Goal: Transaction & Acquisition: Book appointment/travel/reservation

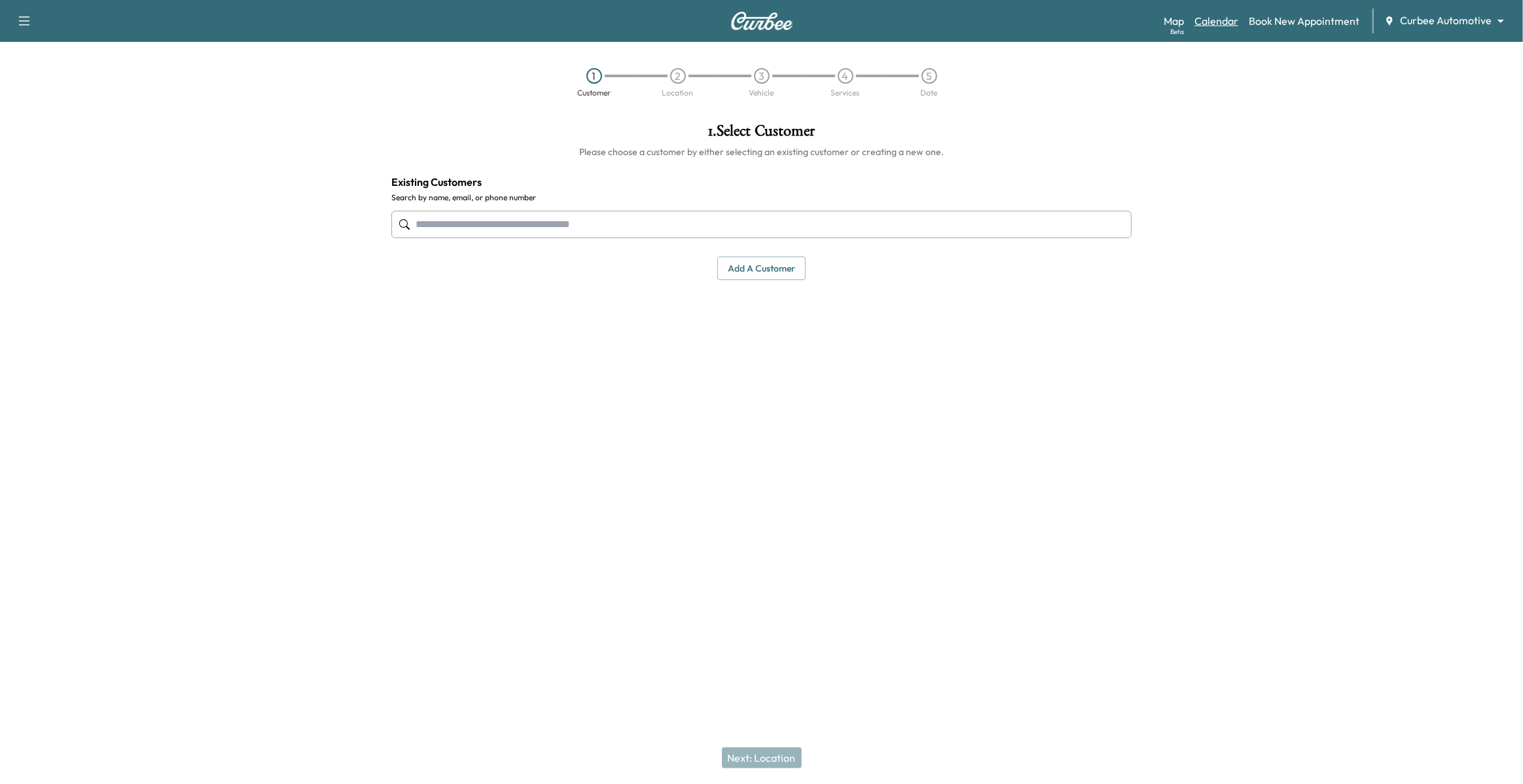
click at [1216, 20] on link "Calendar" at bounding box center [1216, 21] width 44 height 16
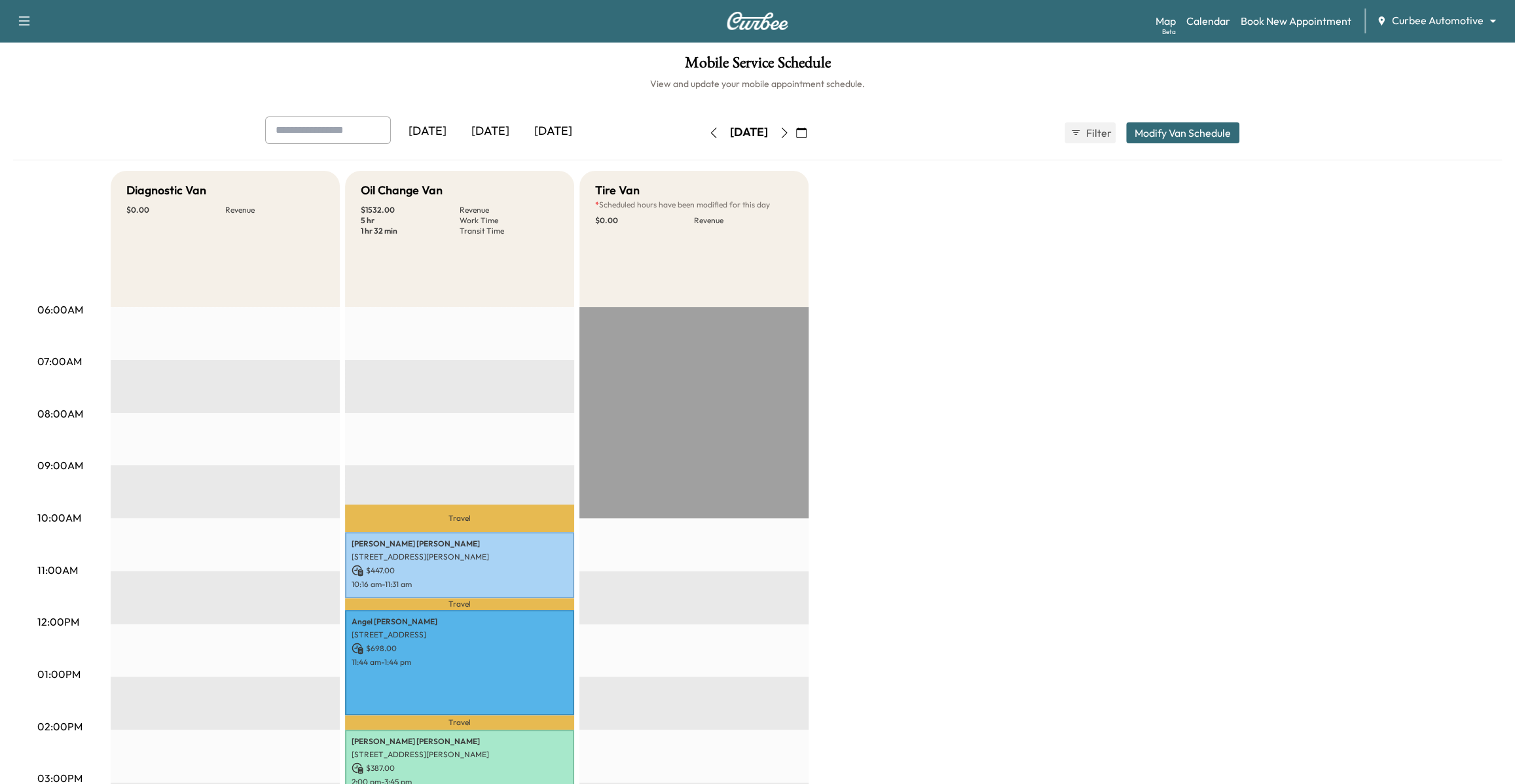
click at [787, 128] on icon "button" at bounding box center [784, 133] width 6 height 10
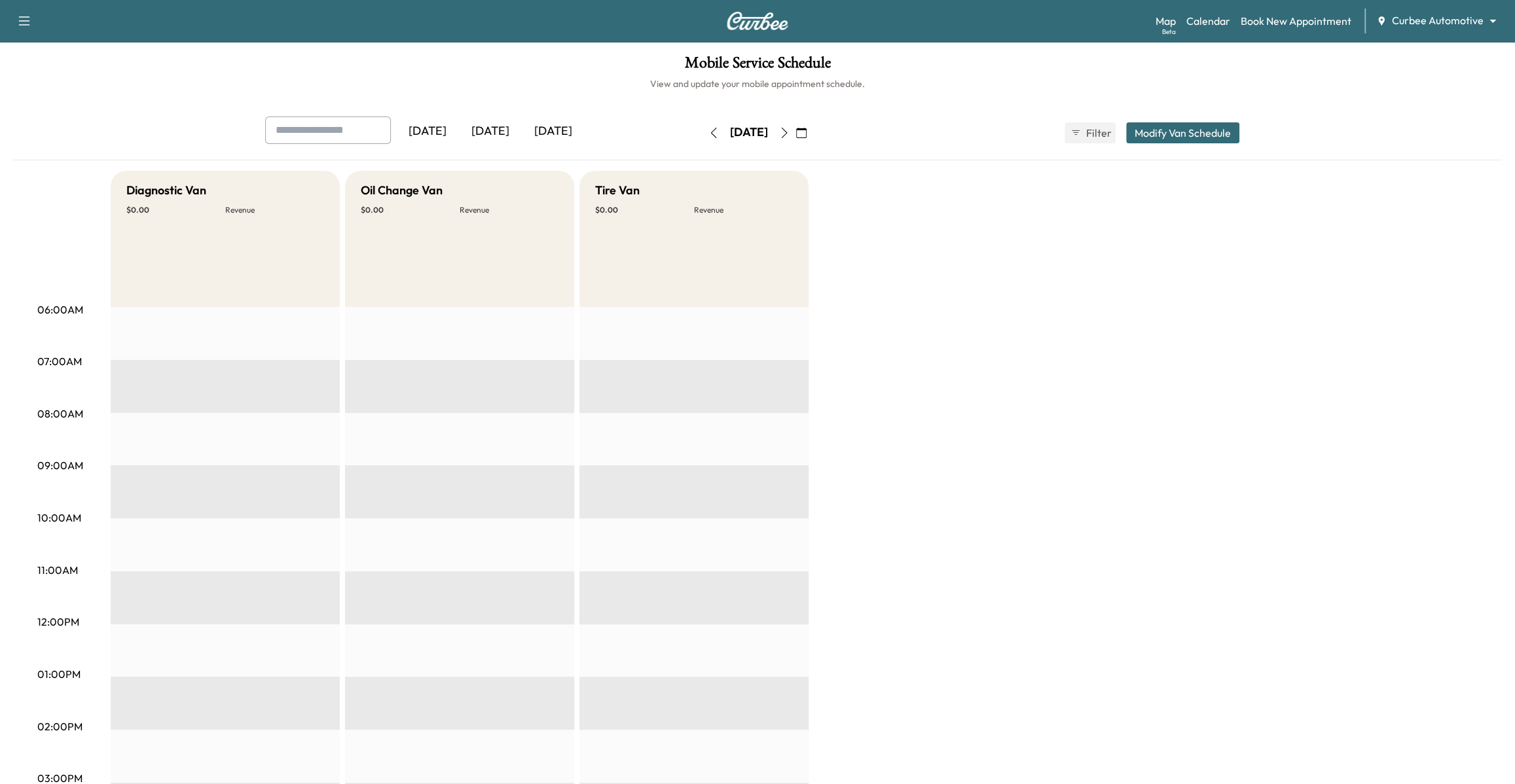
click at [1270, 30] on div "Map Beta Calendar Book New Appointment Curbee Automotive ******** ​" at bounding box center [1330, 21] width 349 height 25
click at [1272, 20] on link "Book New Appointment" at bounding box center [1296, 21] width 110 height 16
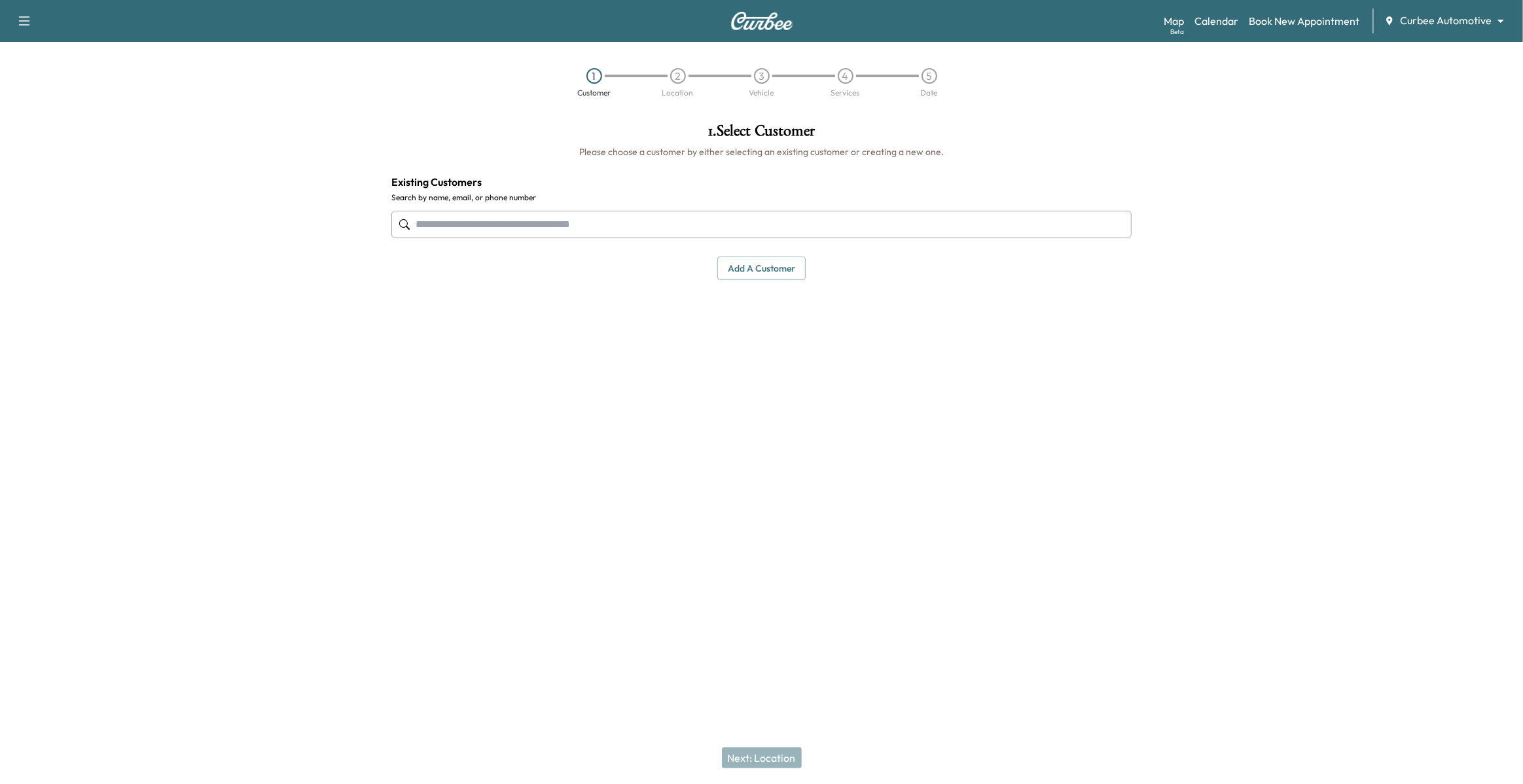
click at [908, 236] on input "text" at bounding box center [762, 225] width 741 height 27
type input "*"
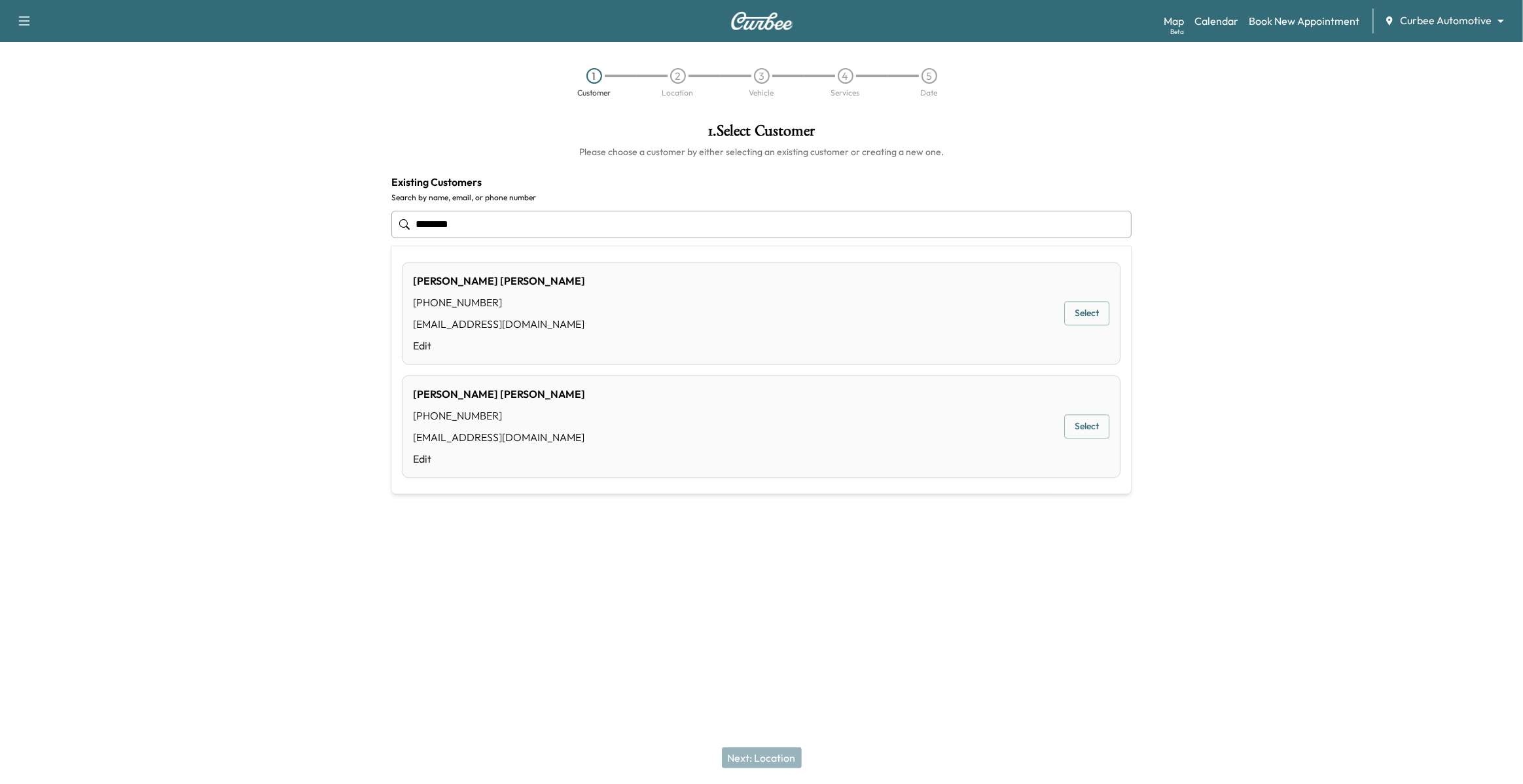
click at [1080, 426] on button "Select" at bounding box center [1086, 427] width 45 height 24
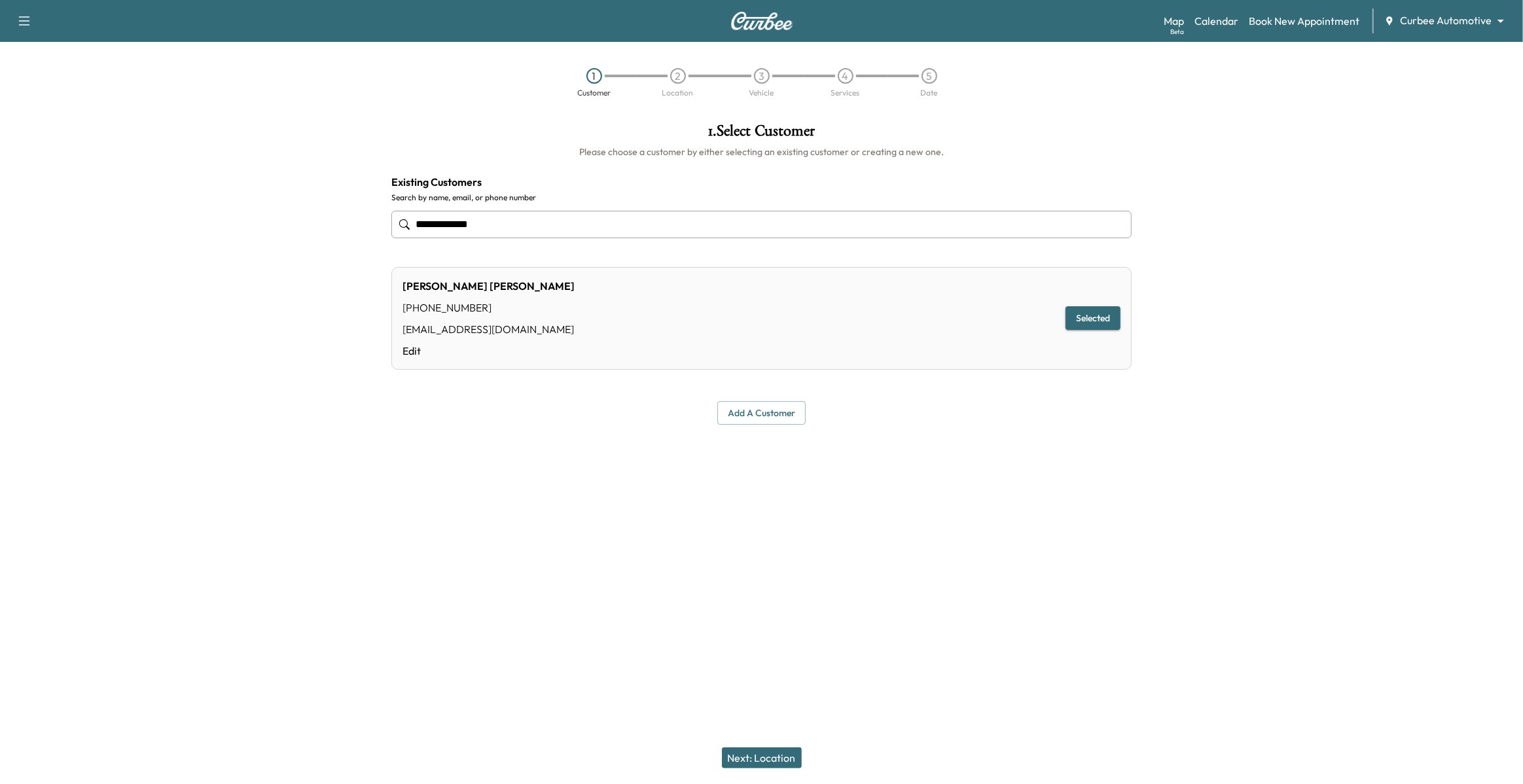
type input "**********"
click at [776, 754] on button "Next: Location" at bounding box center [762, 758] width 80 height 21
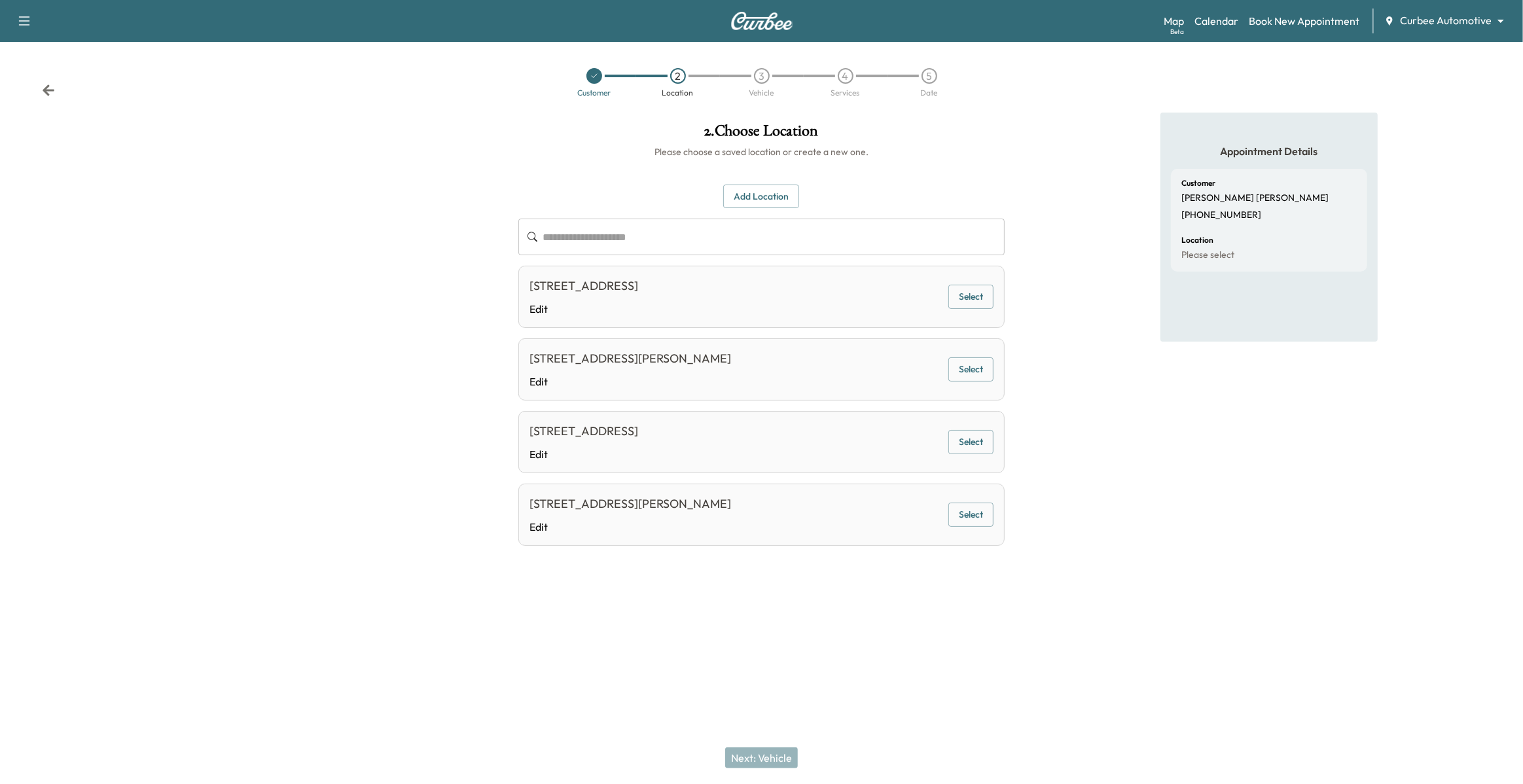
click at [970, 516] on button "Select" at bounding box center [971, 515] width 45 height 24
click at [771, 758] on button "Next: Vehicle" at bounding box center [761, 758] width 73 height 21
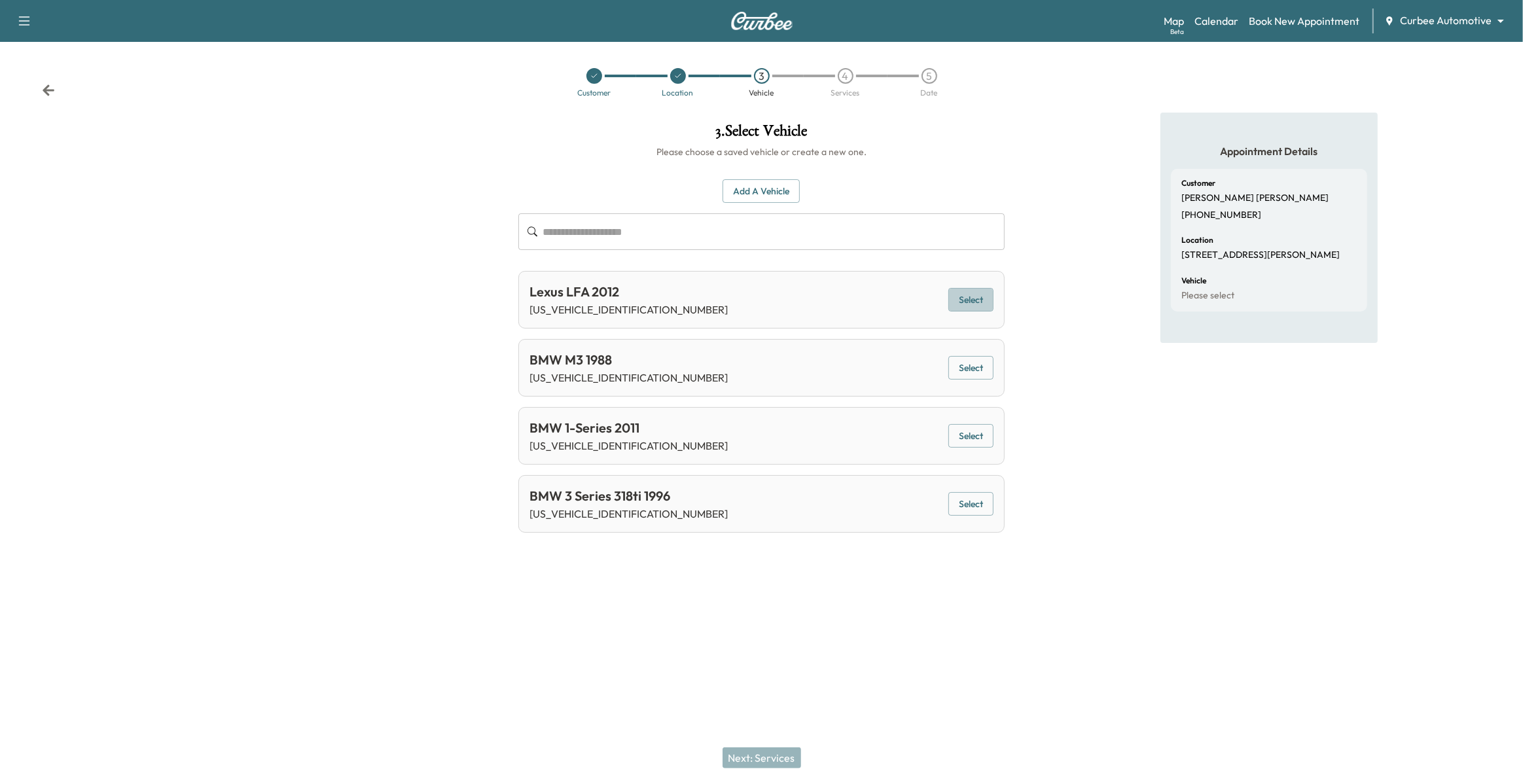
click at [968, 301] on button "Select" at bounding box center [971, 300] width 45 height 24
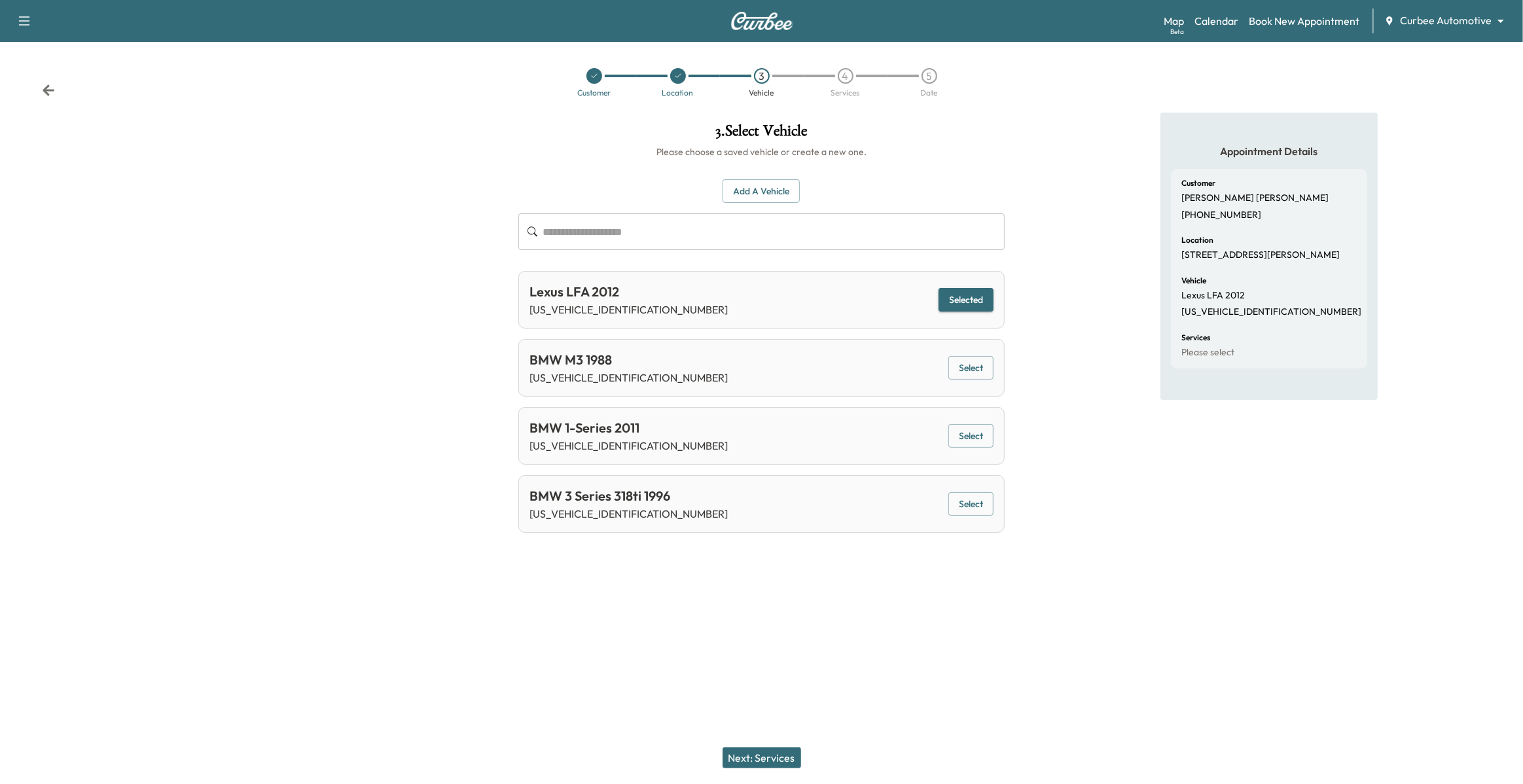
click at [762, 764] on button "Next: Services" at bounding box center [762, 758] width 78 height 21
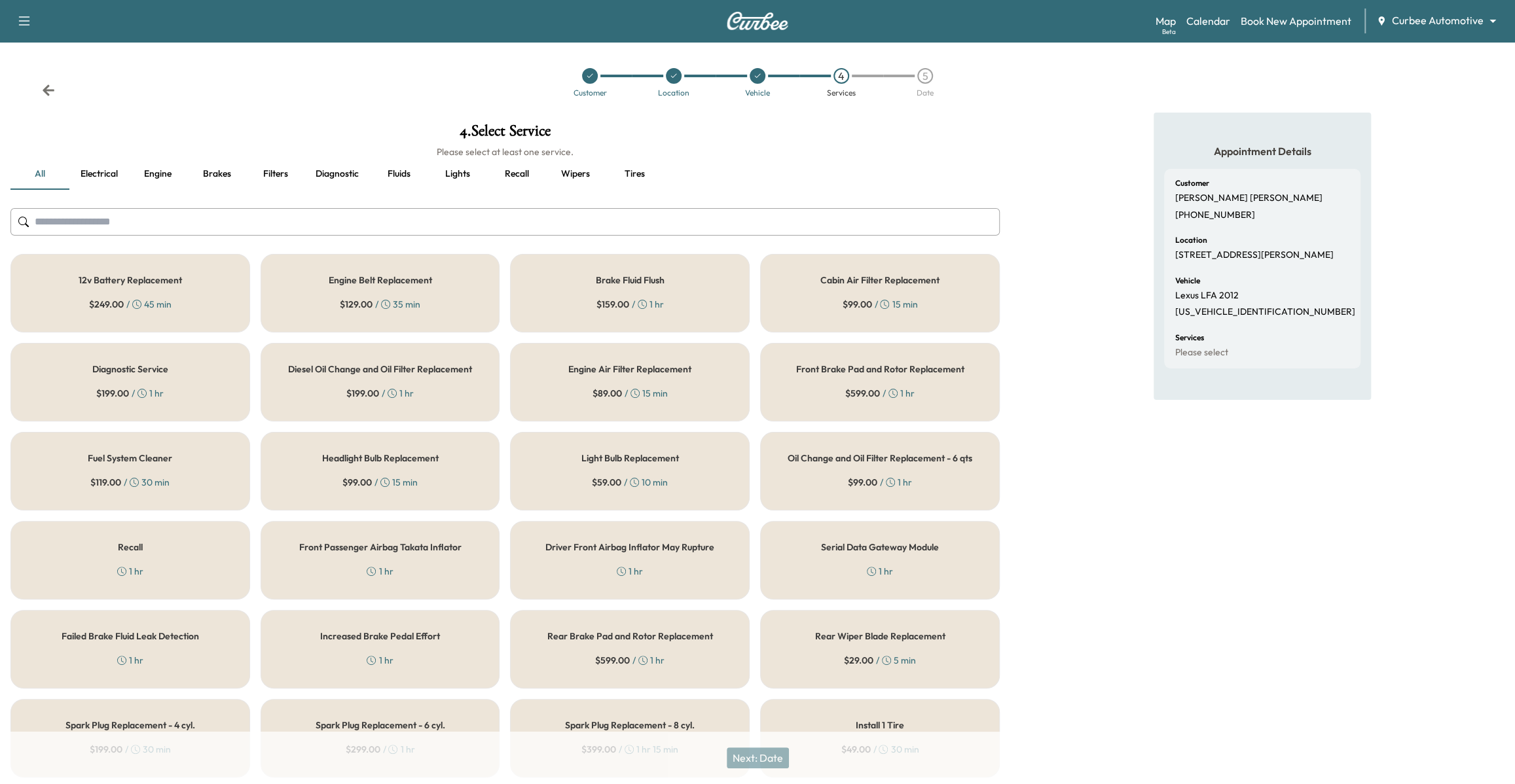
click at [181, 272] on div "12v Battery Replacement $ 249.00 / 45 min" at bounding box center [130, 293] width 240 height 78
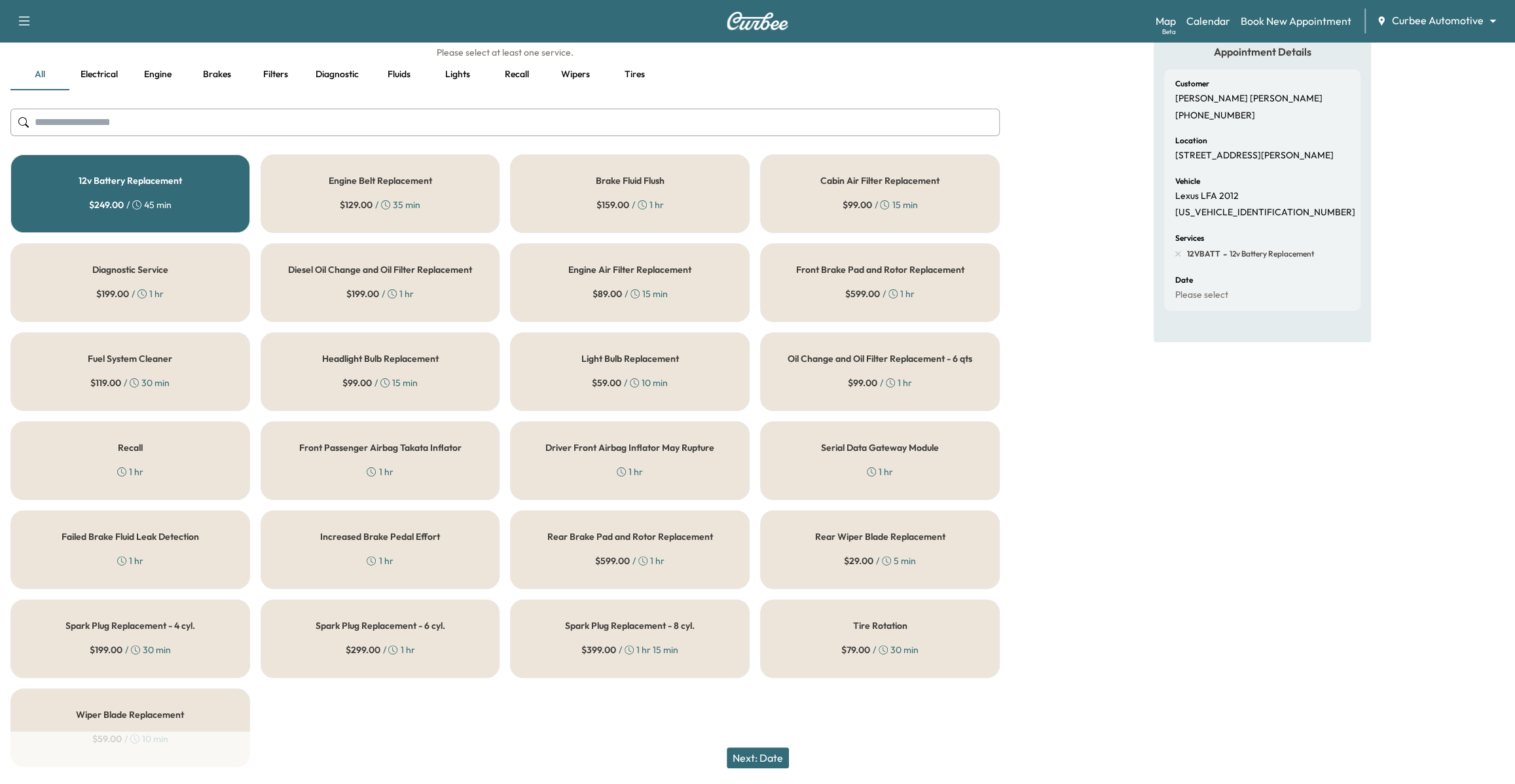
scroll to position [133, 0]
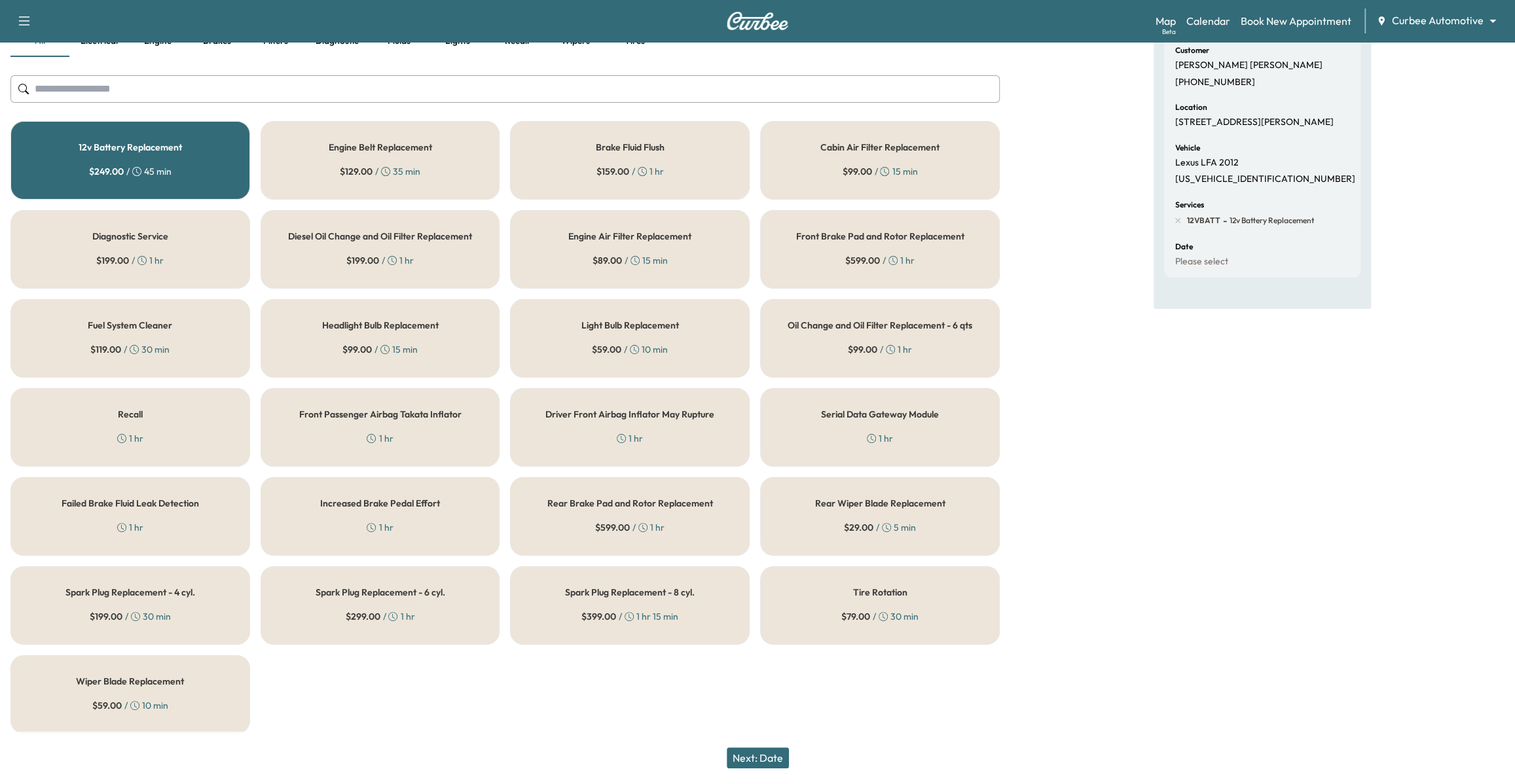
click at [175, 591] on h5 "Spark Plug Replacement - 4 cyl." at bounding box center [130, 591] width 130 height 9
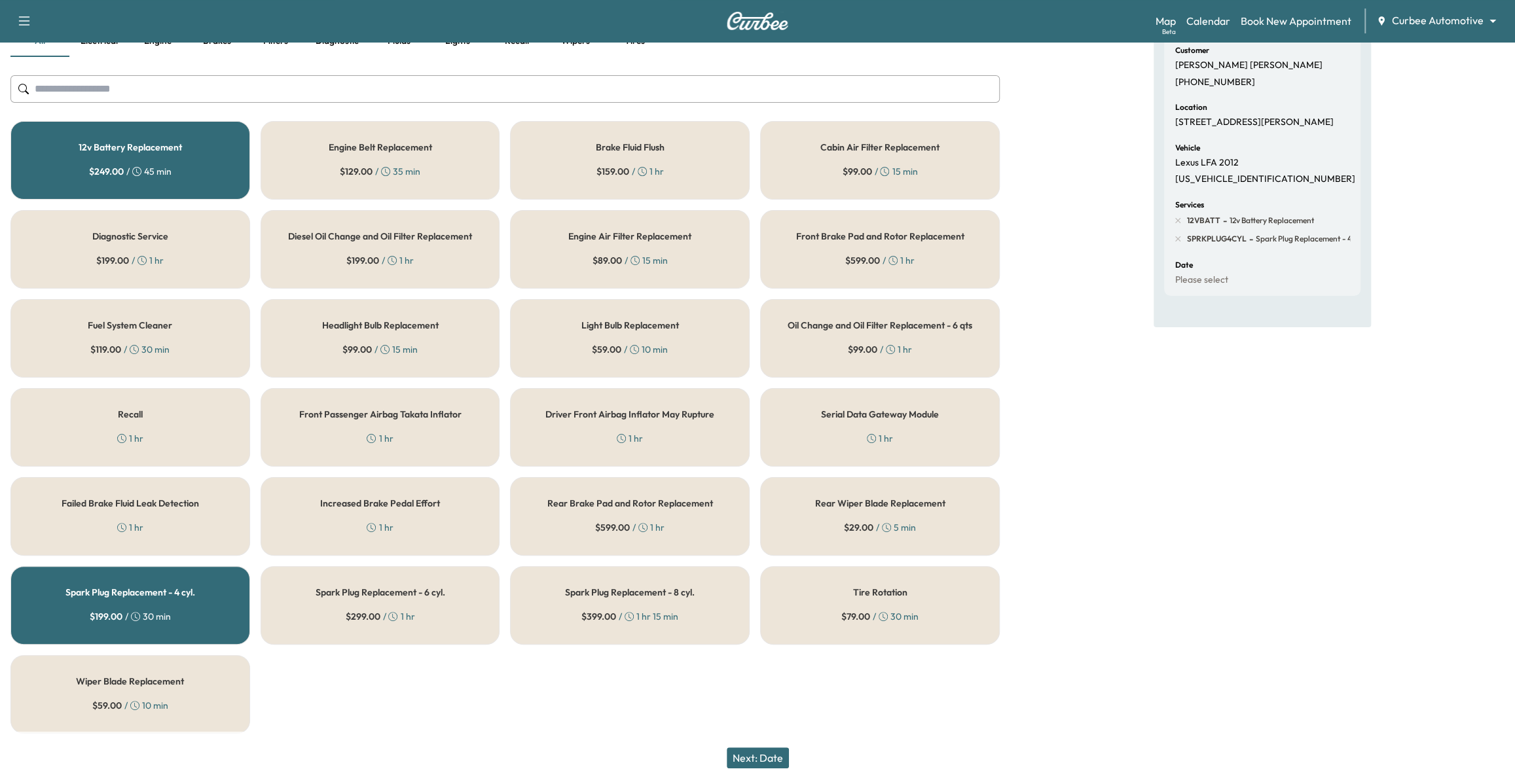
click at [666, 354] on div "$ 59.00 / 10 min" at bounding box center [629, 349] width 76 height 13
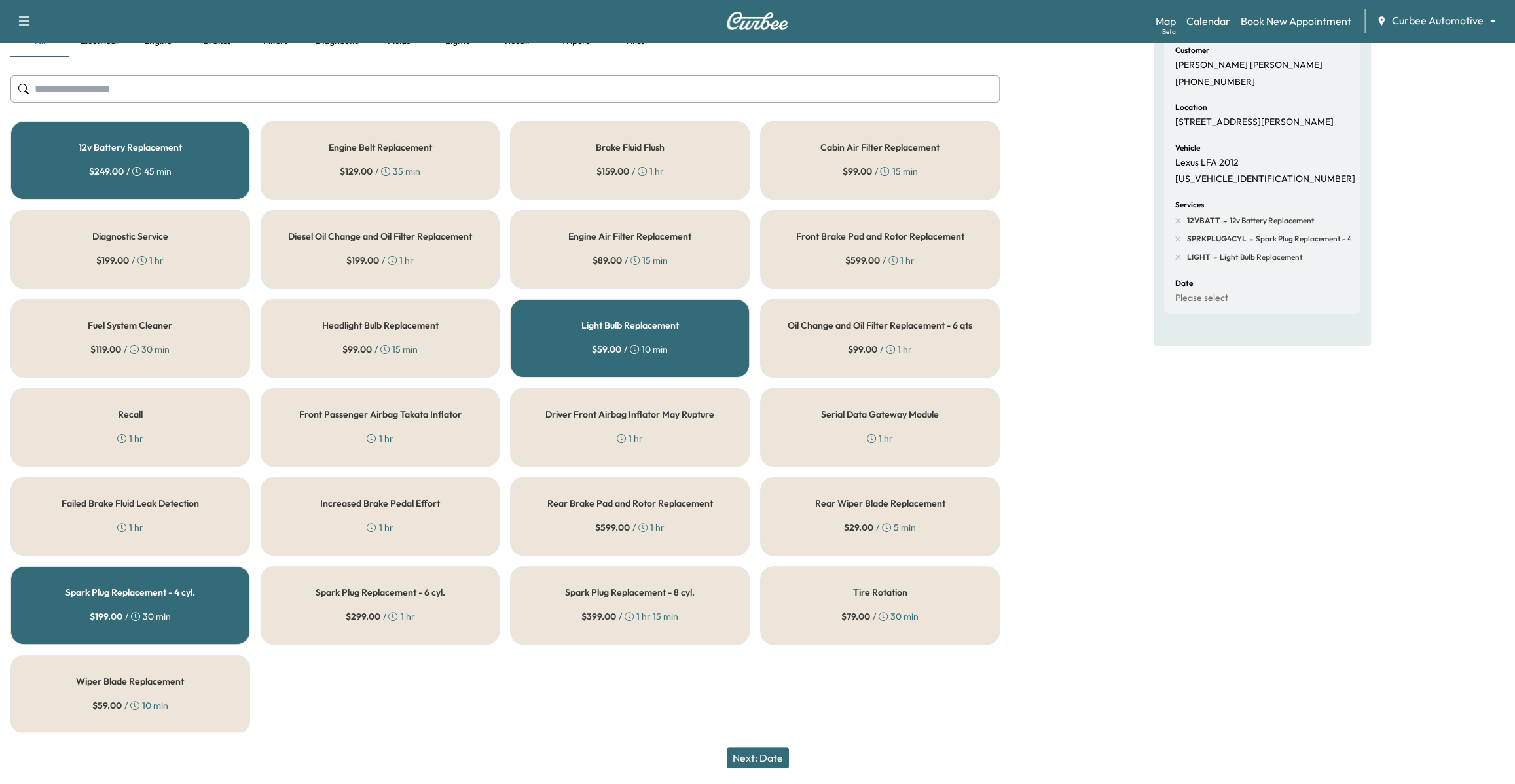
click at [756, 750] on button "Next: Date" at bounding box center [758, 758] width 62 height 21
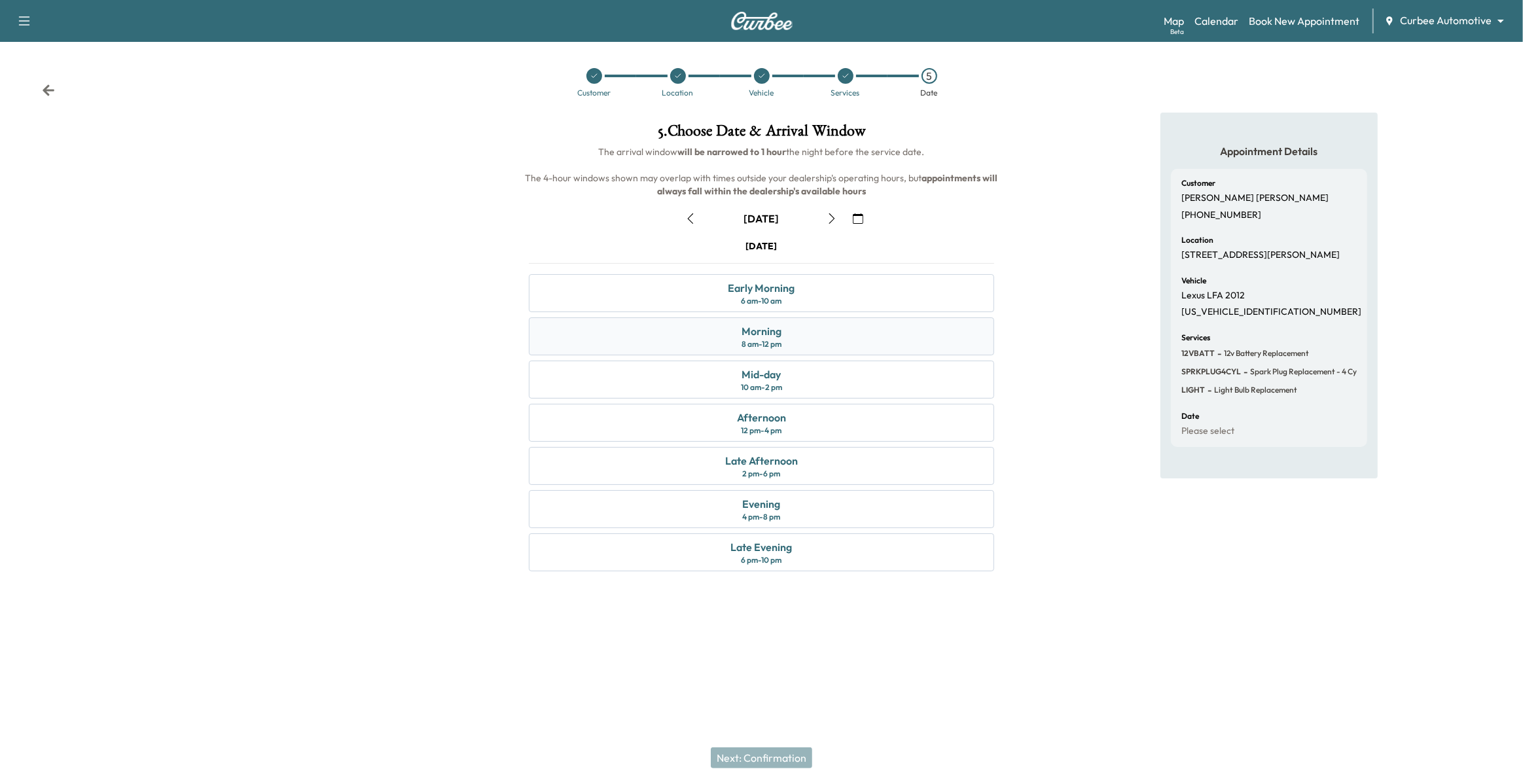
click at [795, 332] on div "Morning 8 am - 12 pm" at bounding box center [762, 336] width 466 height 38
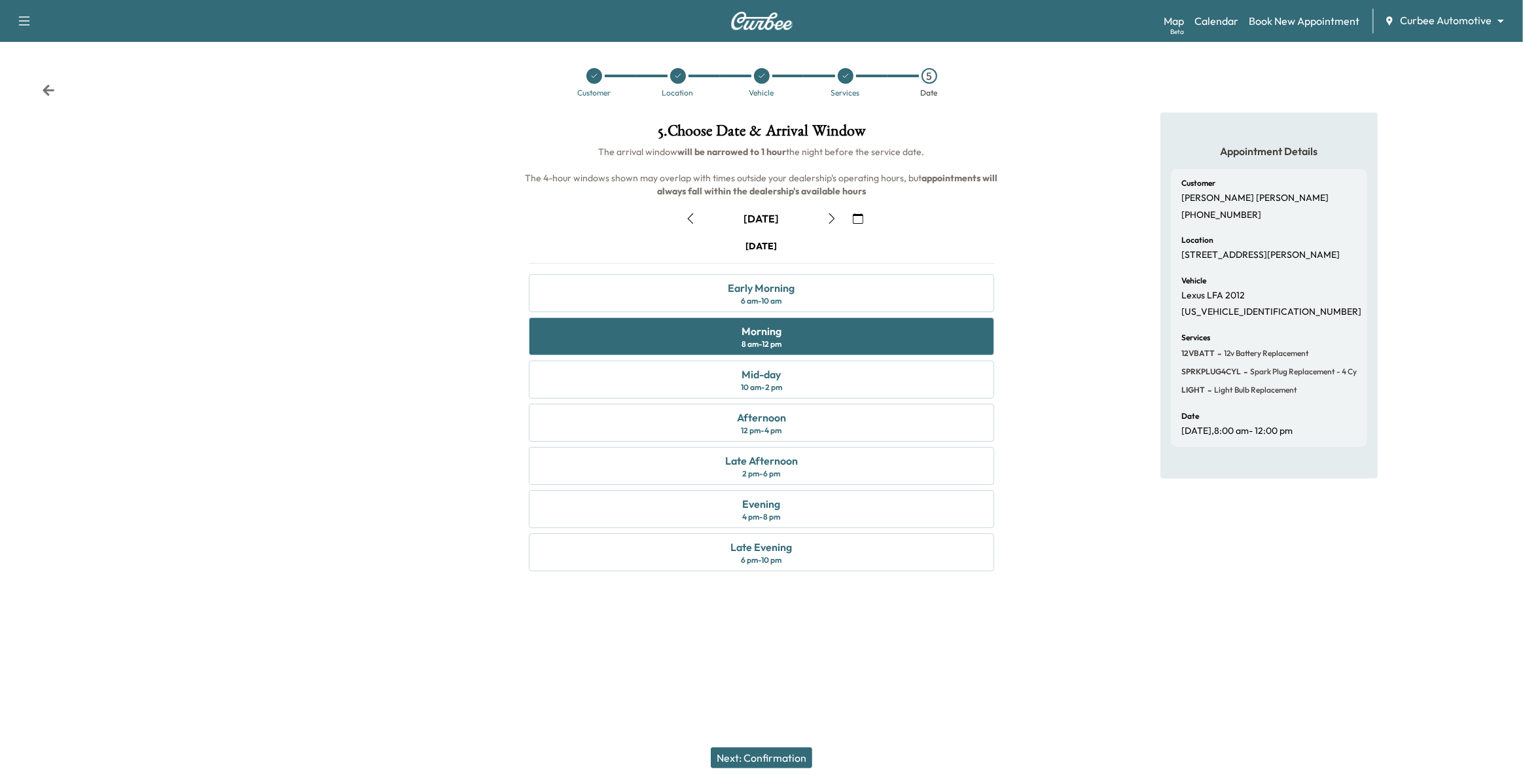
click at [757, 760] on button "Next: Confirmation" at bounding box center [761, 758] width 102 height 21
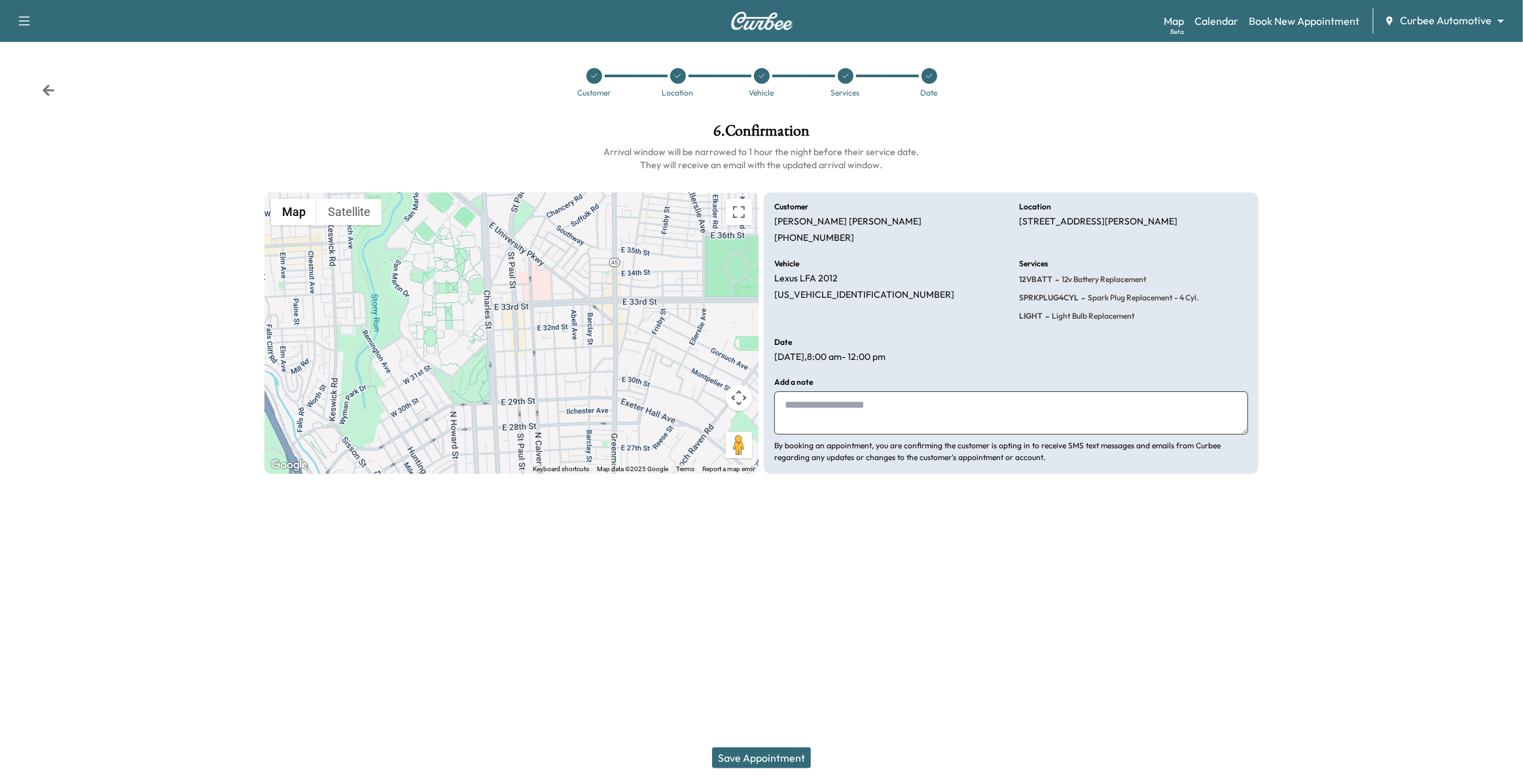
click at [766, 757] on button "Save Appointment" at bounding box center [762, 758] width 99 height 21
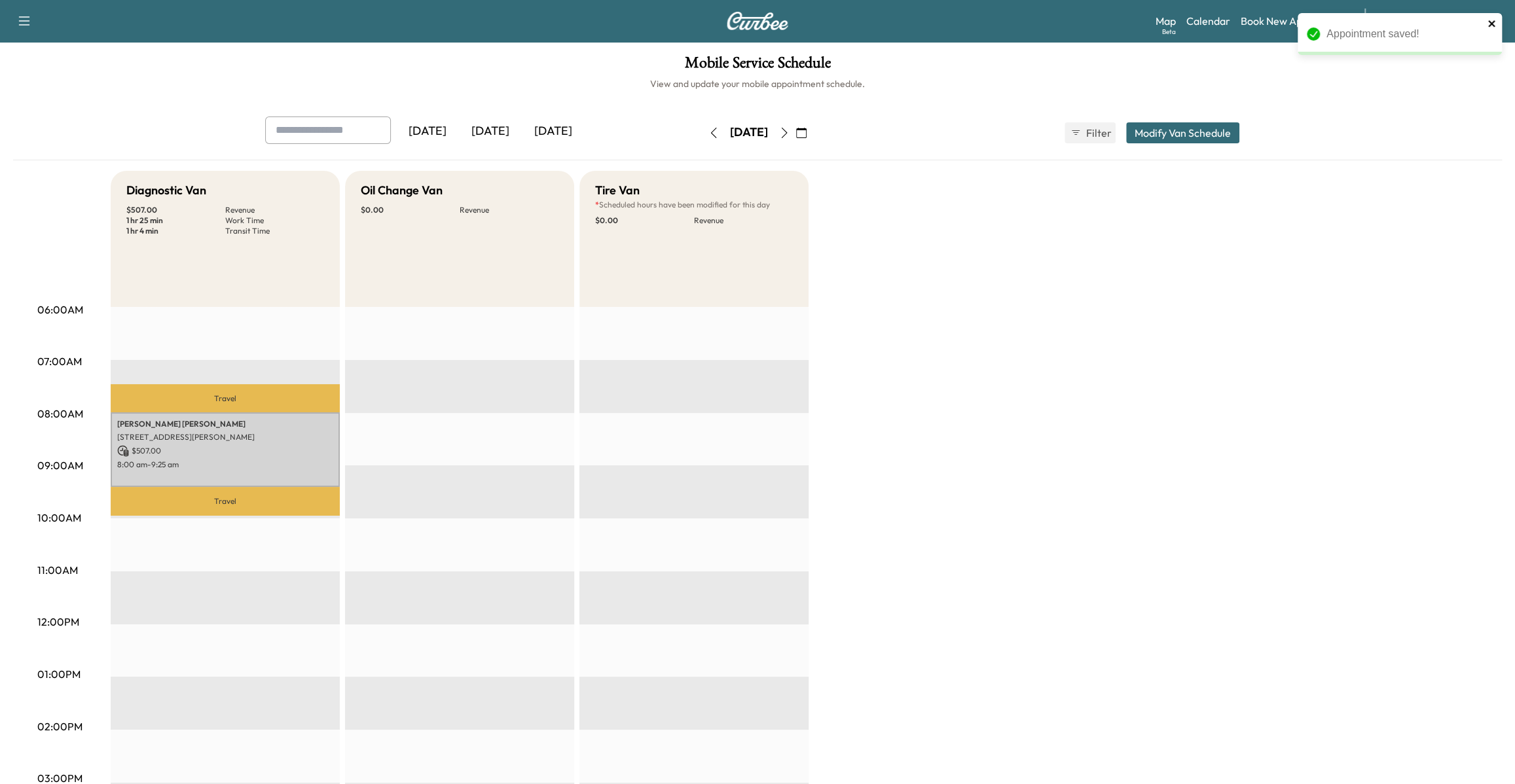
click at [1493, 24] on icon "close" at bounding box center [1491, 23] width 6 height 6
drag, startPoint x: 205, startPoint y: 399, endPoint x: 240, endPoint y: 409, distance: 36.4
click at [240, 409] on p "Travel" at bounding box center [225, 398] width 229 height 28
click at [1309, 22] on link "Book New Appointment" at bounding box center [1296, 21] width 110 height 16
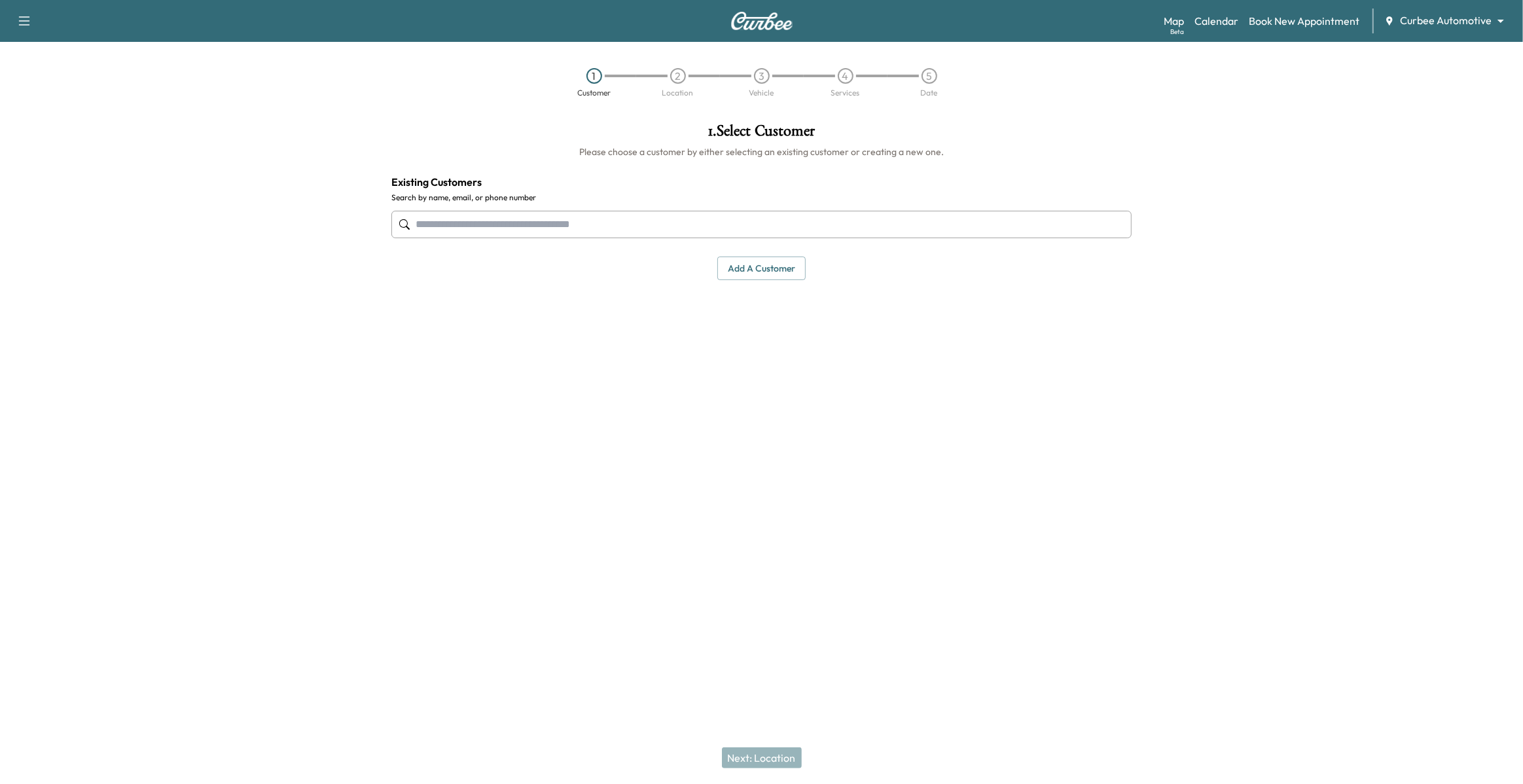
click at [763, 221] on input "text" at bounding box center [762, 225] width 741 height 27
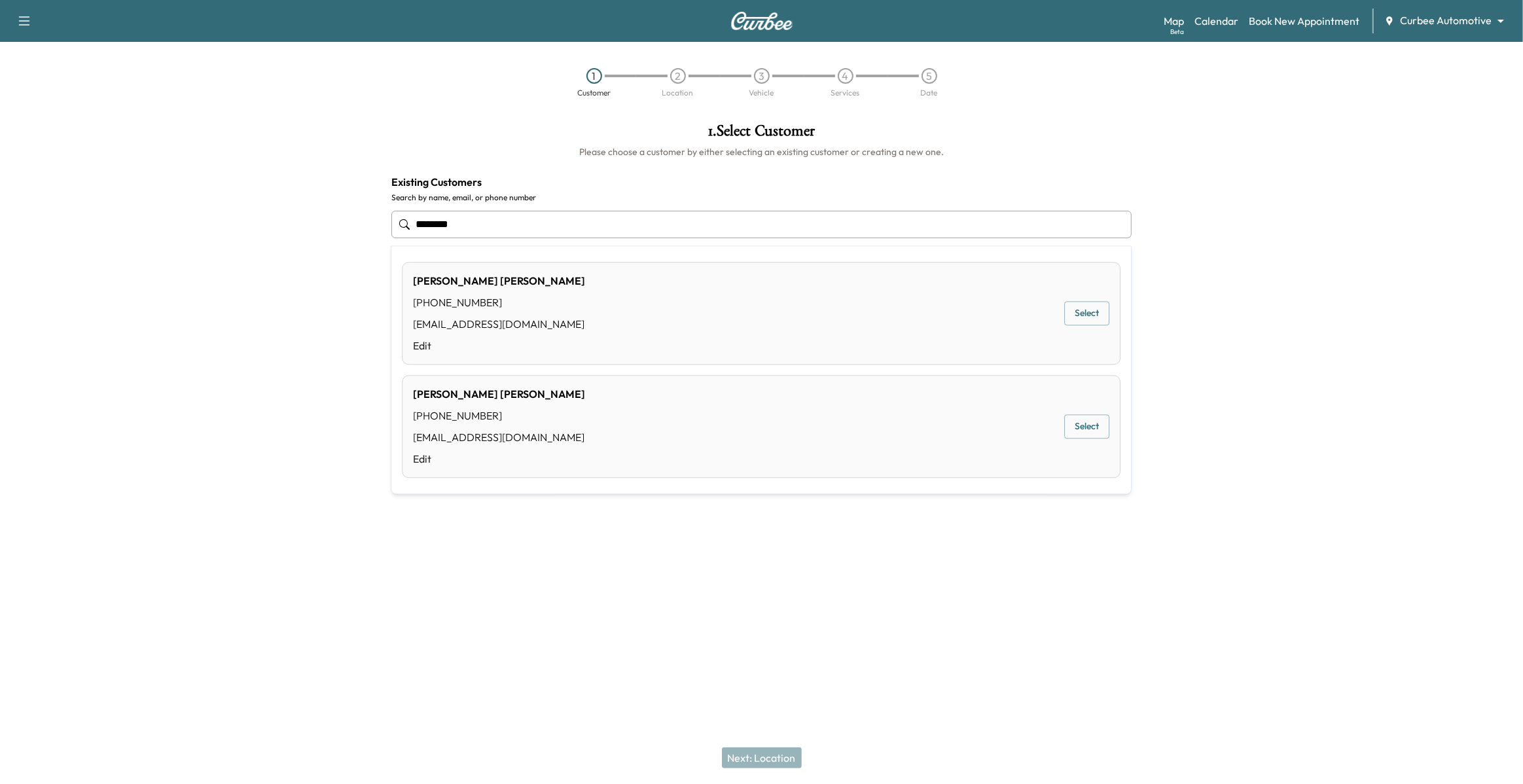
click at [1084, 430] on button "Select" at bounding box center [1086, 427] width 45 height 24
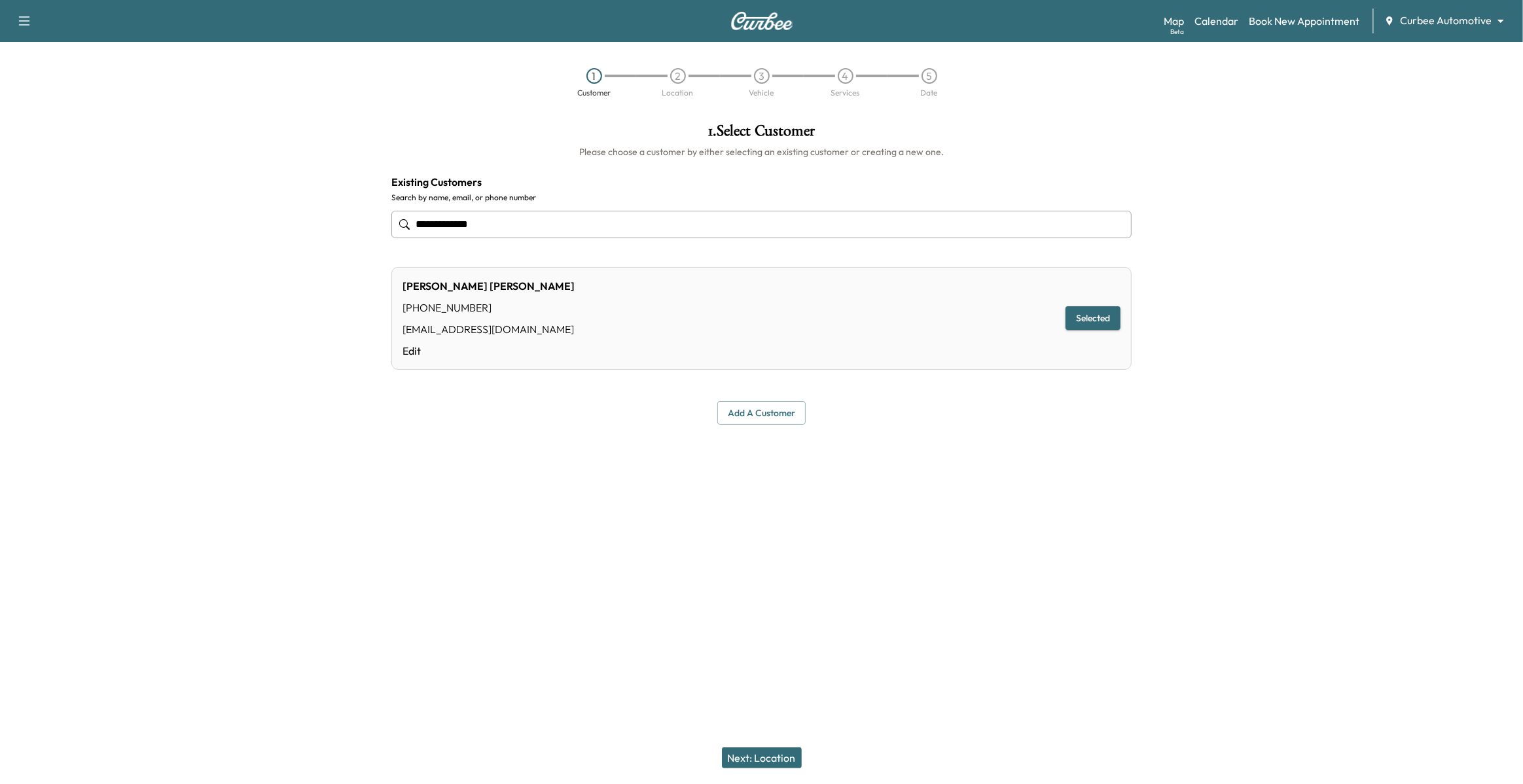
type input "**********"
click at [739, 762] on button "Next: Location" at bounding box center [762, 758] width 80 height 21
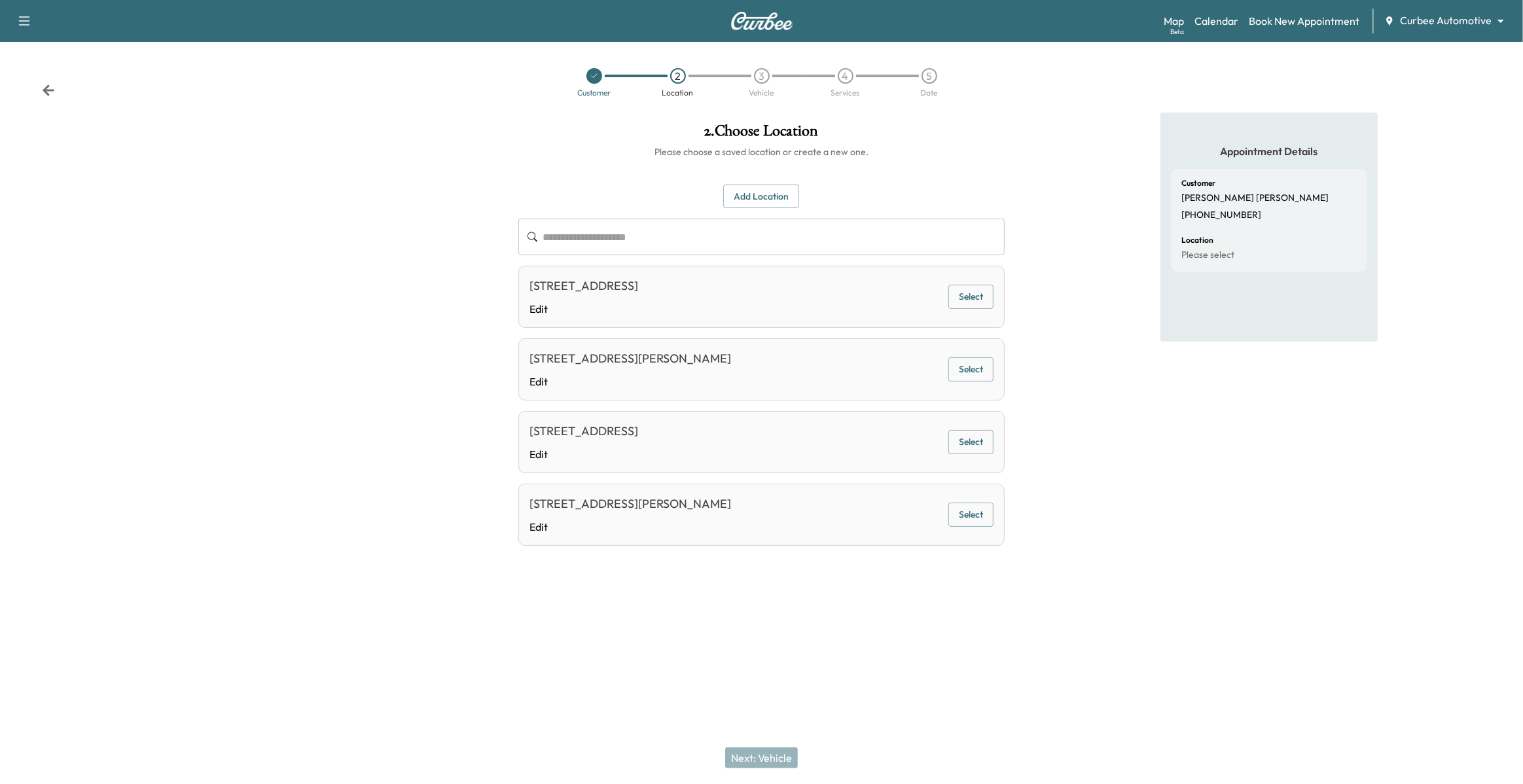
click at [750, 207] on button "Add Location" at bounding box center [761, 197] width 76 height 24
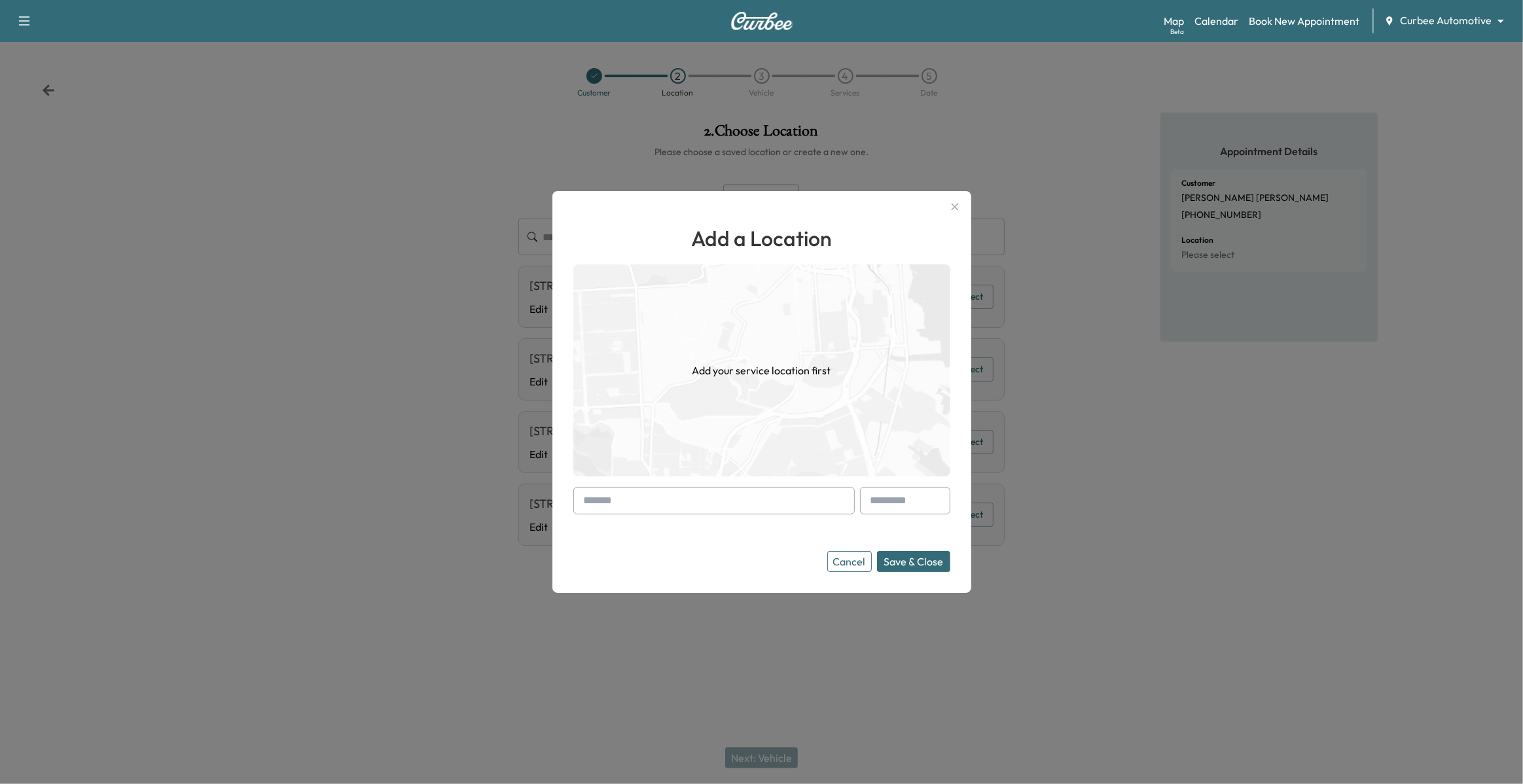
click at [736, 507] on input "text" at bounding box center [714, 500] width 281 height 27
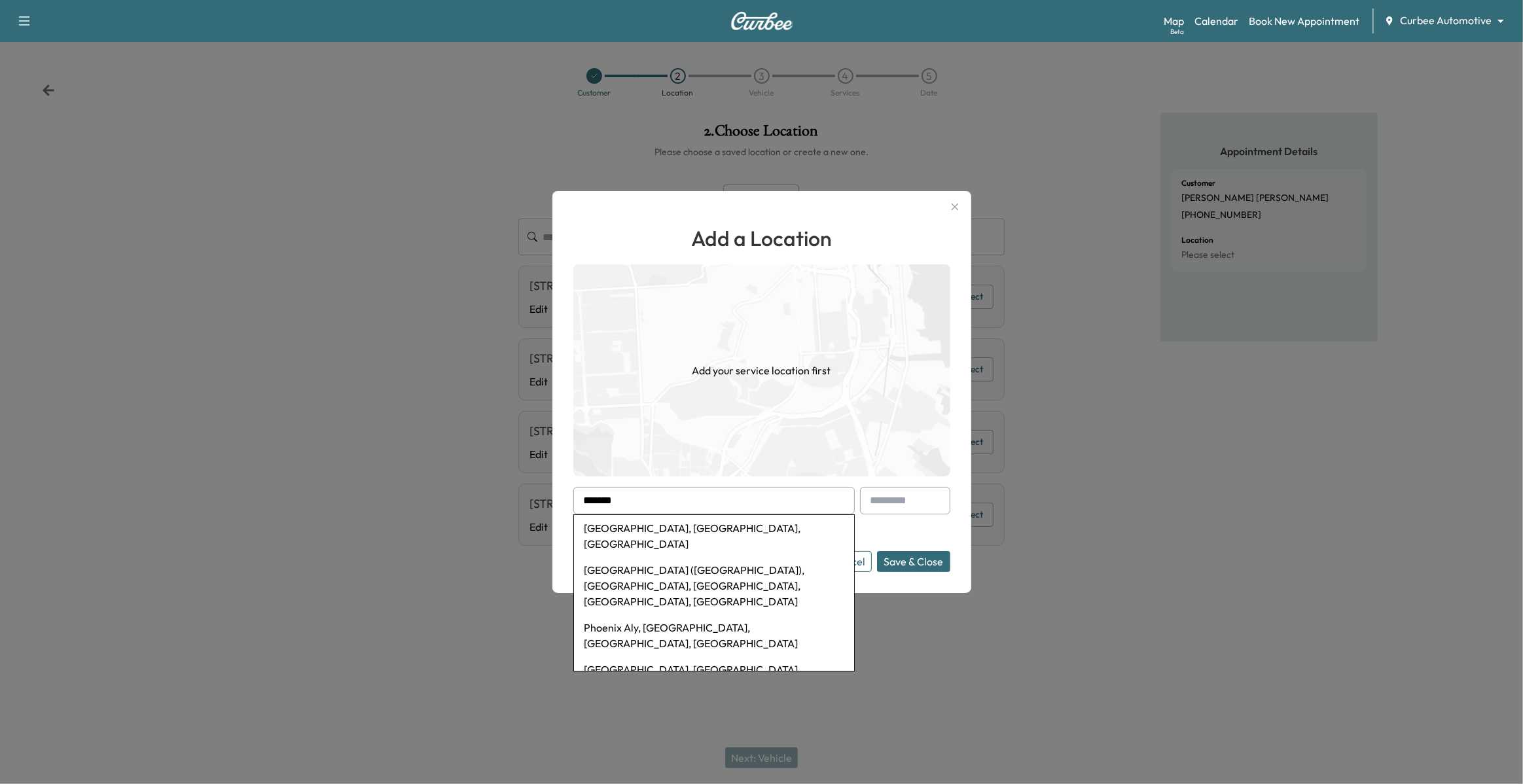
click at [636, 518] on li "[GEOGRAPHIC_DATA], [GEOGRAPHIC_DATA], [GEOGRAPHIC_DATA]" at bounding box center [714, 535] width 280 height 42
type input "**********"
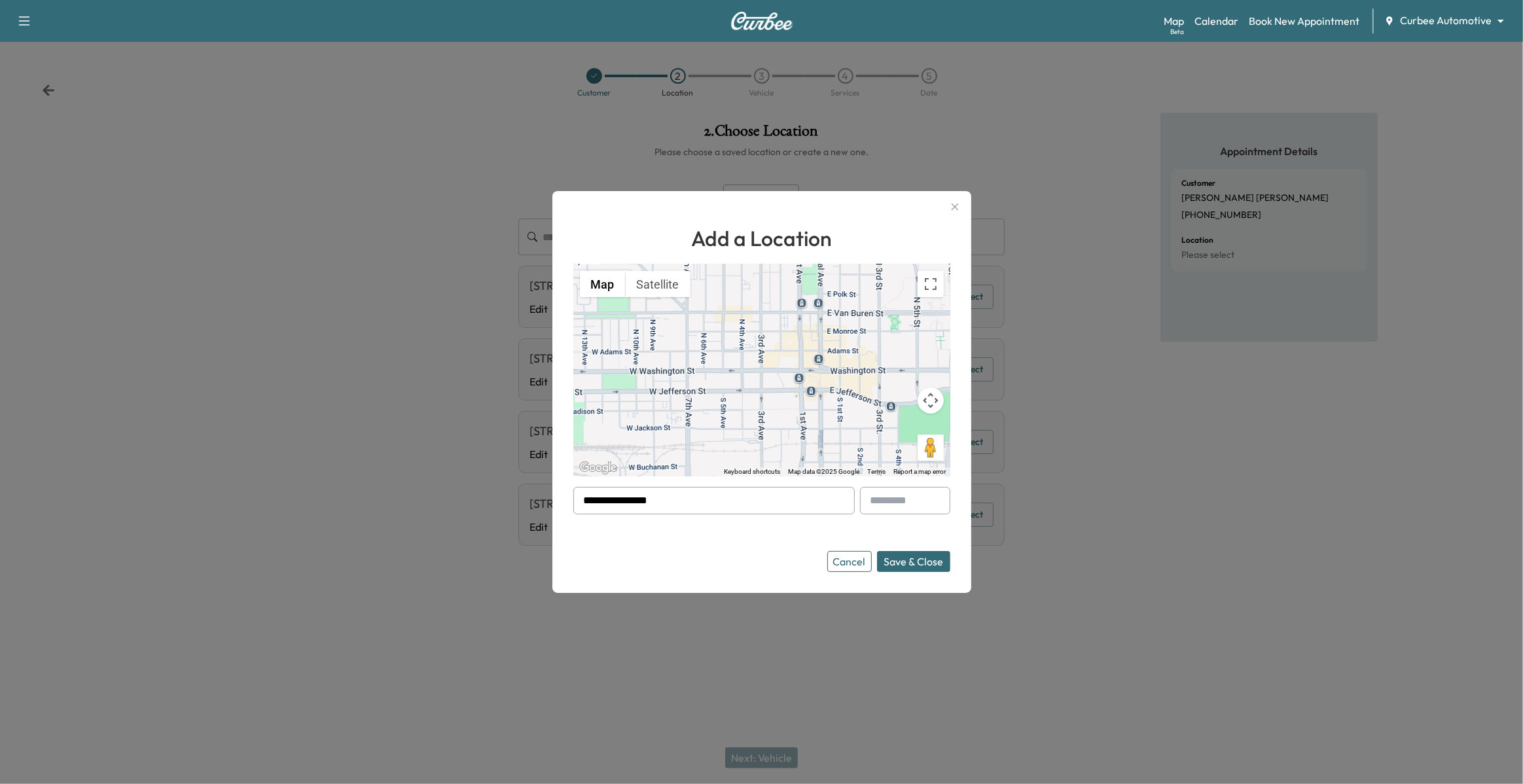
click at [695, 503] on input "**********" at bounding box center [714, 500] width 281 height 27
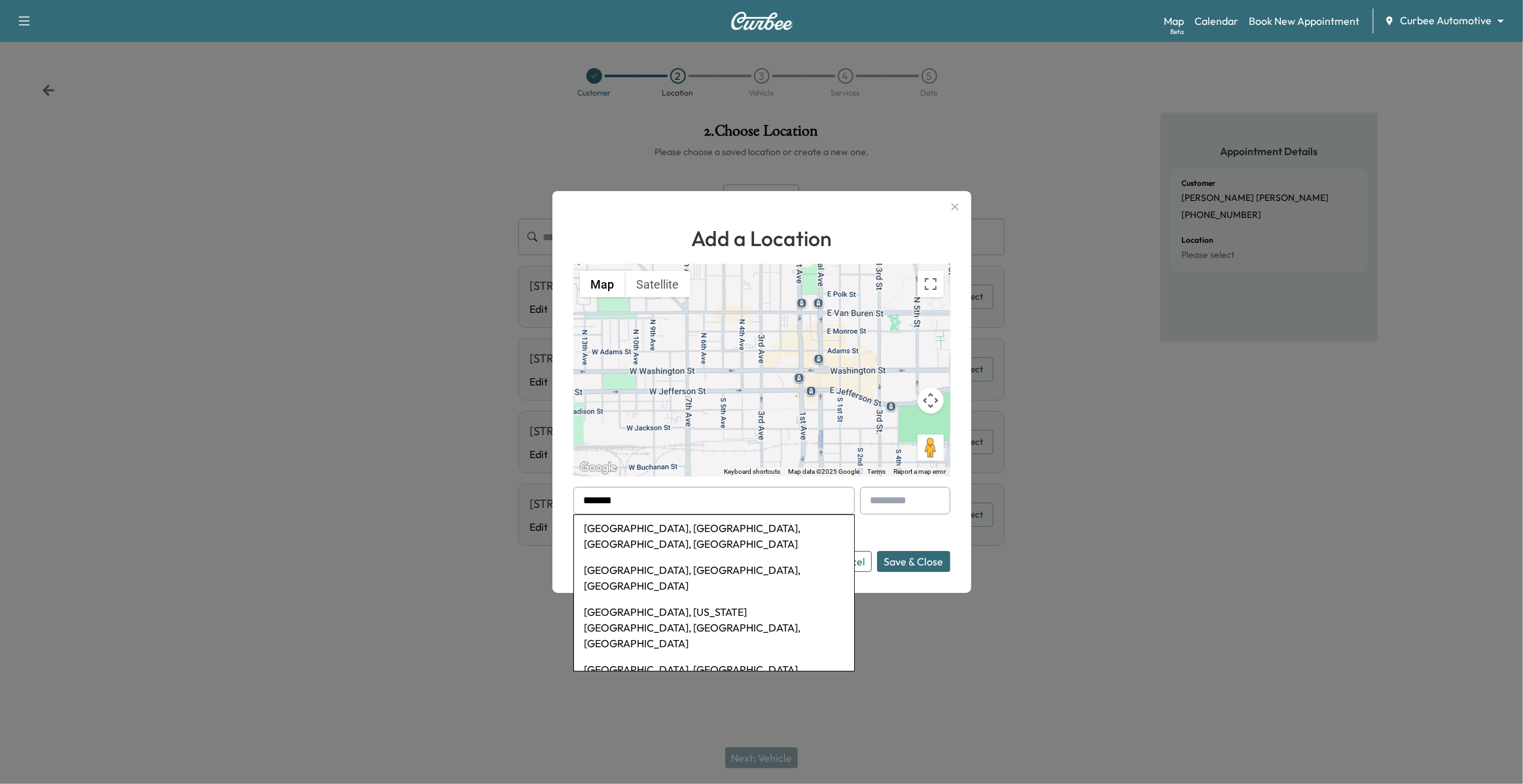
click at [633, 557] on li "[GEOGRAPHIC_DATA], [GEOGRAPHIC_DATA], [GEOGRAPHIC_DATA]" at bounding box center [714, 578] width 280 height 42
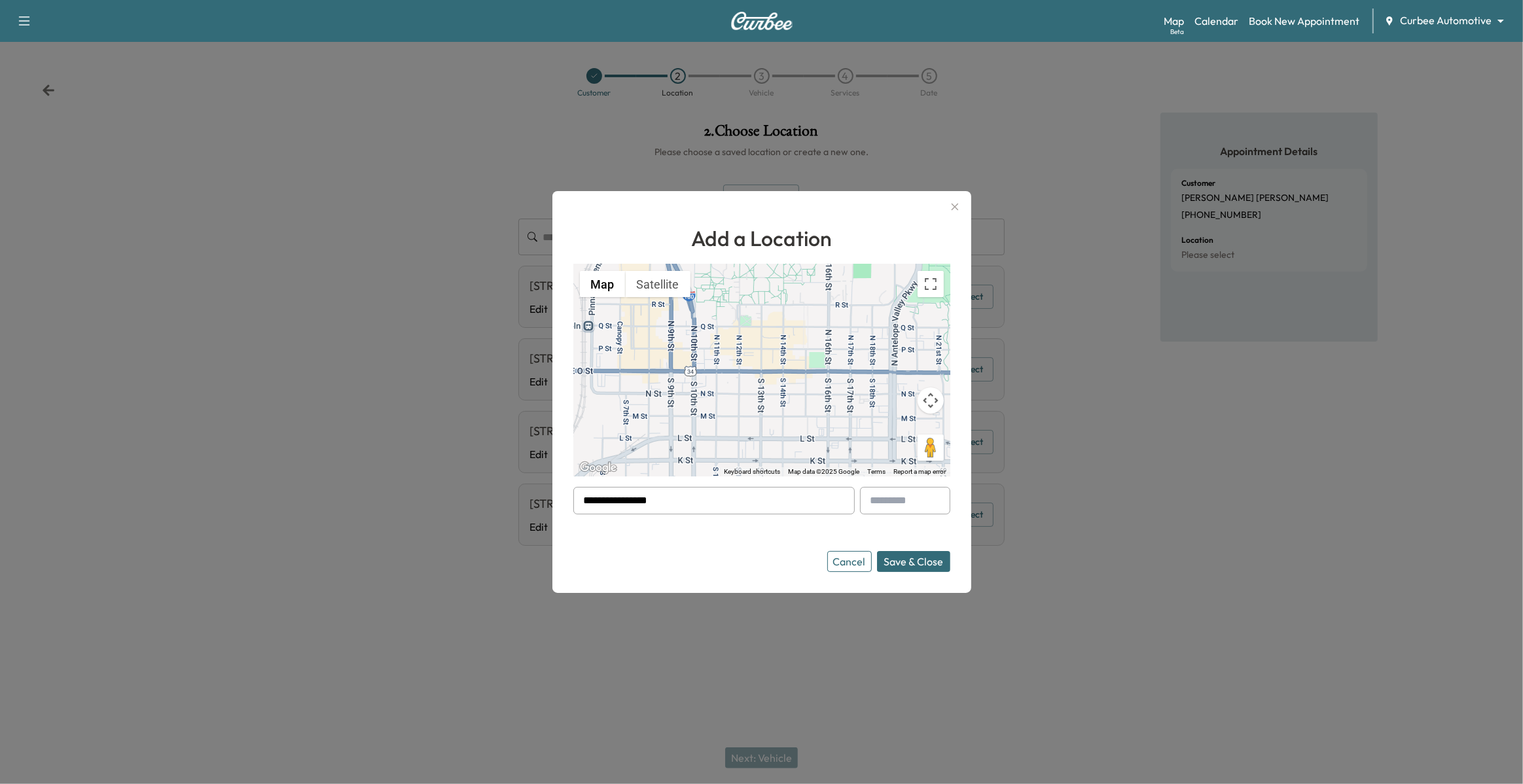
click at [768, 507] on input "**********" at bounding box center [714, 500] width 281 height 27
drag, startPoint x: 768, startPoint y: 507, endPoint x: 747, endPoint y: 500, distance: 22.1
click at [747, 500] on input "**********" at bounding box center [714, 500] width 281 height 27
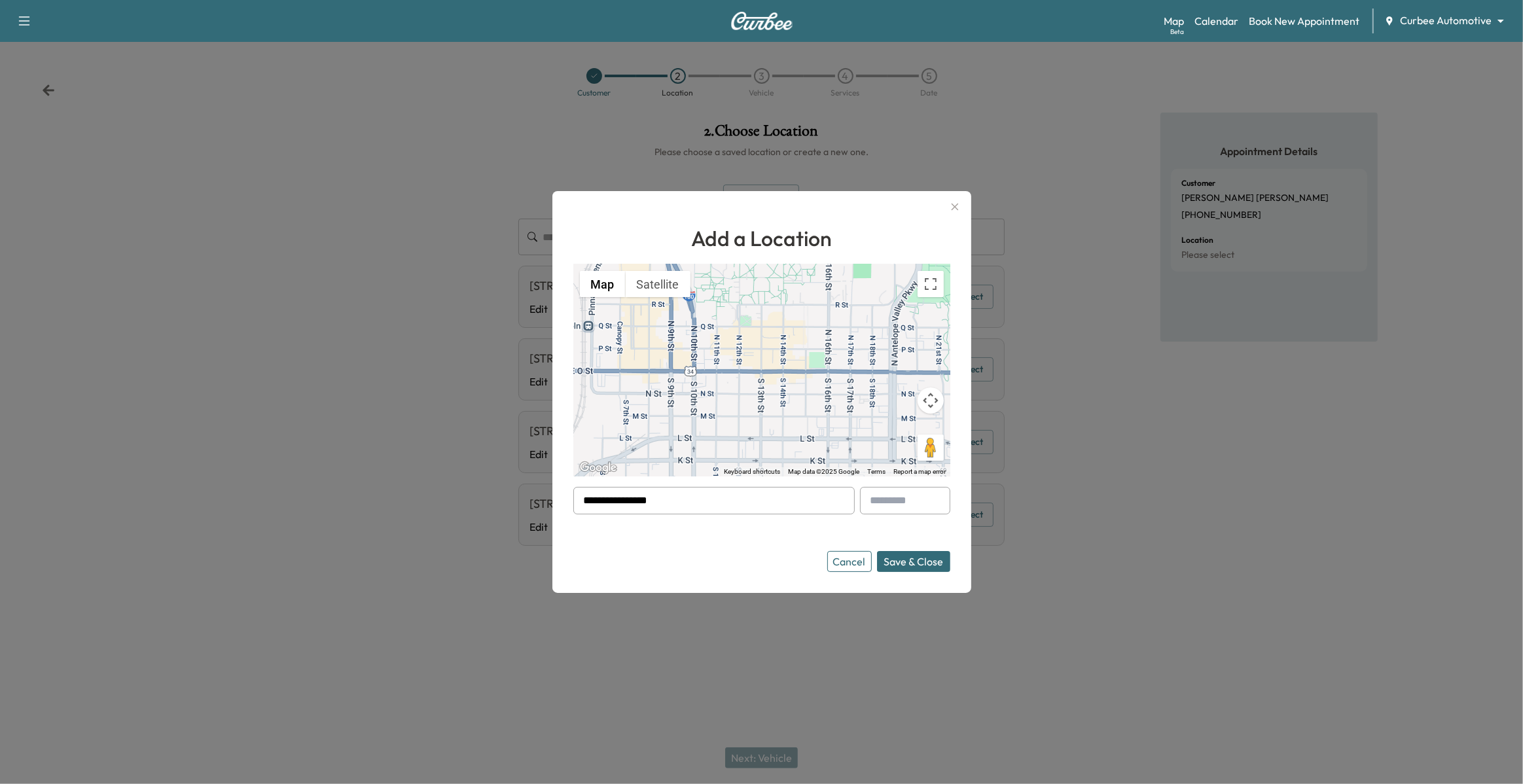
click at [747, 500] on input "**********" at bounding box center [714, 500] width 281 height 27
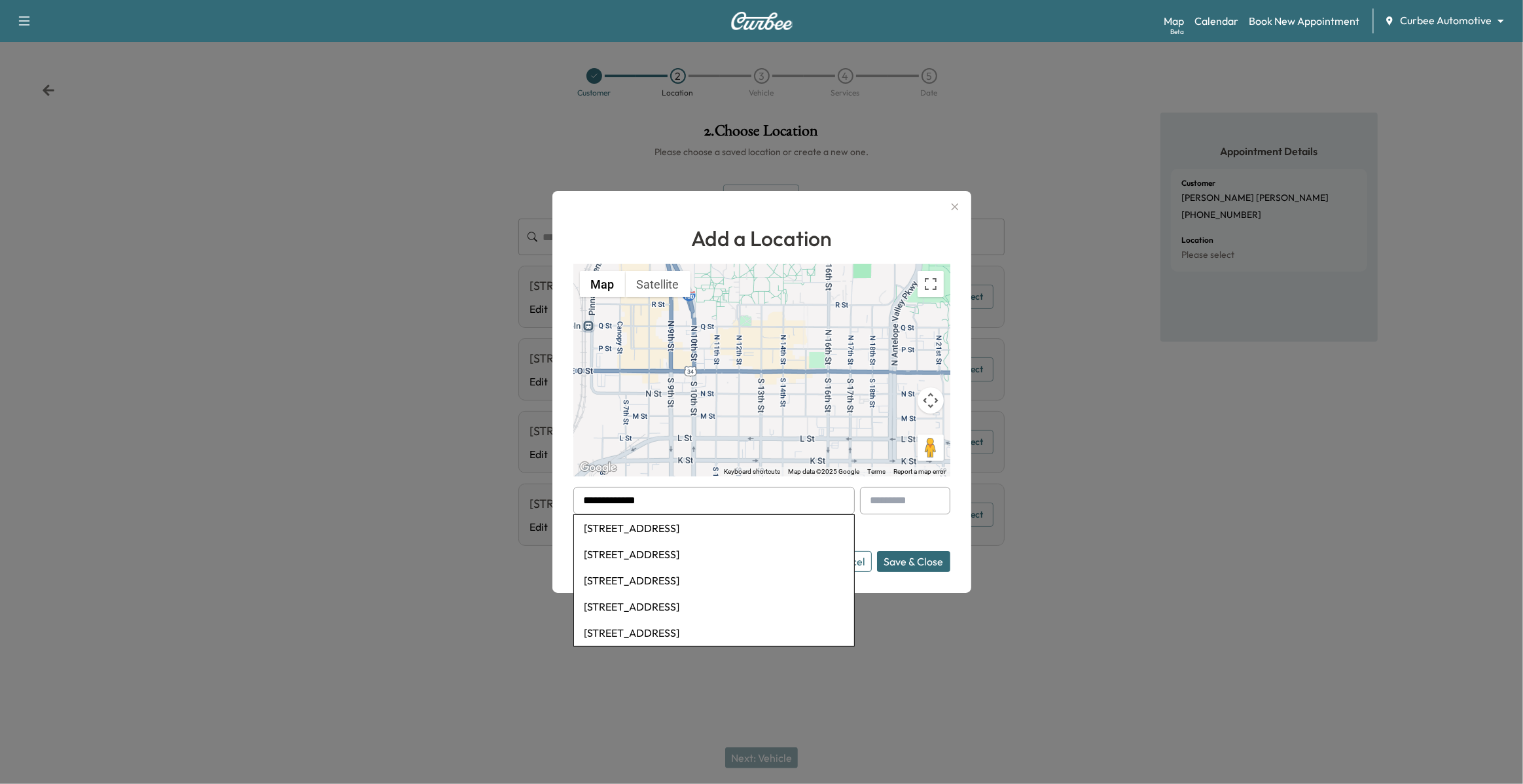
click at [683, 532] on li "[STREET_ADDRESS]" at bounding box center [714, 527] width 280 height 26
type input "**********"
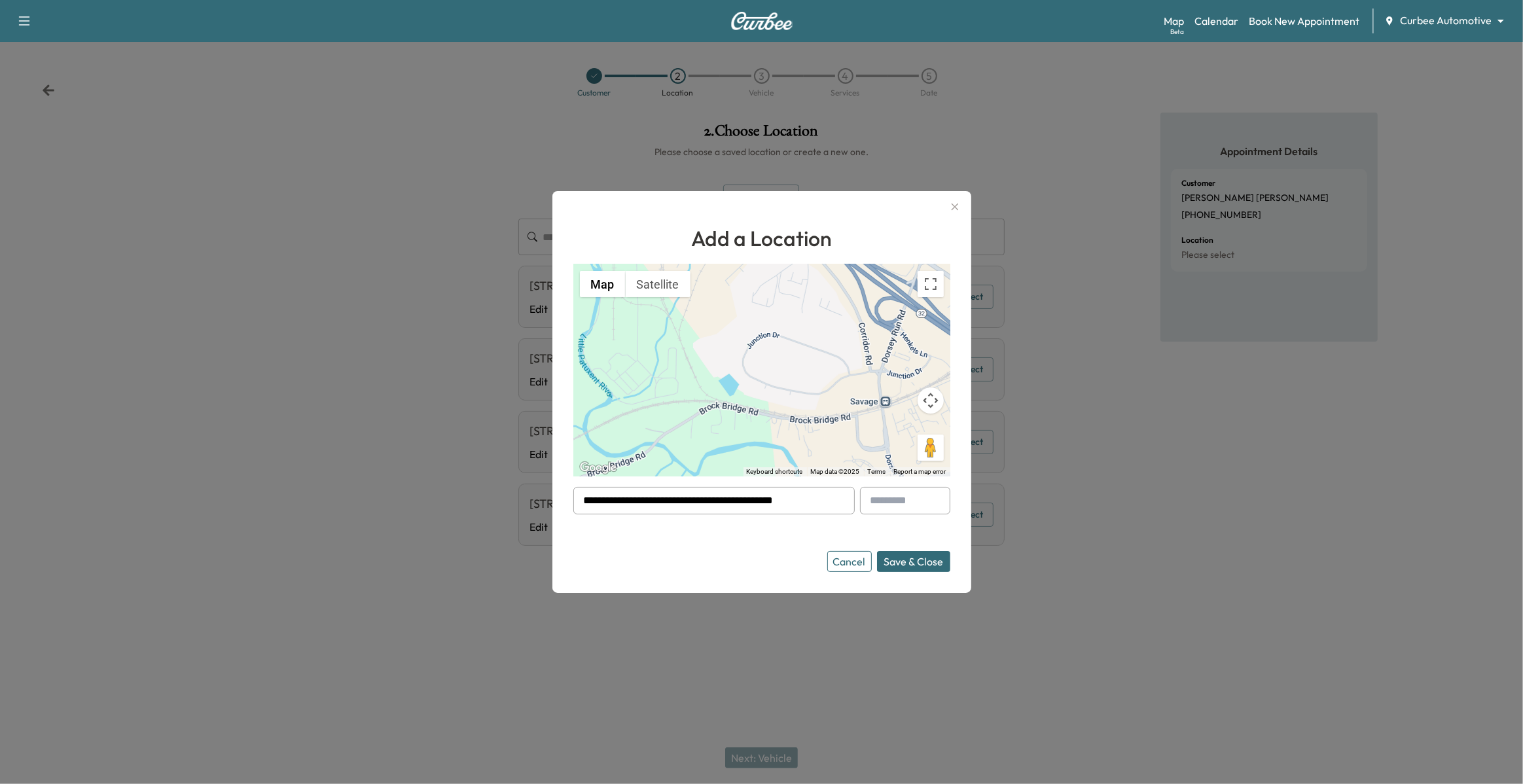
click at [919, 562] on button "Save & Close" at bounding box center [914, 561] width 74 height 21
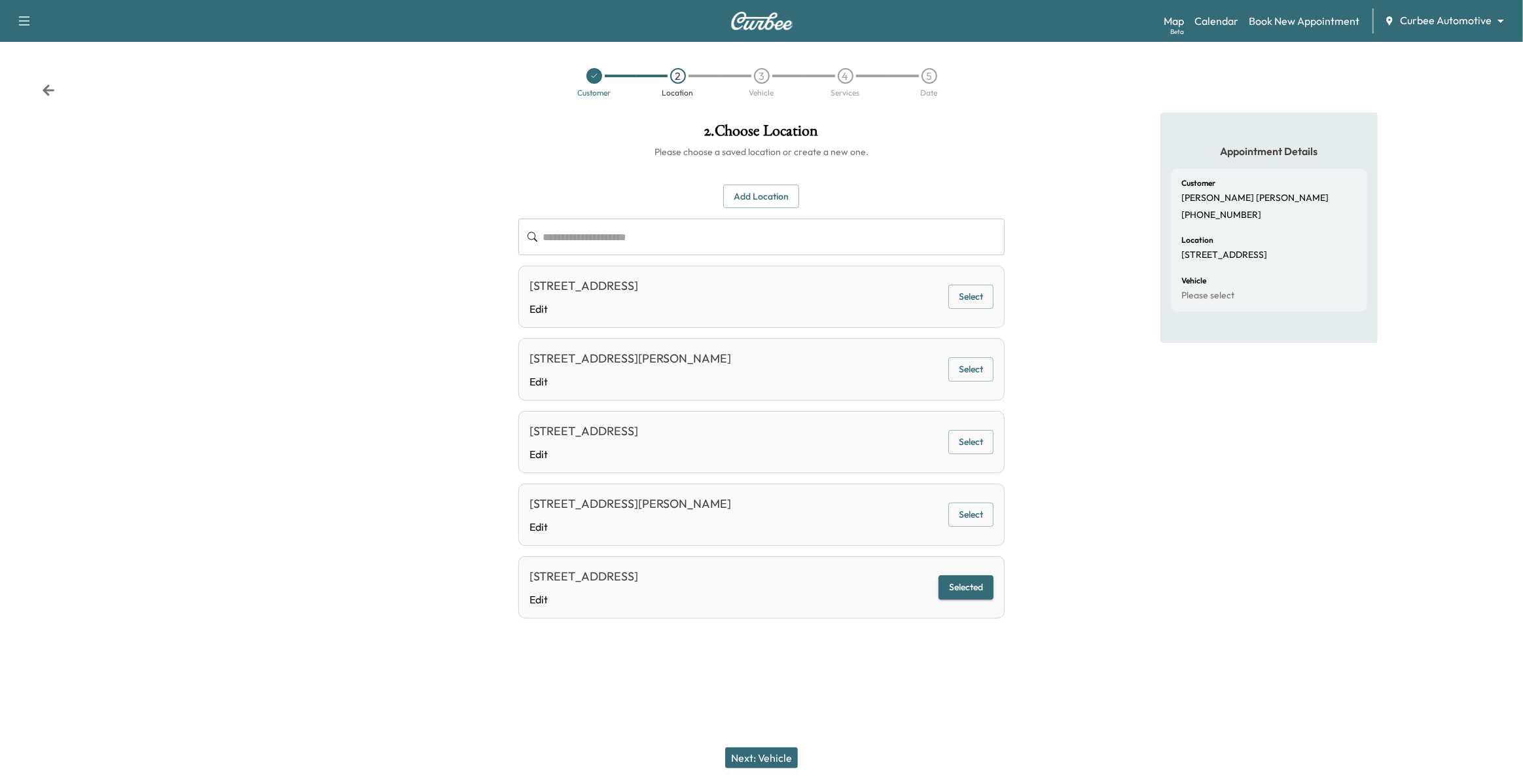
click at [757, 753] on button "Next: Vehicle" at bounding box center [761, 758] width 73 height 21
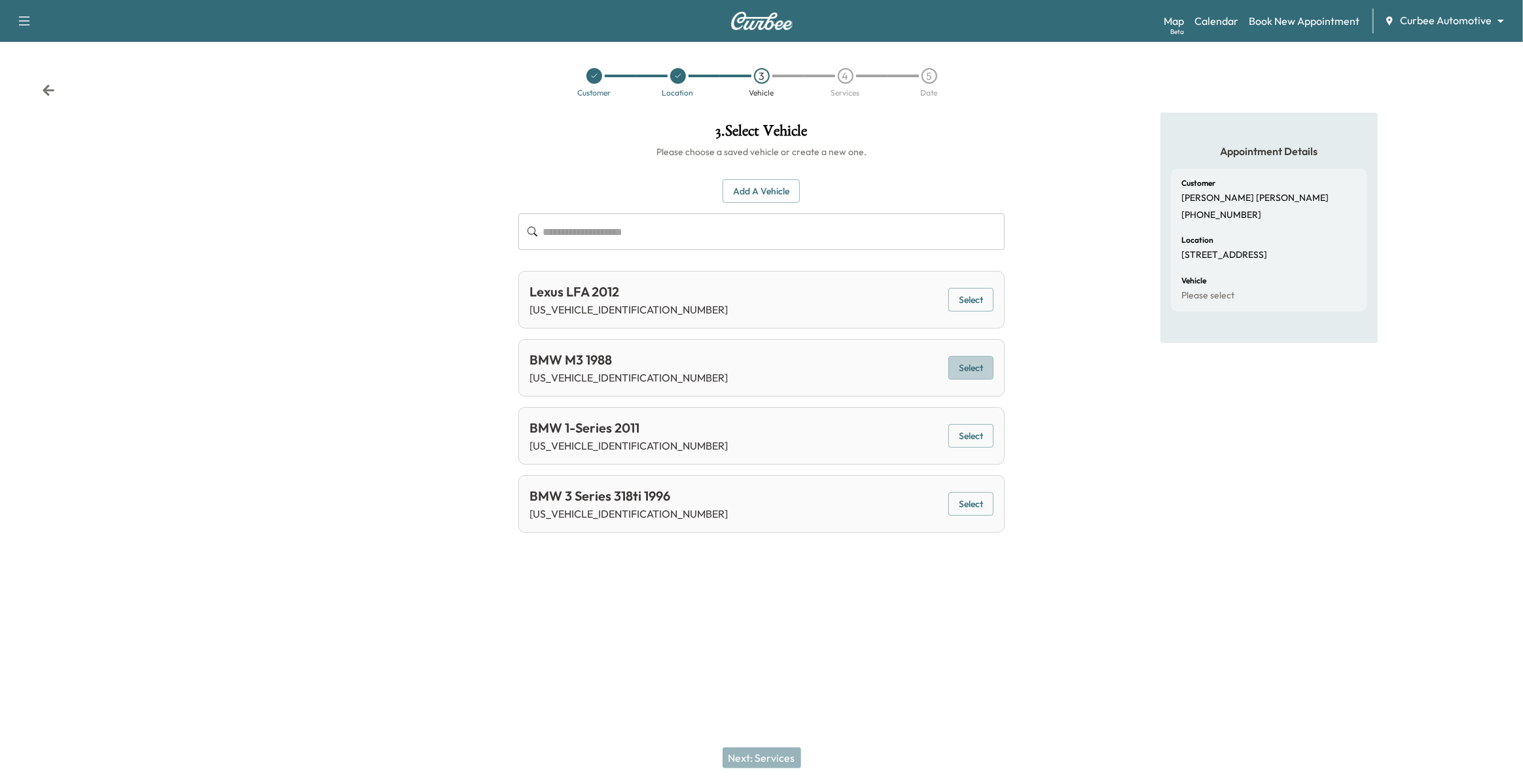
click at [979, 360] on button "Select" at bounding box center [971, 368] width 45 height 24
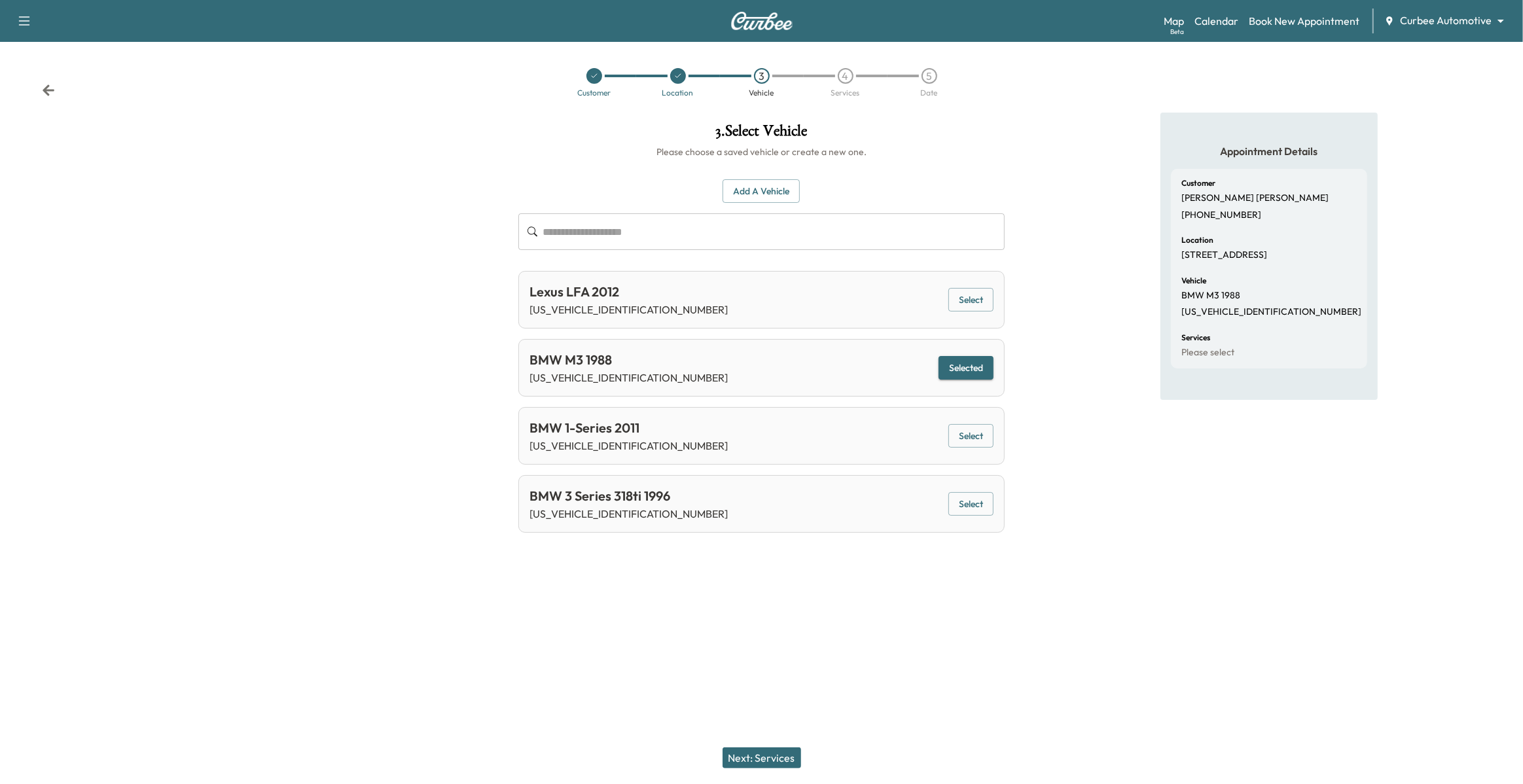
click at [756, 774] on div "Next: Services" at bounding box center [761, 758] width 1523 height 53
click at [749, 762] on button "Next: Services" at bounding box center [762, 758] width 78 height 21
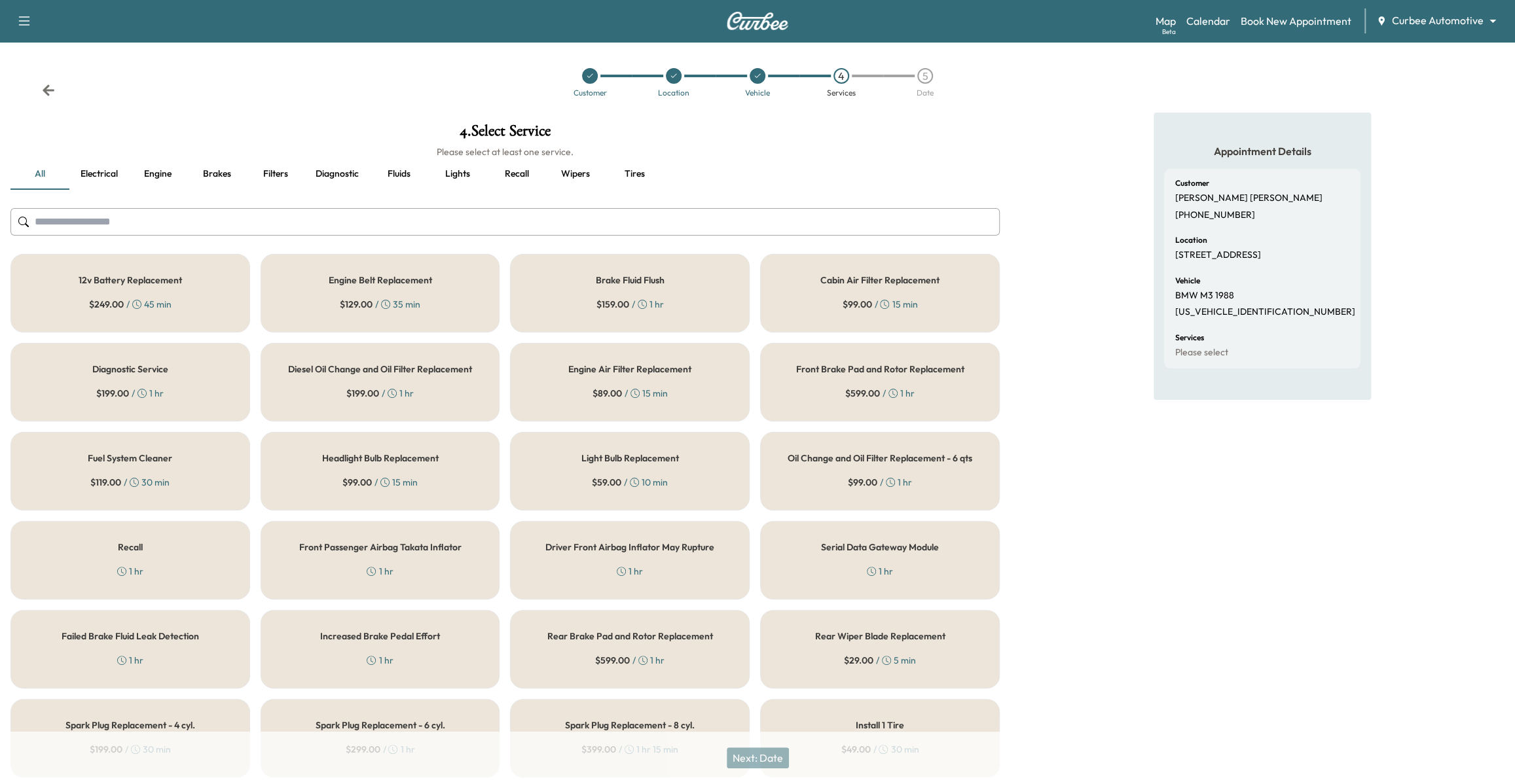
click at [229, 278] on div "12v Battery Replacement $ 249.00 / 45 min" at bounding box center [130, 293] width 240 height 78
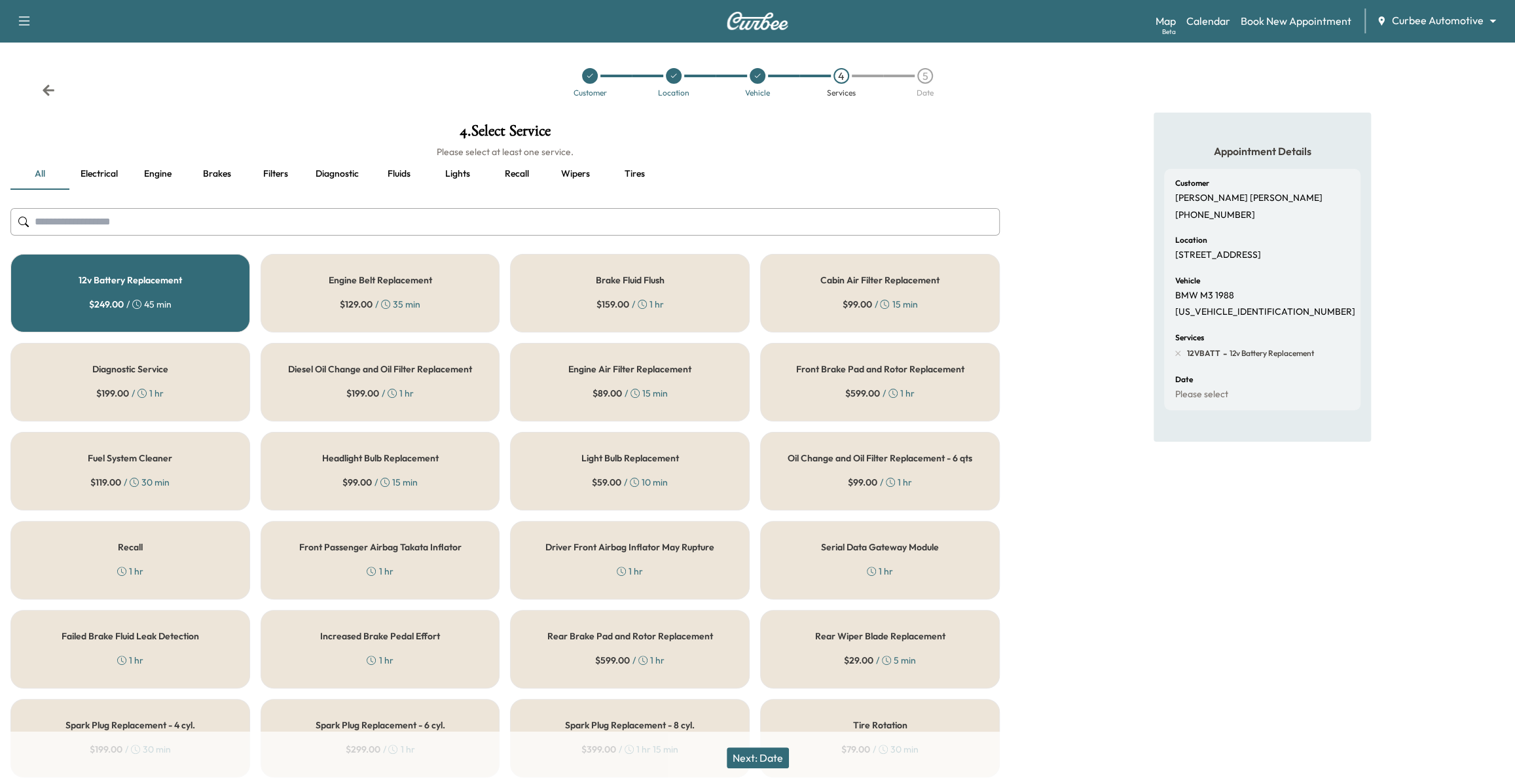
click at [645, 483] on div "$ 59.00 / 10 min" at bounding box center [629, 482] width 76 height 13
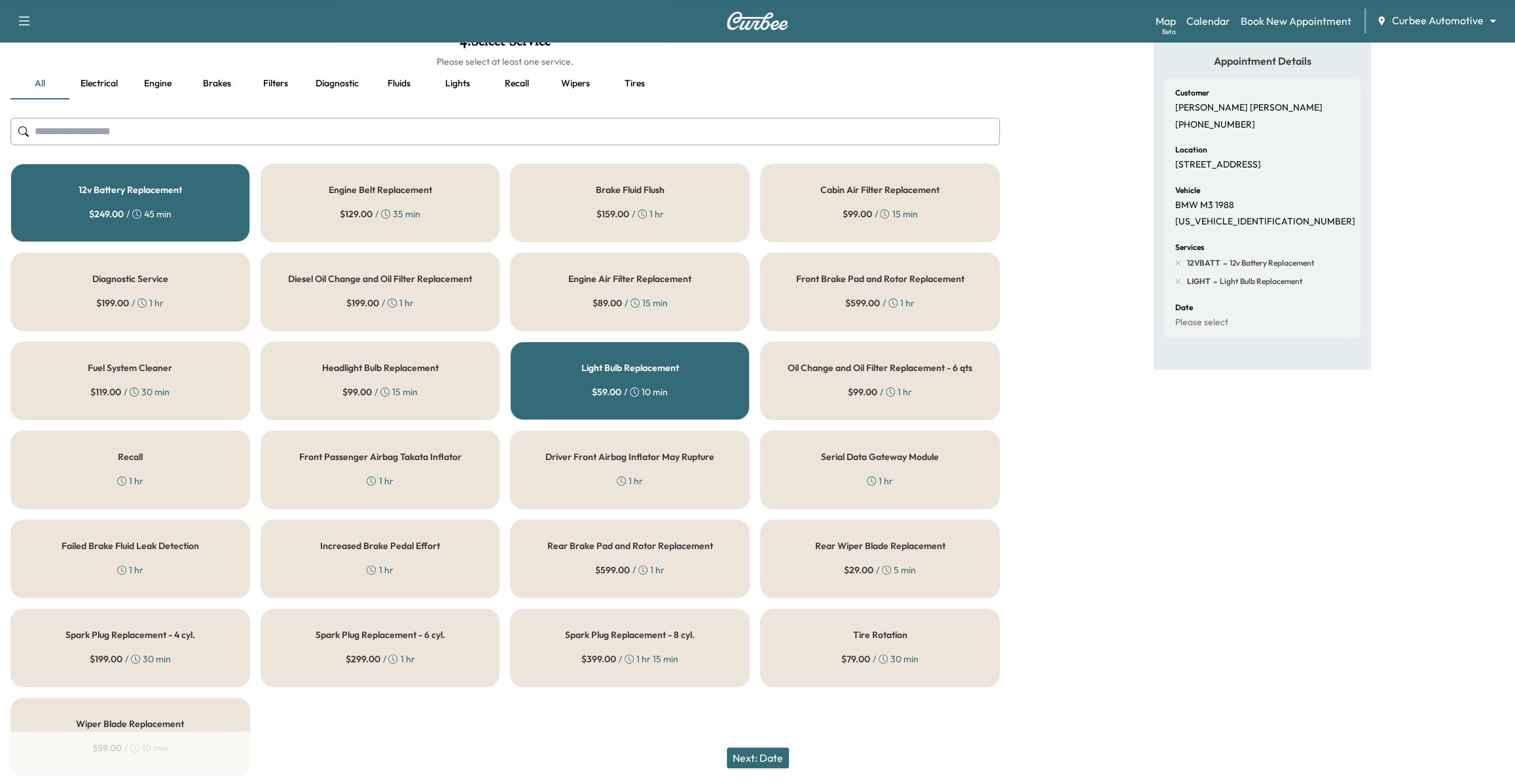
scroll to position [133, 0]
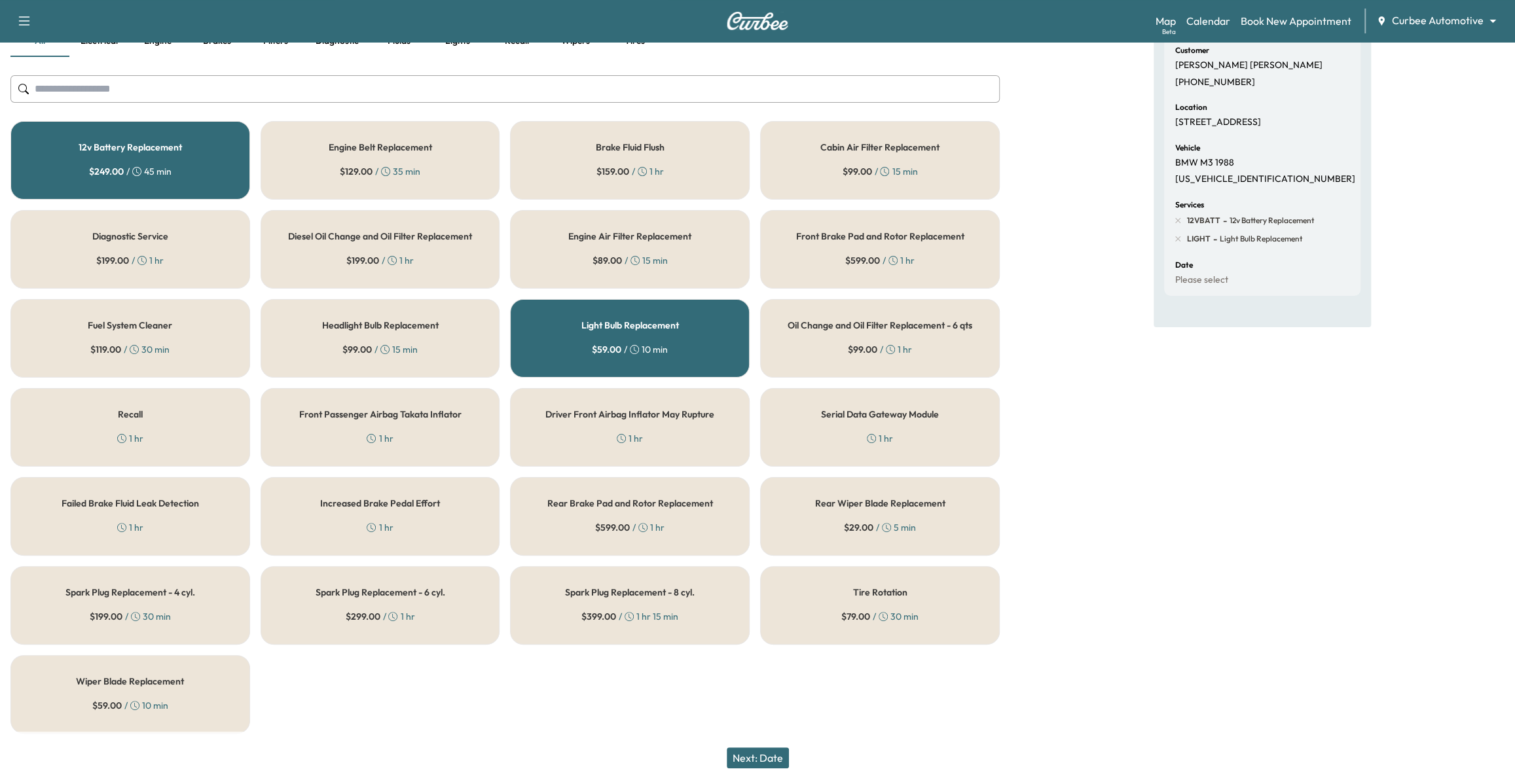
click at [203, 602] on div "Spark Plug Replacement - 4 cyl. $ 199.00 / 30 min" at bounding box center [130, 605] width 240 height 78
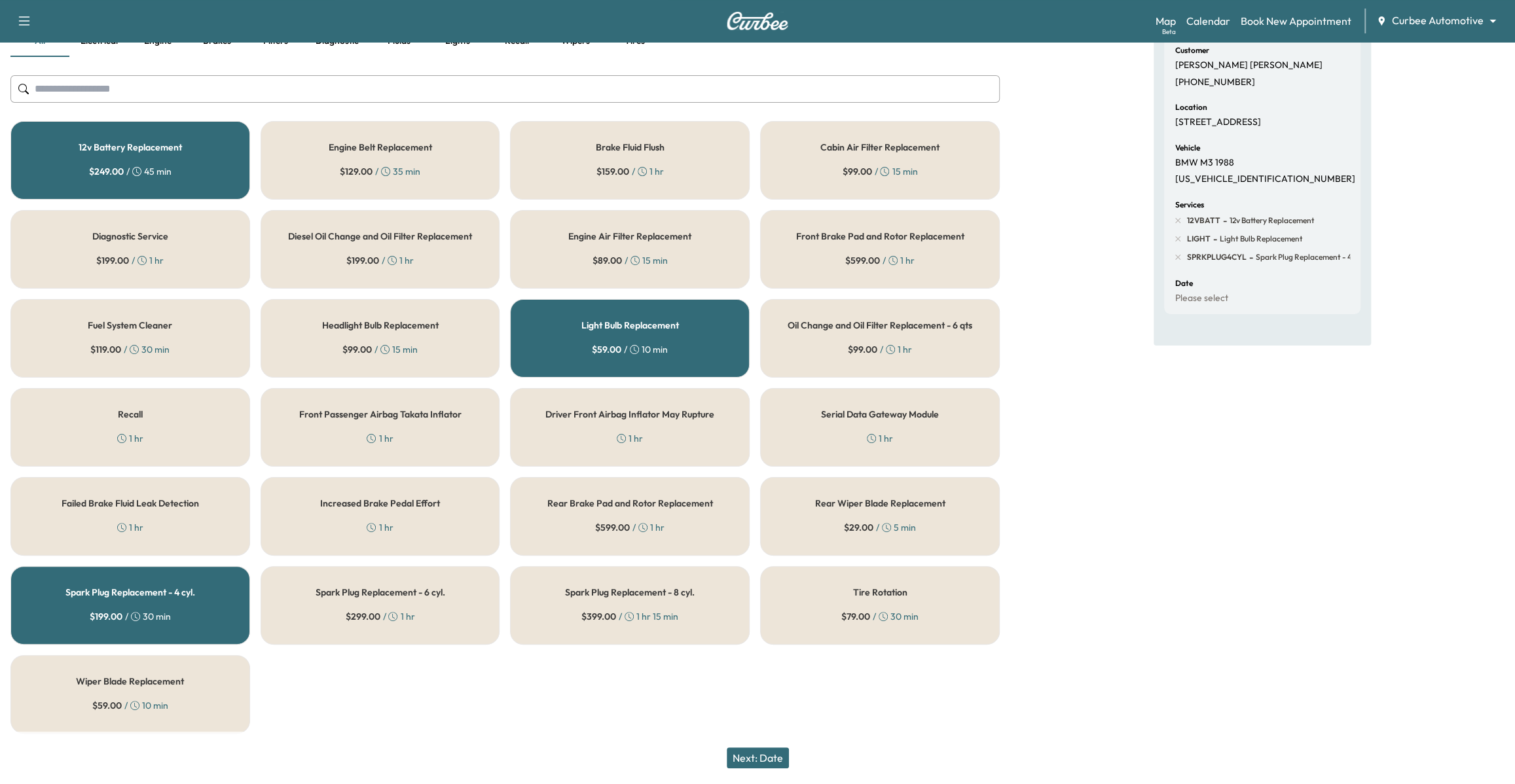
click at [779, 755] on button "Next: Date" at bounding box center [758, 758] width 62 height 21
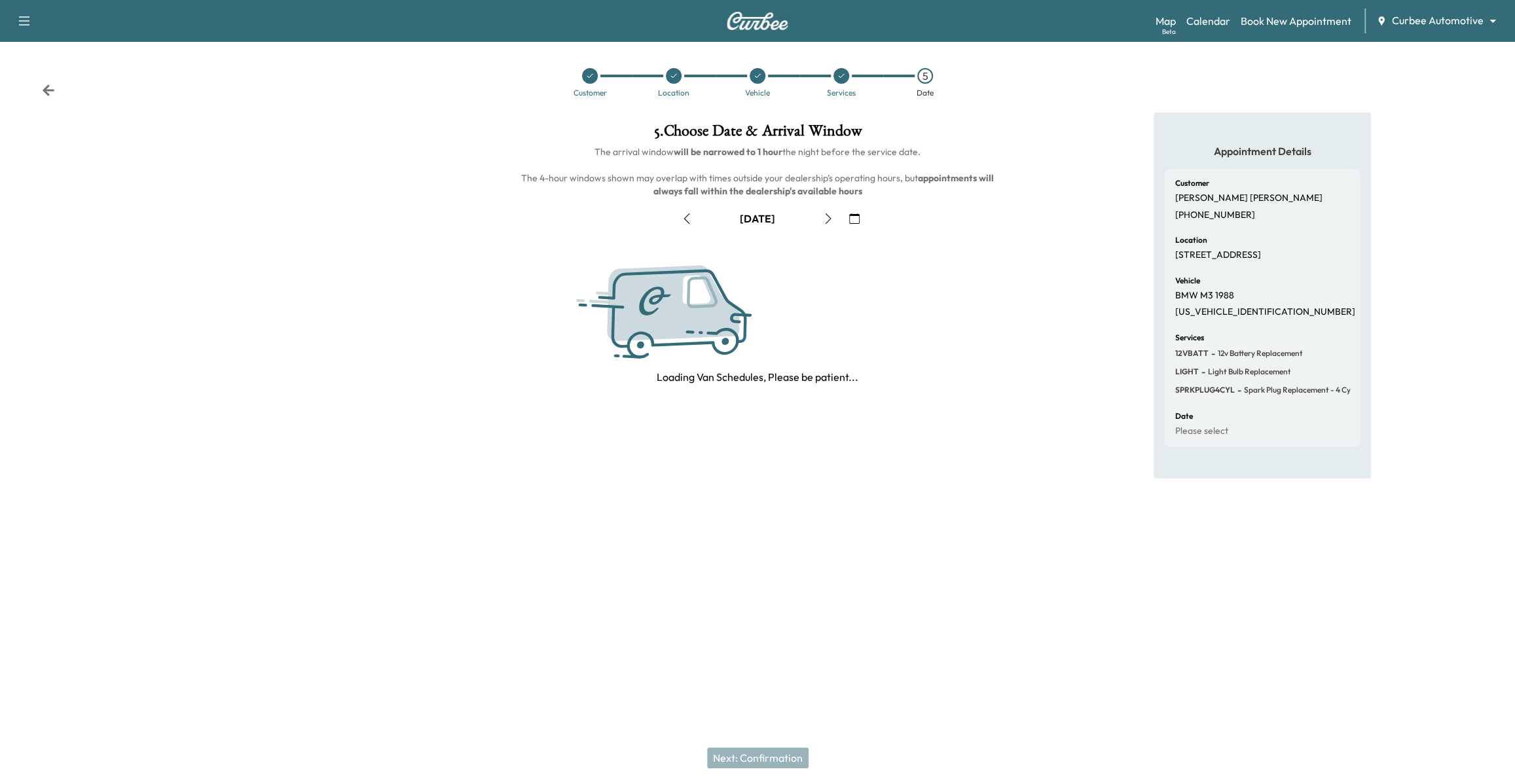
scroll to position [0, 0]
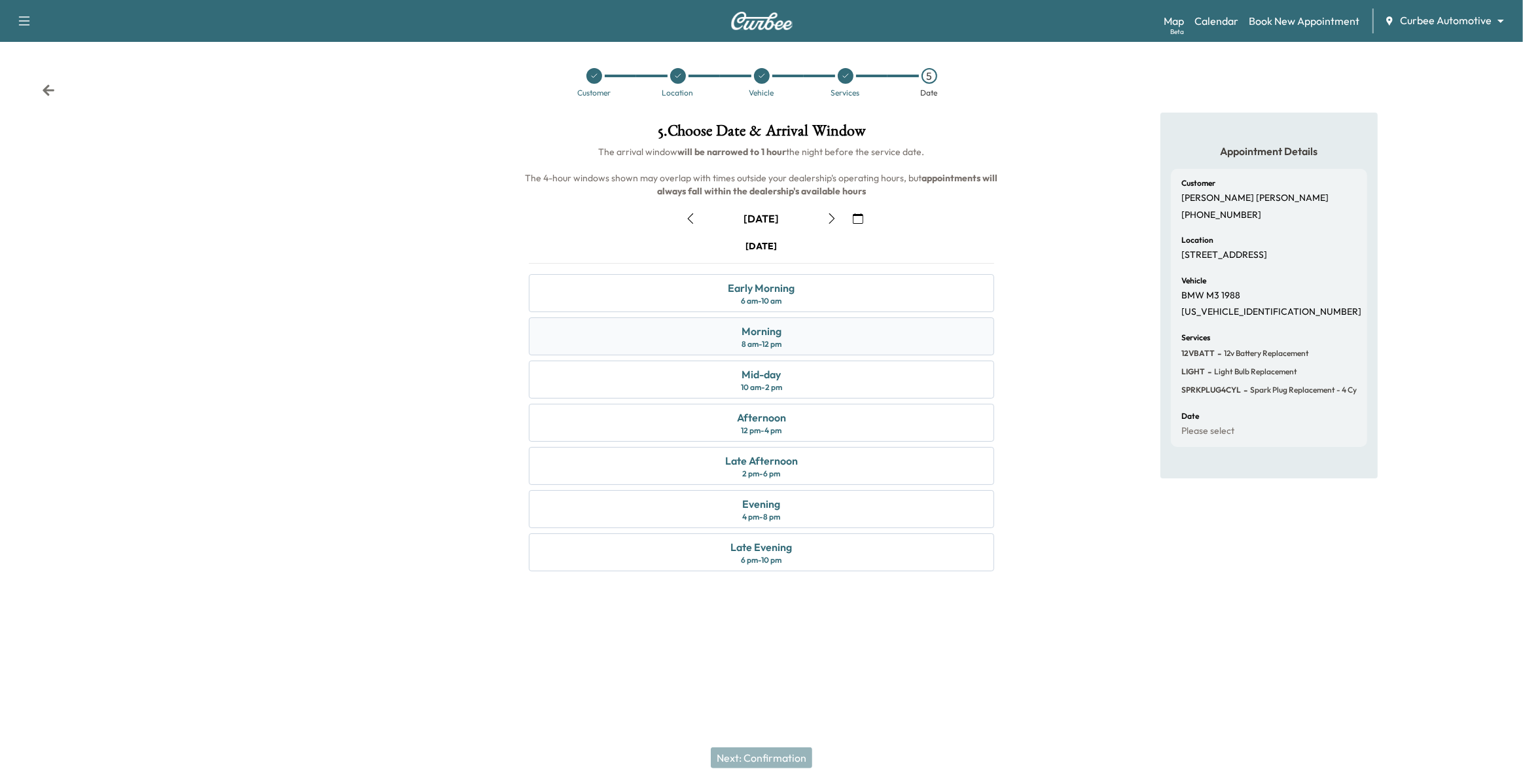
click at [807, 341] on div "Morning 8 am - 12 pm" at bounding box center [762, 336] width 466 height 38
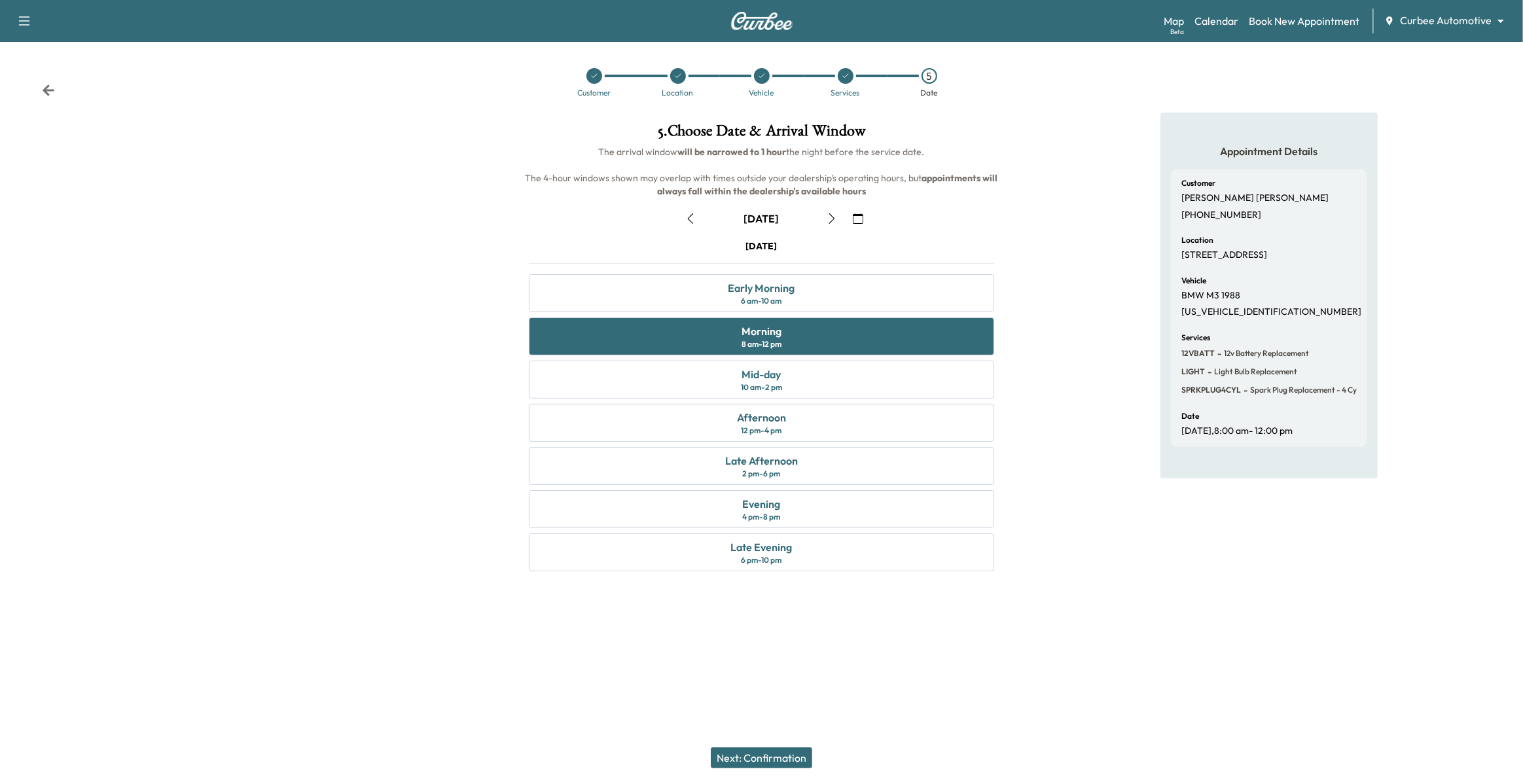
click at [787, 765] on button "Next: Confirmation" at bounding box center [761, 758] width 102 height 21
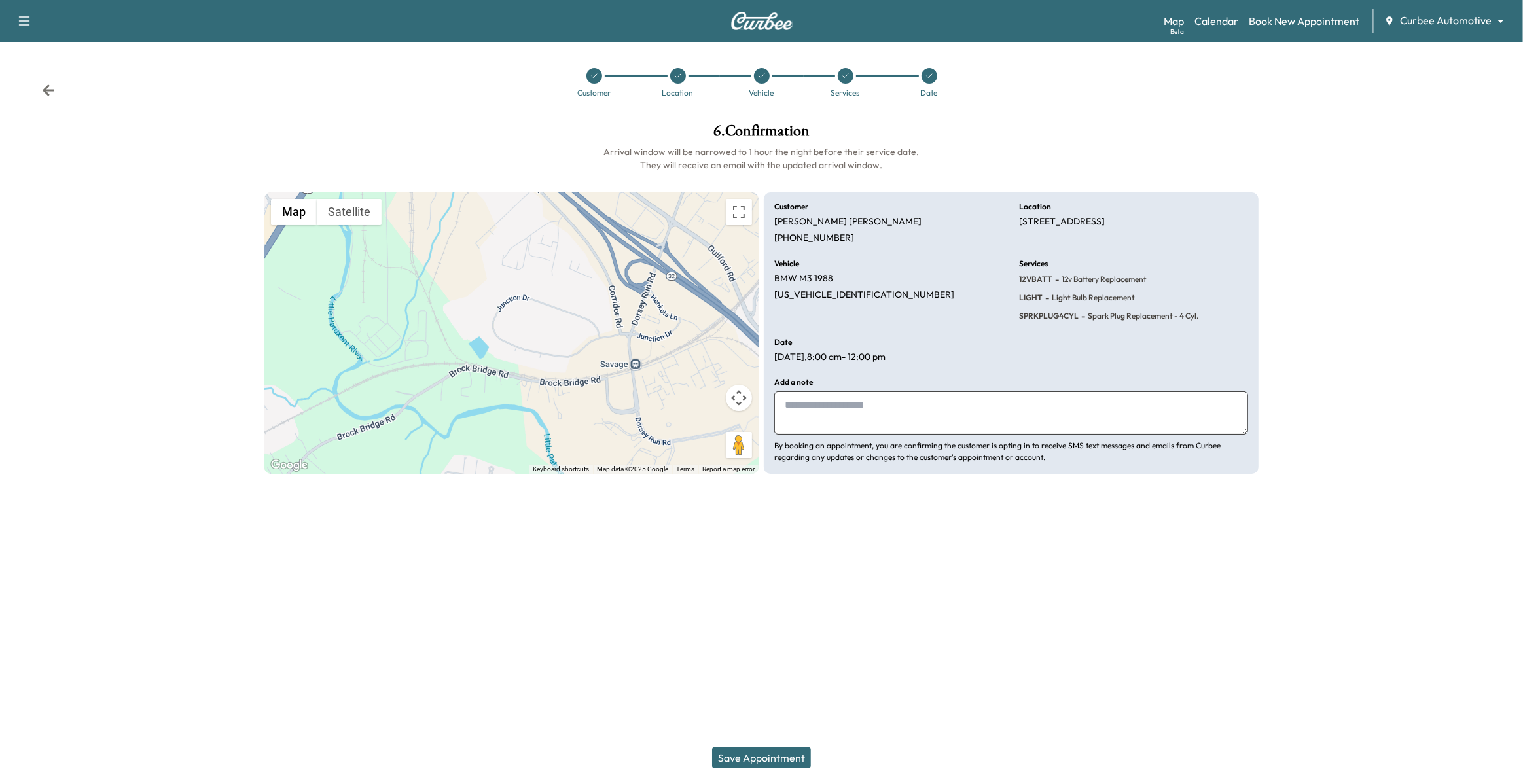
click at [765, 753] on button "Save Appointment" at bounding box center [762, 758] width 99 height 21
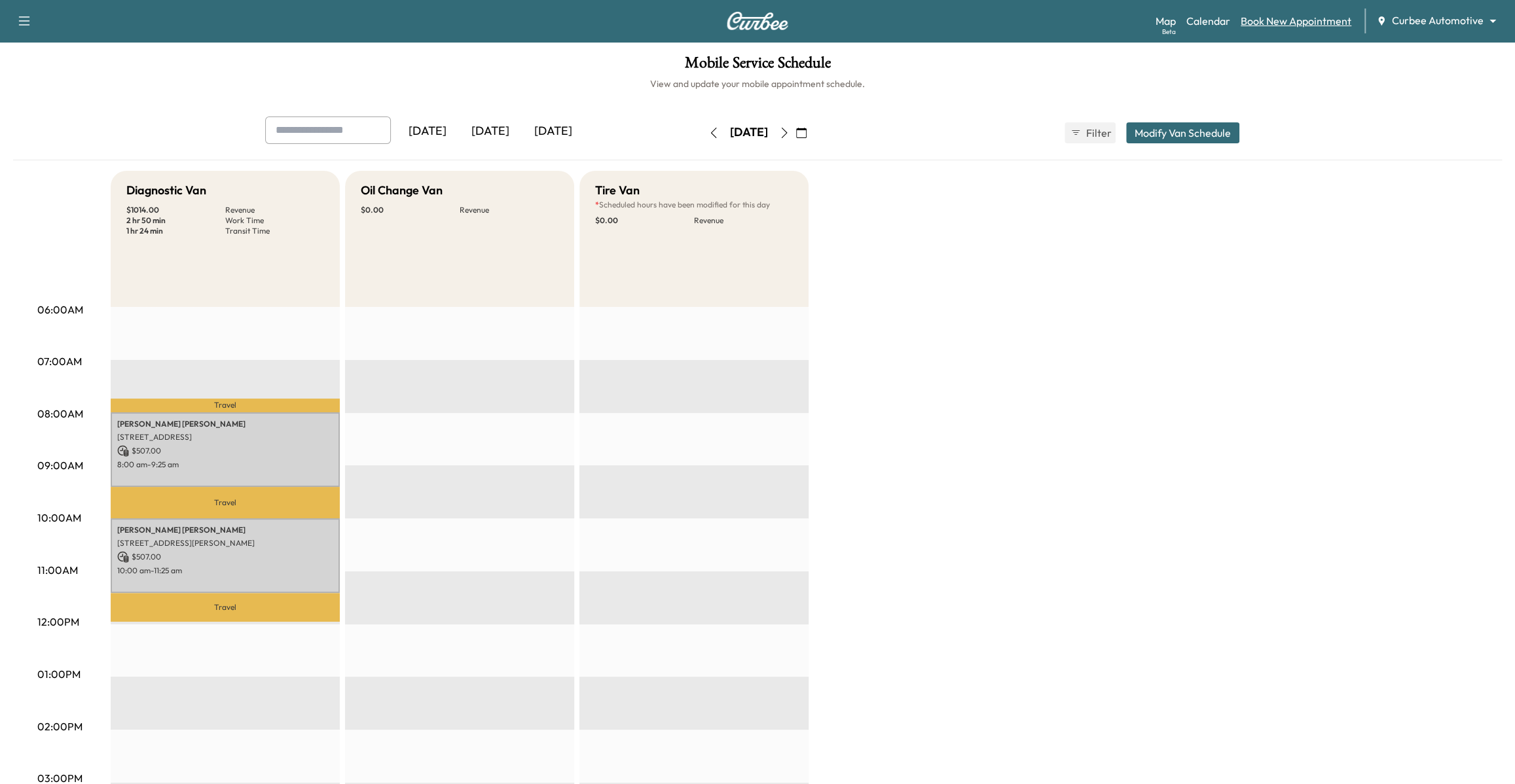
click at [1266, 22] on link "Book New Appointment" at bounding box center [1296, 21] width 110 height 16
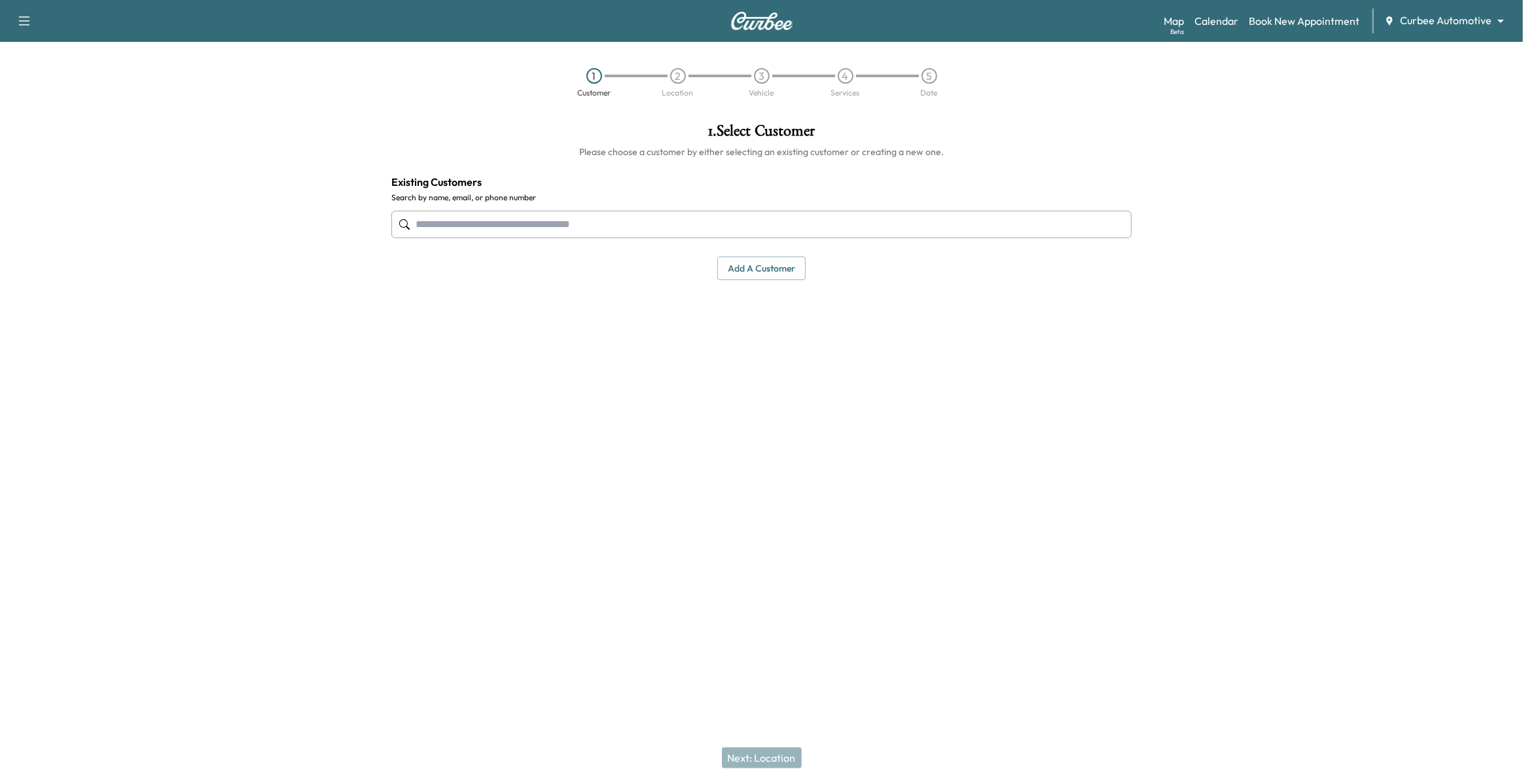
click at [771, 233] on input "text" at bounding box center [762, 225] width 741 height 27
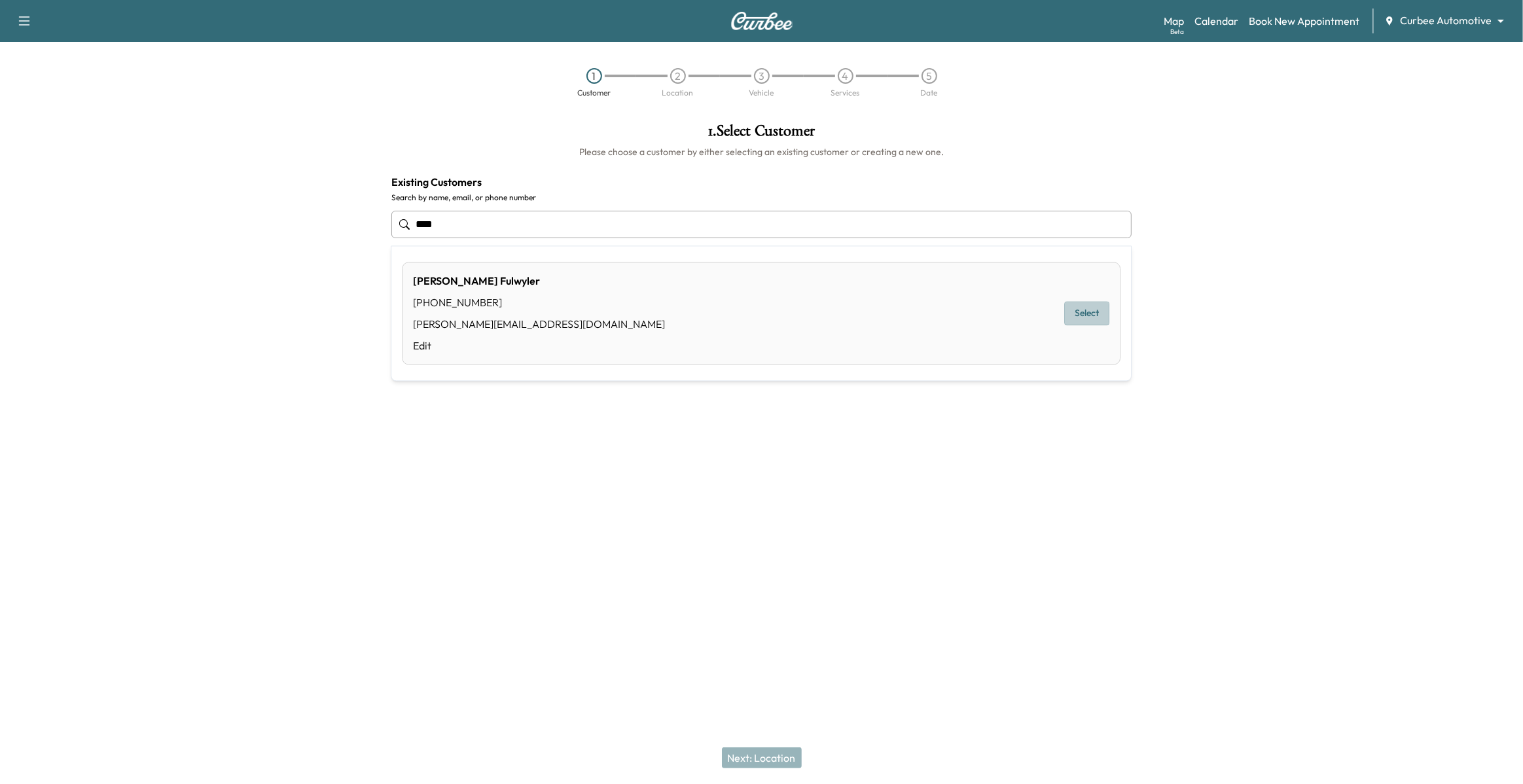
click at [1090, 308] on button "Select" at bounding box center [1086, 313] width 45 height 24
type input "**********"
click at [774, 757] on button "Next: Location" at bounding box center [762, 758] width 80 height 21
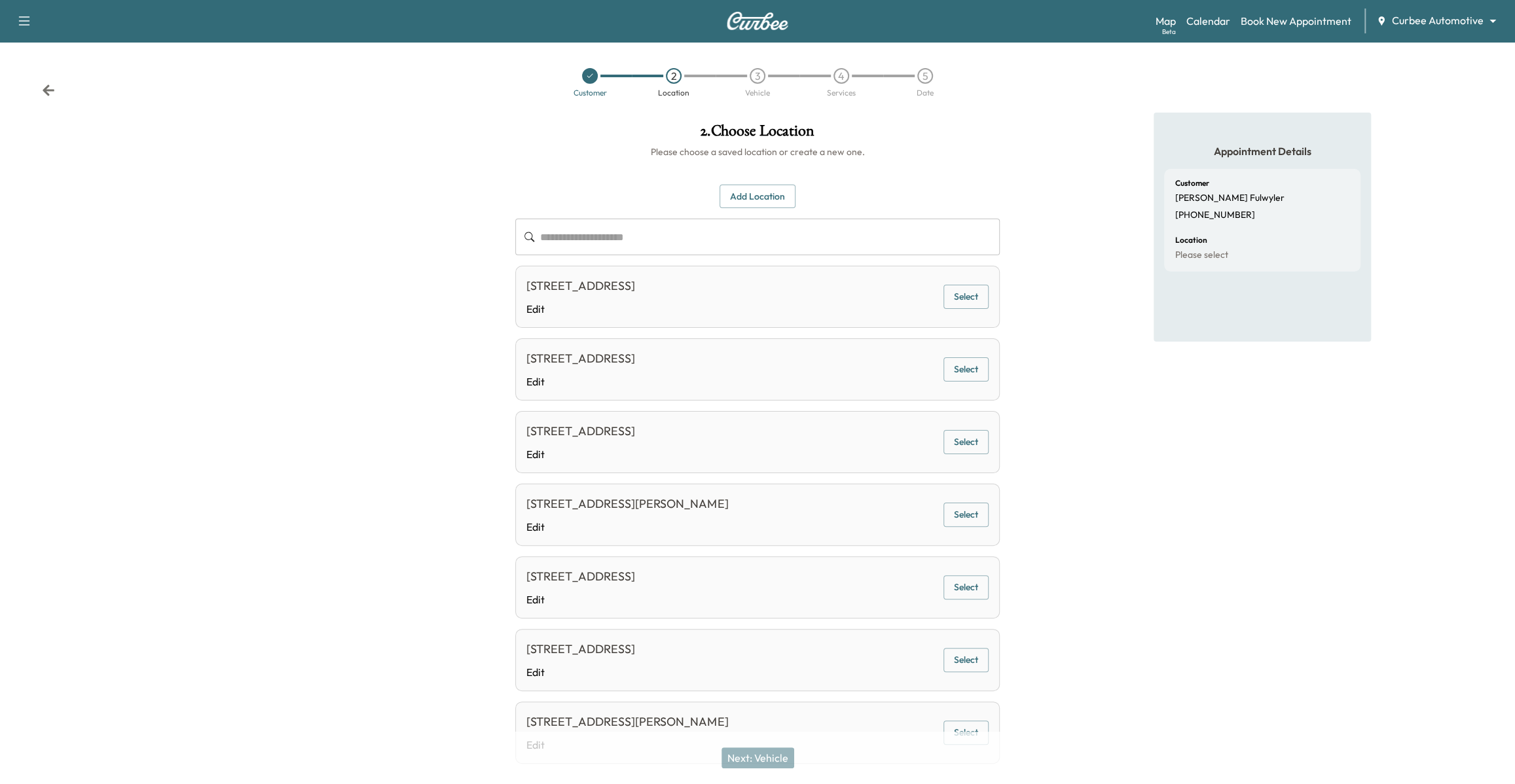
scroll to position [57, 0]
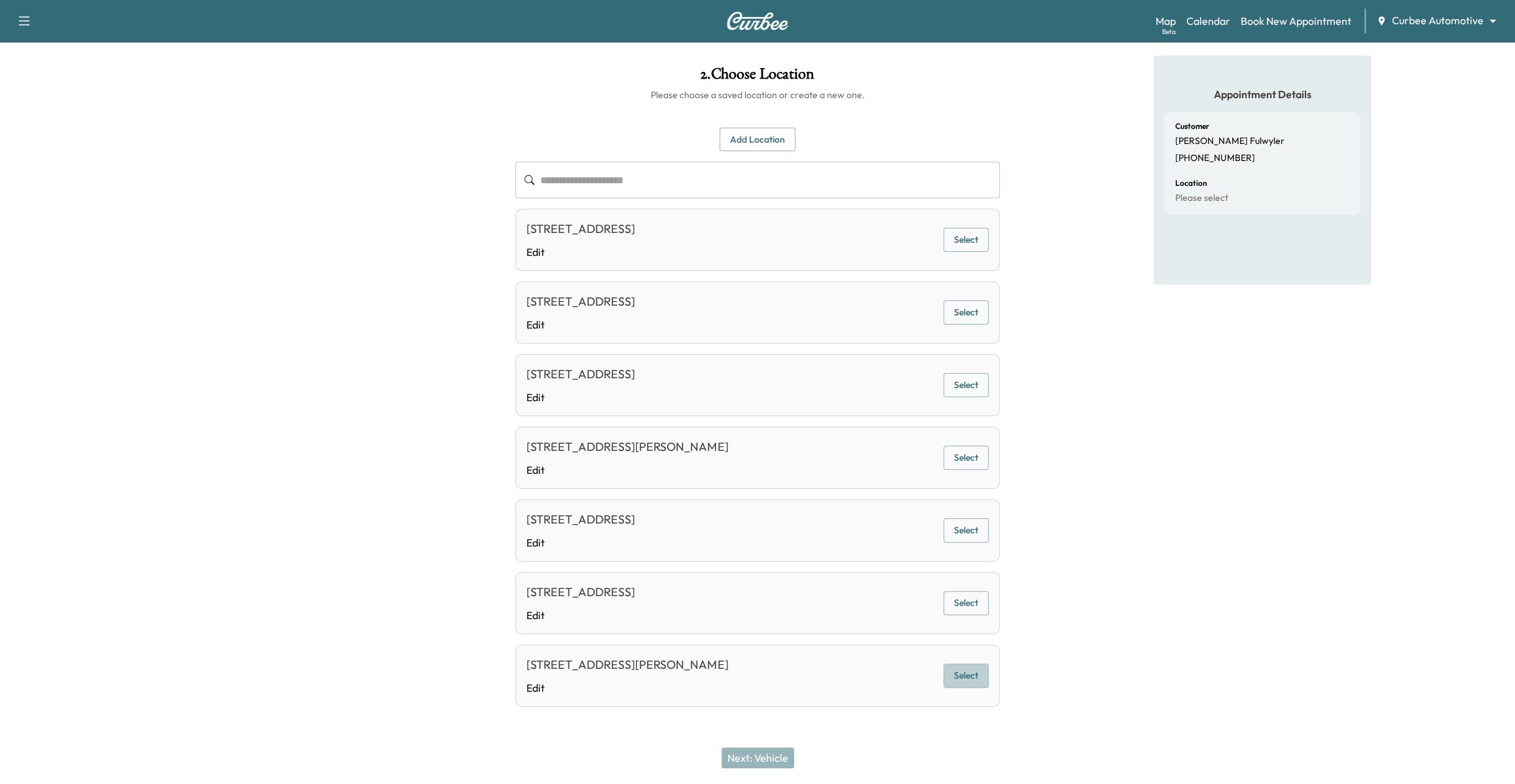
click at [964, 682] on button "Select" at bounding box center [966, 675] width 45 height 24
click at [780, 756] on button "Next: Vehicle" at bounding box center [757, 758] width 73 height 21
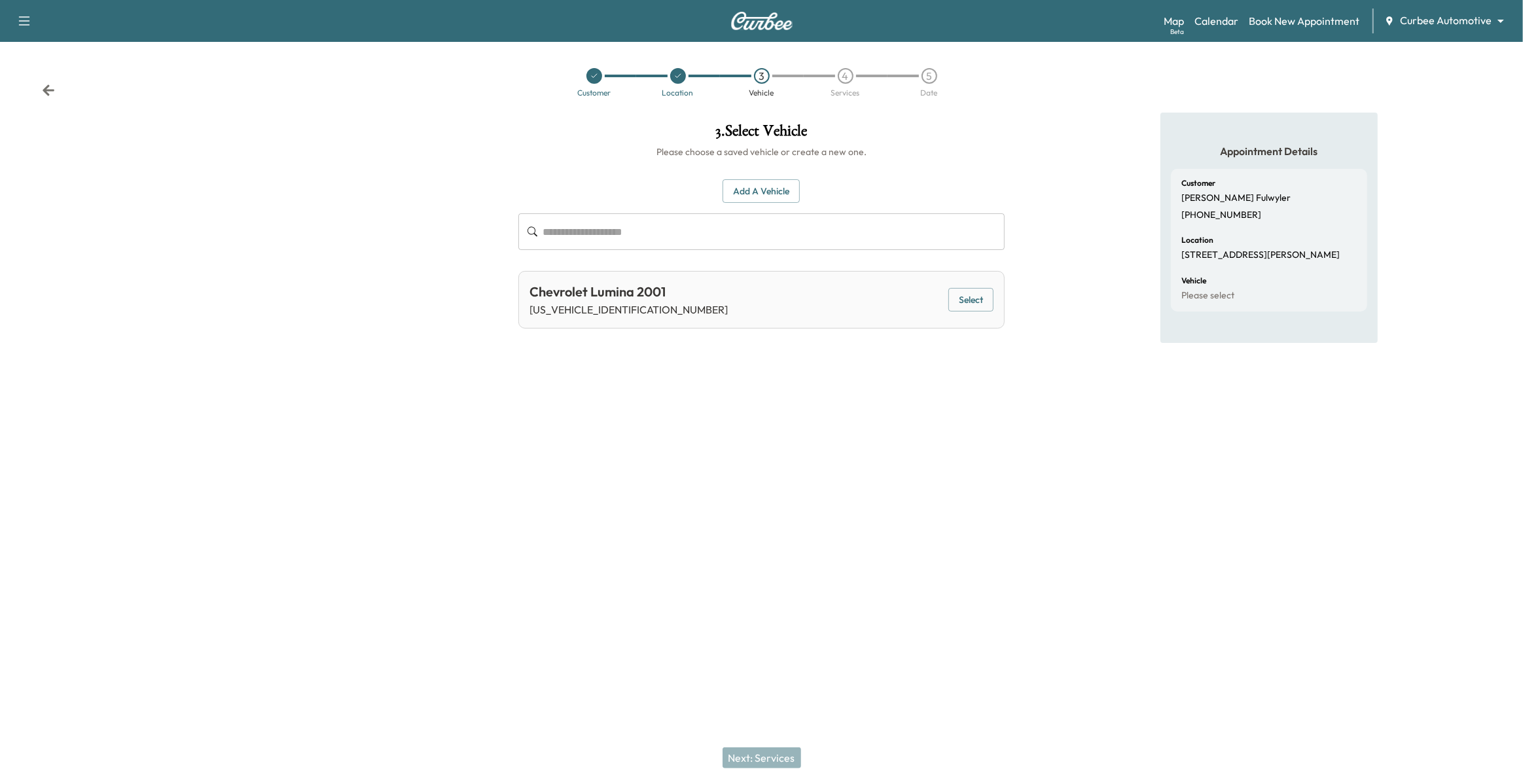
click at [983, 304] on button "Select" at bounding box center [971, 300] width 45 height 24
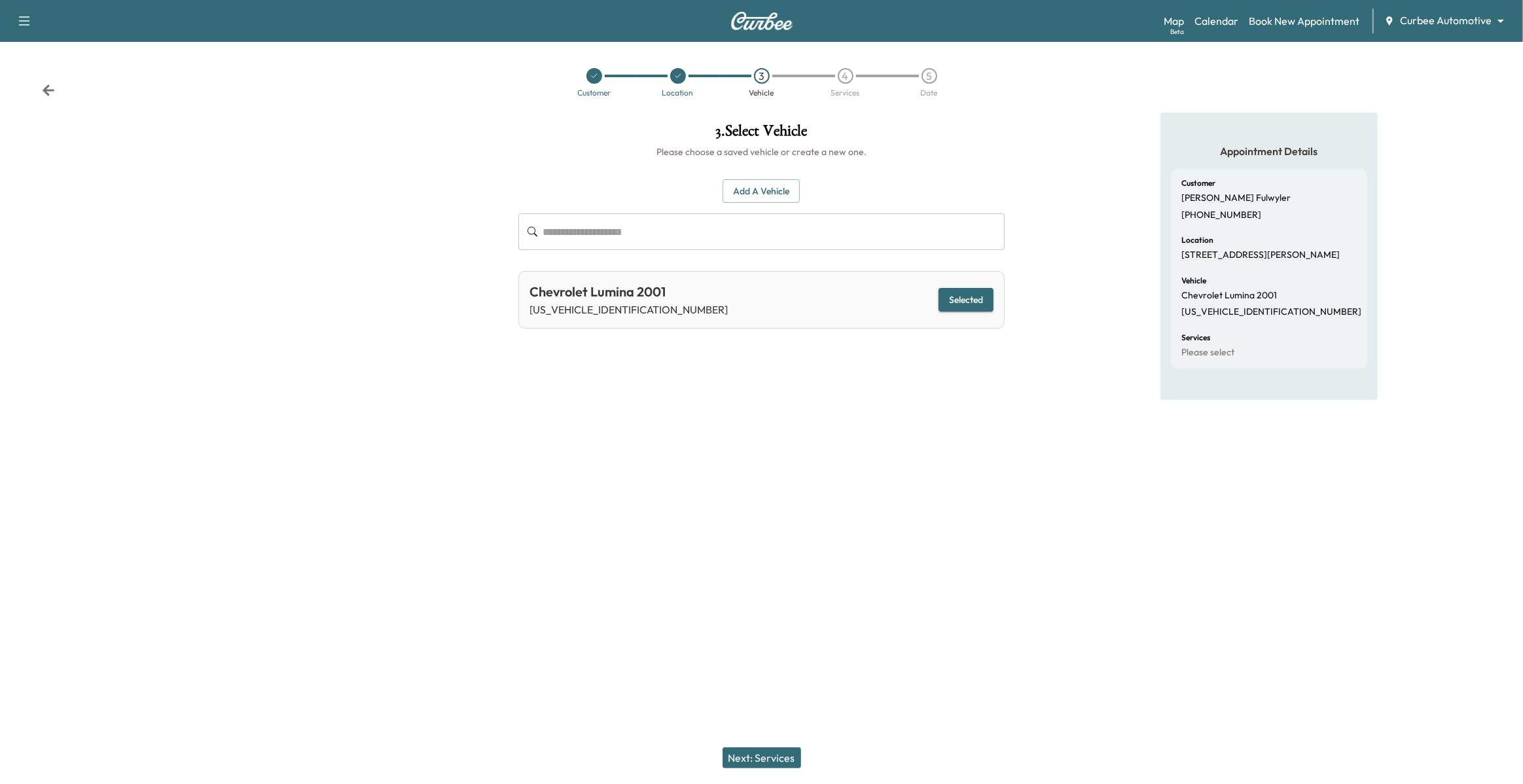
click at [764, 774] on div "Next: Services" at bounding box center [761, 758] width 1523 height 53
click at [762, 763] on button "Next: Services" at bounding box center [762, 758] width 78 height 21
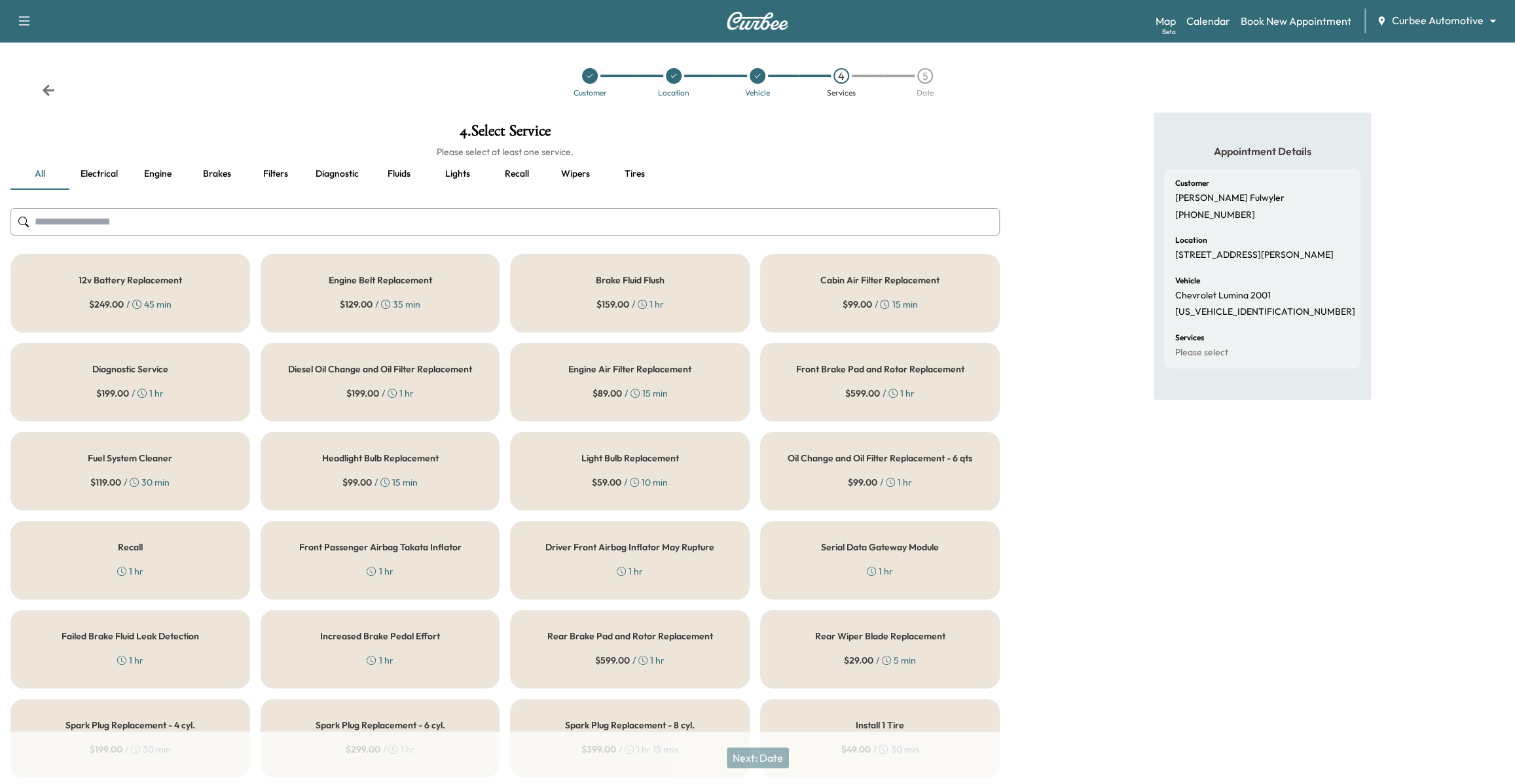
click at [208, 260] on div "12v Battery Replacement $ 249.00 / 45 min" at bounding box center [130, 293] width 240 height 78
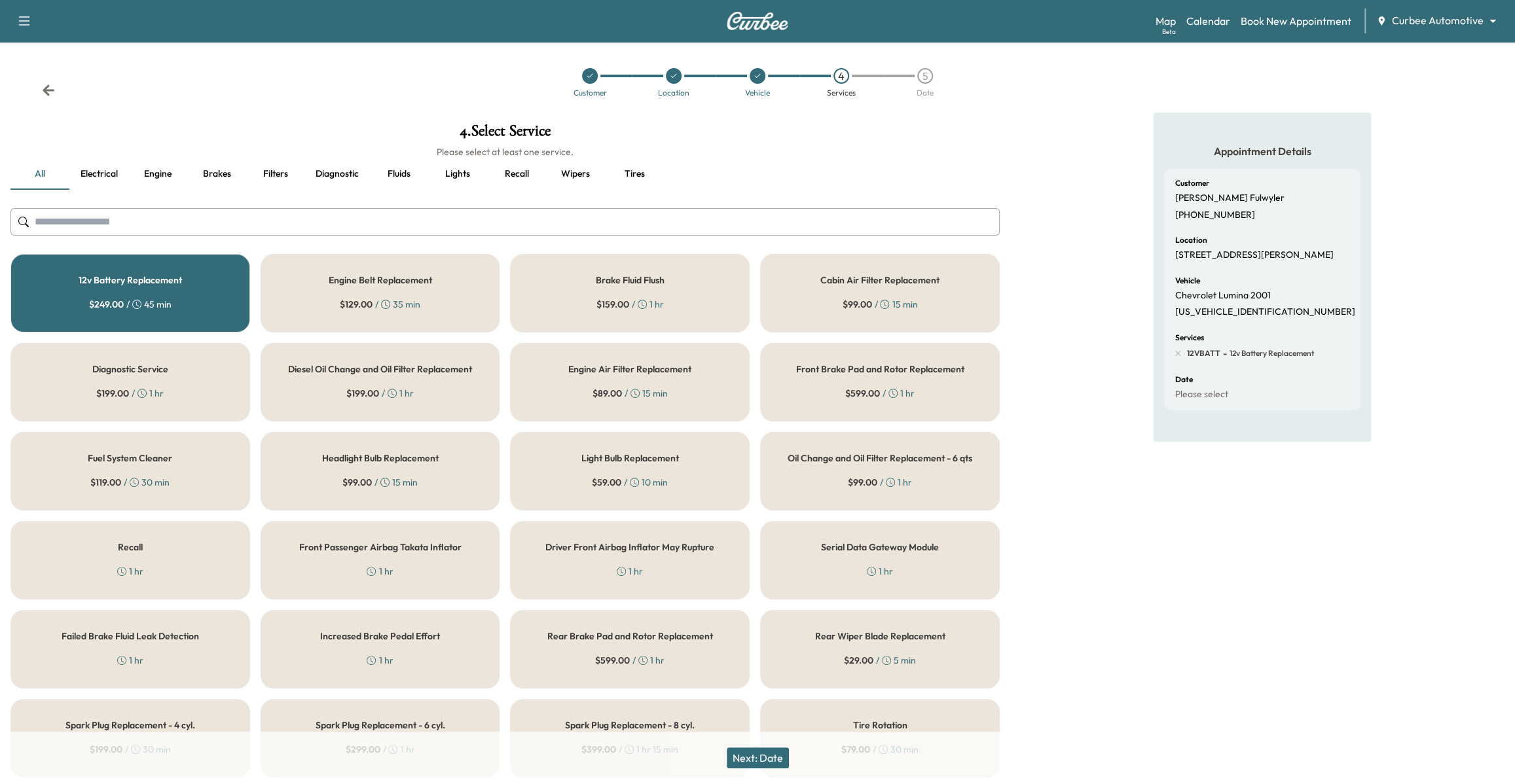
click at [618, 478] on span "$ 59.00" at bounding box center [606, 482] width 30 height 13
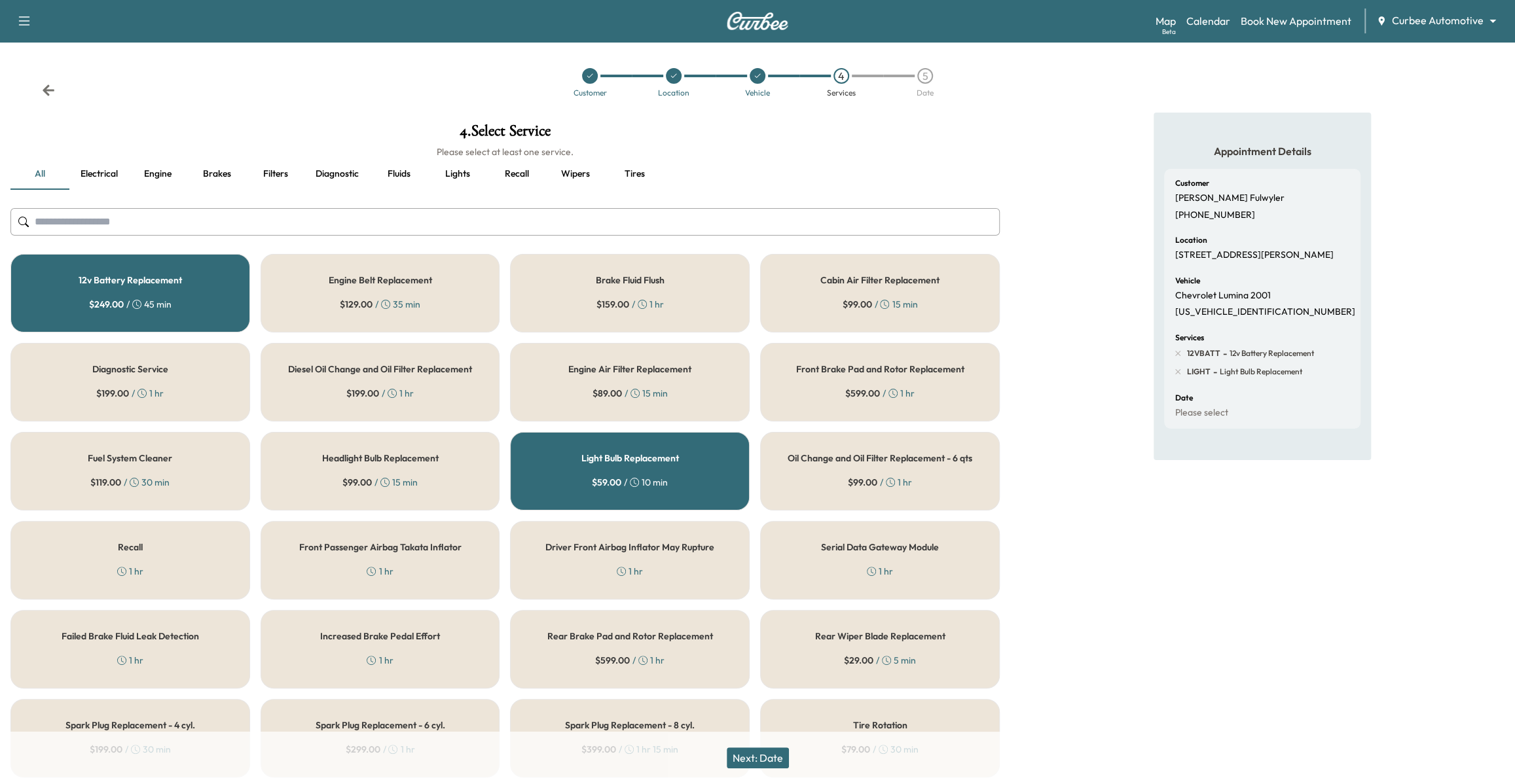
scroll to position [133, 0]
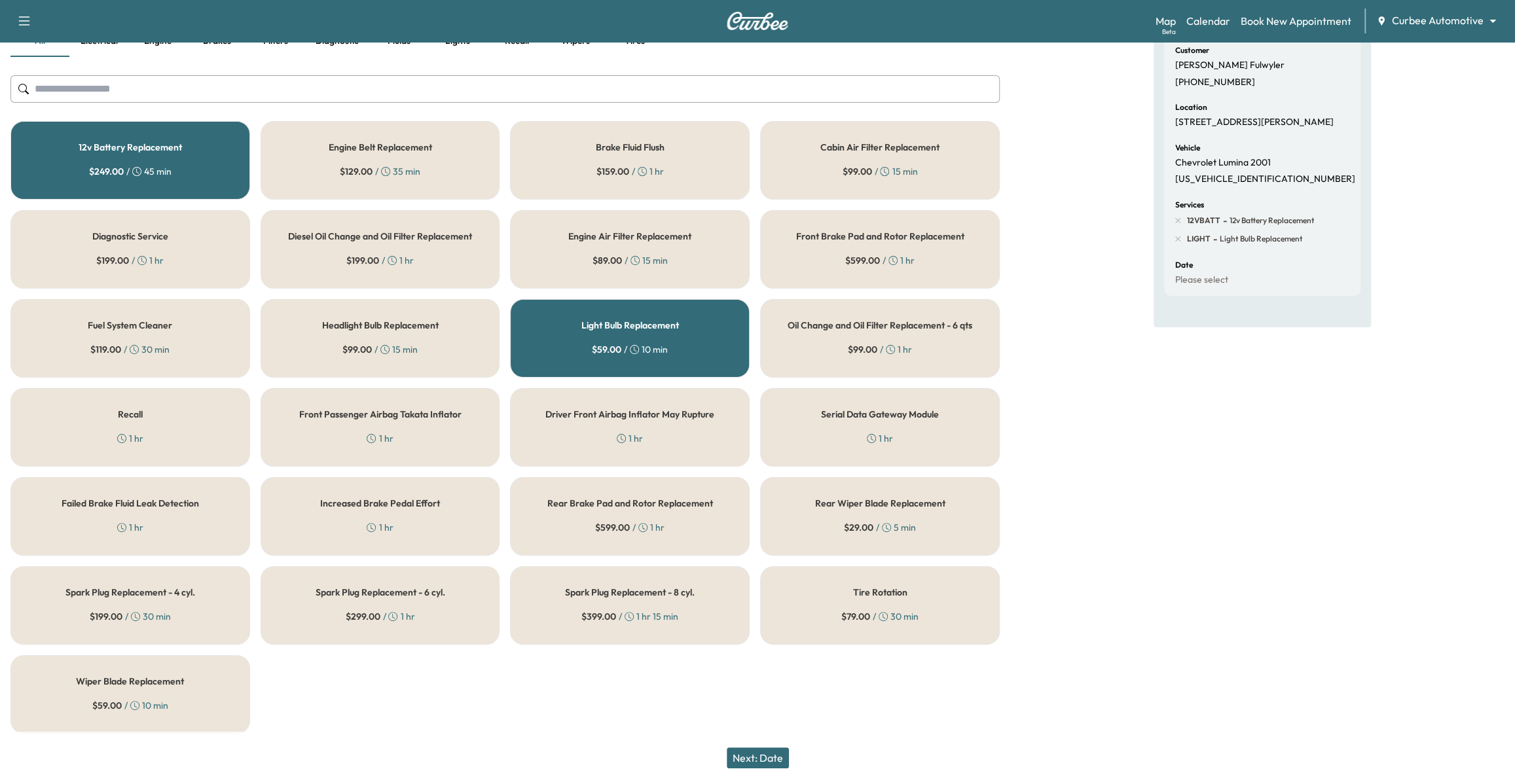
click at [197, 677] on div "Wiper Blade Replacement $ 59.00 / 10 min" at bounding box center [130, 694] width 240 height 78
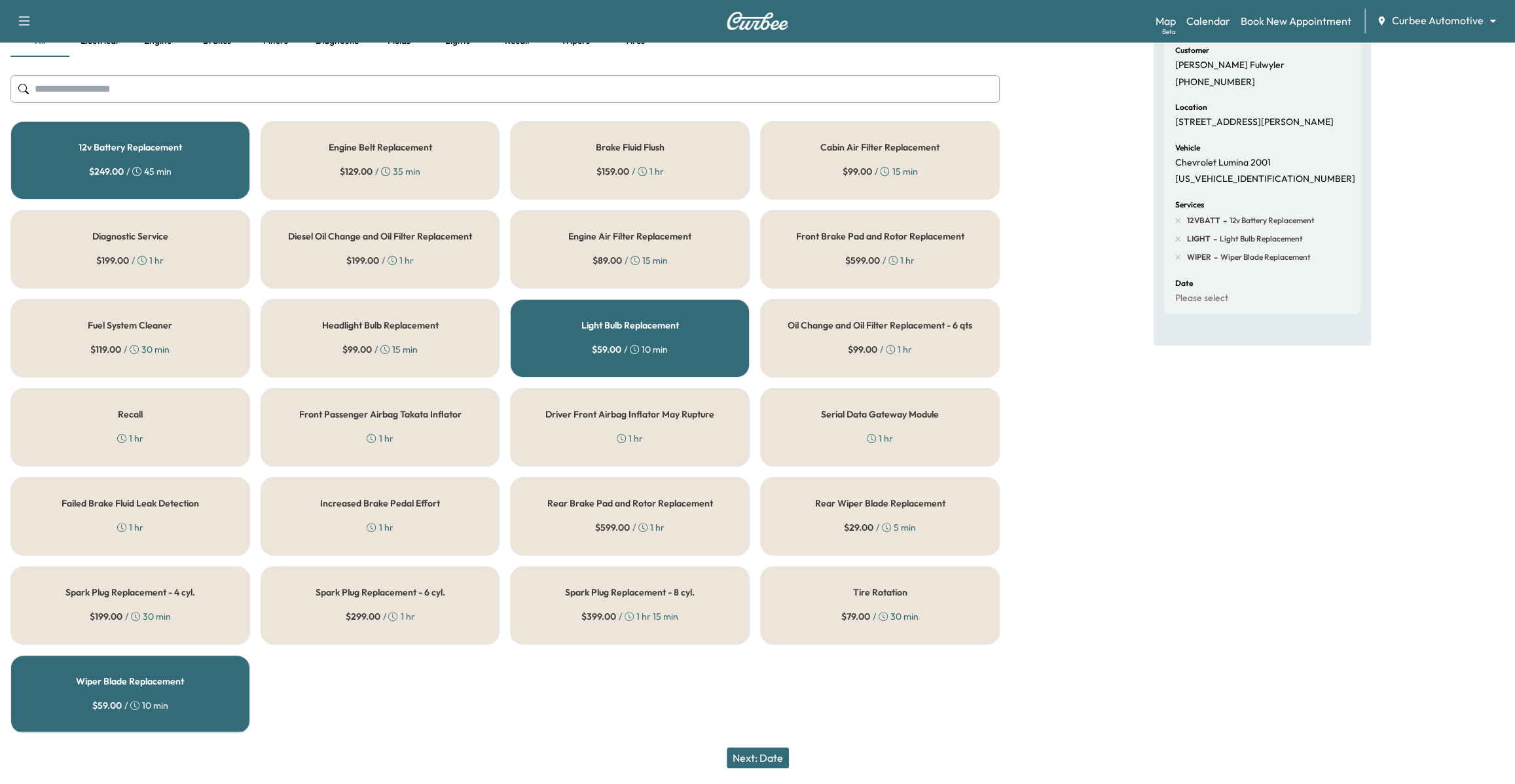
click at [764, 766] on button "Next: Date" at bounding box center [758, 758] width 62 height 21
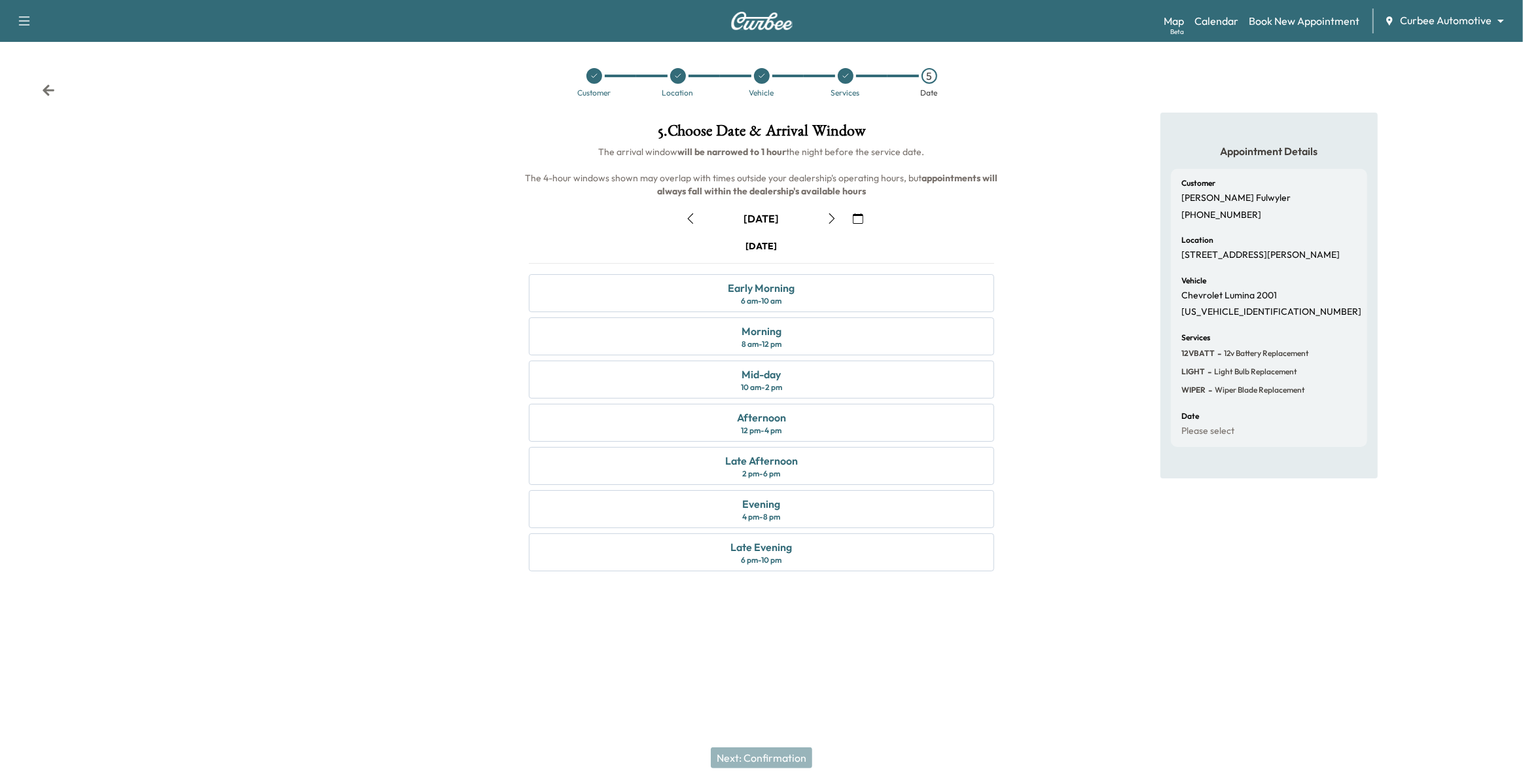
click at [829, 216] on icon "button" at bounding box center [831, 218] width 10 height 10
click at [834, 214] on icon "button" at bounding box center [831, 218] width 10 height 10
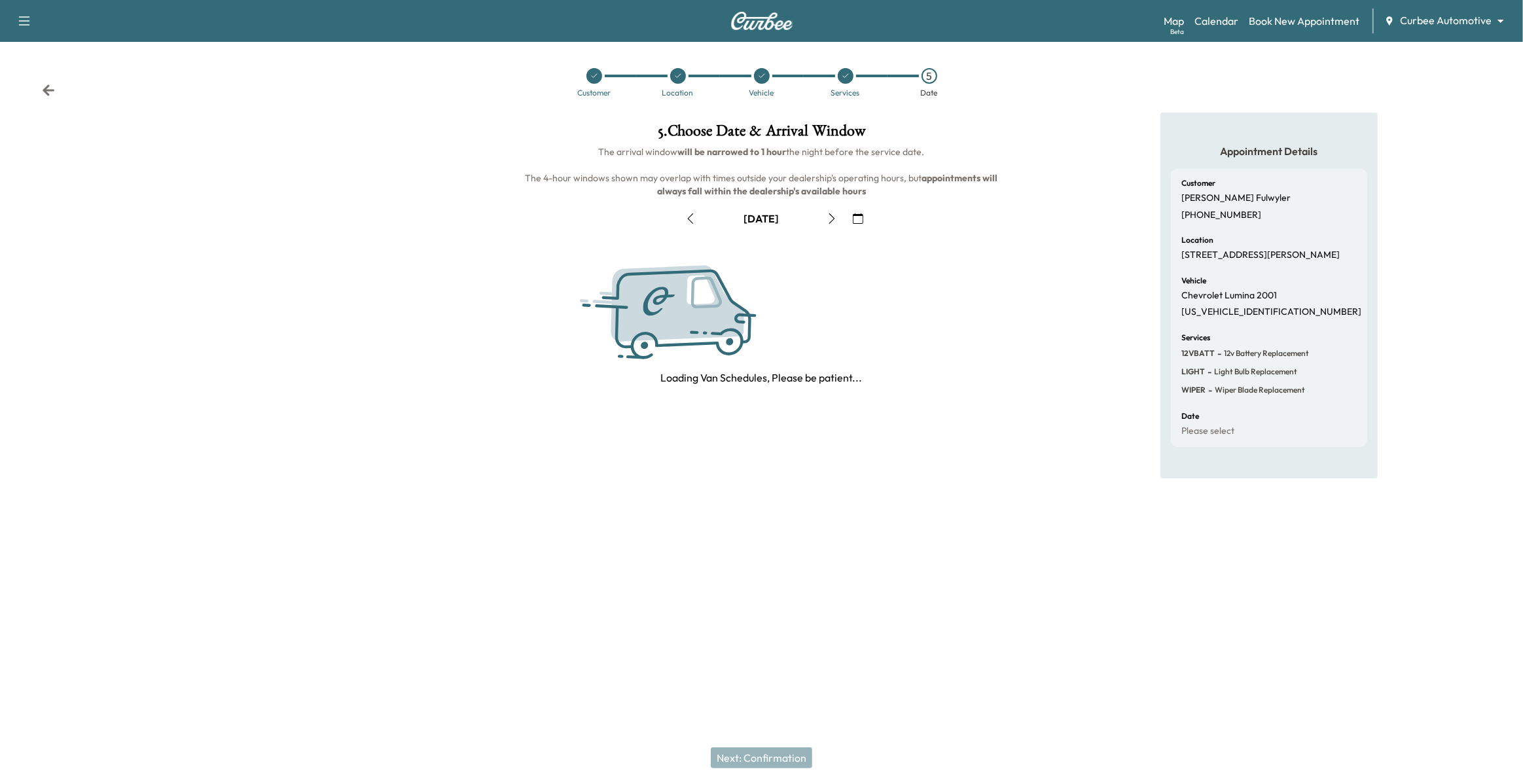
click at [834, 214] on icon "button" at bounding box center [831, 218] width 10 height 10
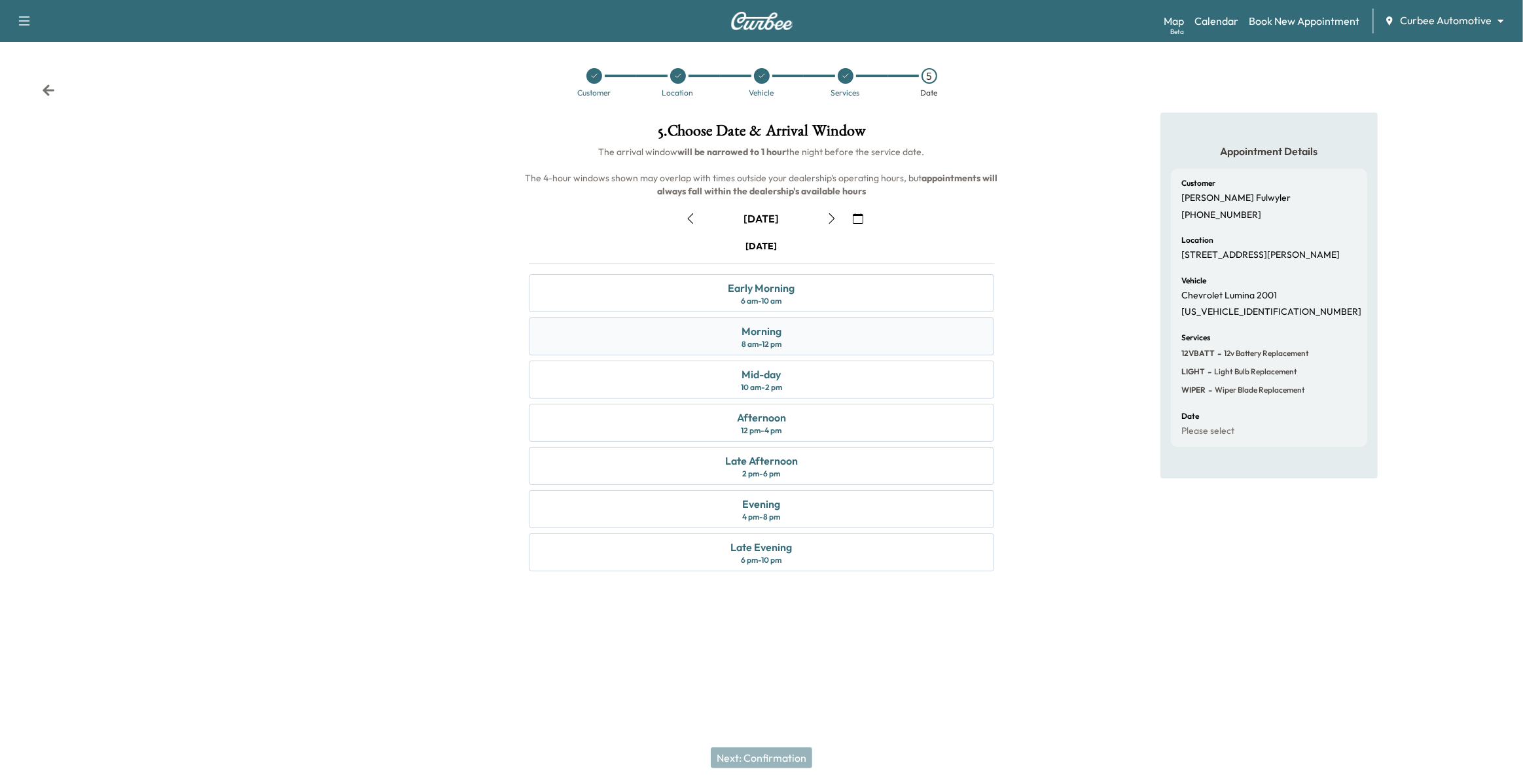
click at [799, 344] on div "Morning 8 am - 12 pm" at bounding box center [762, 336] width 466 height 38
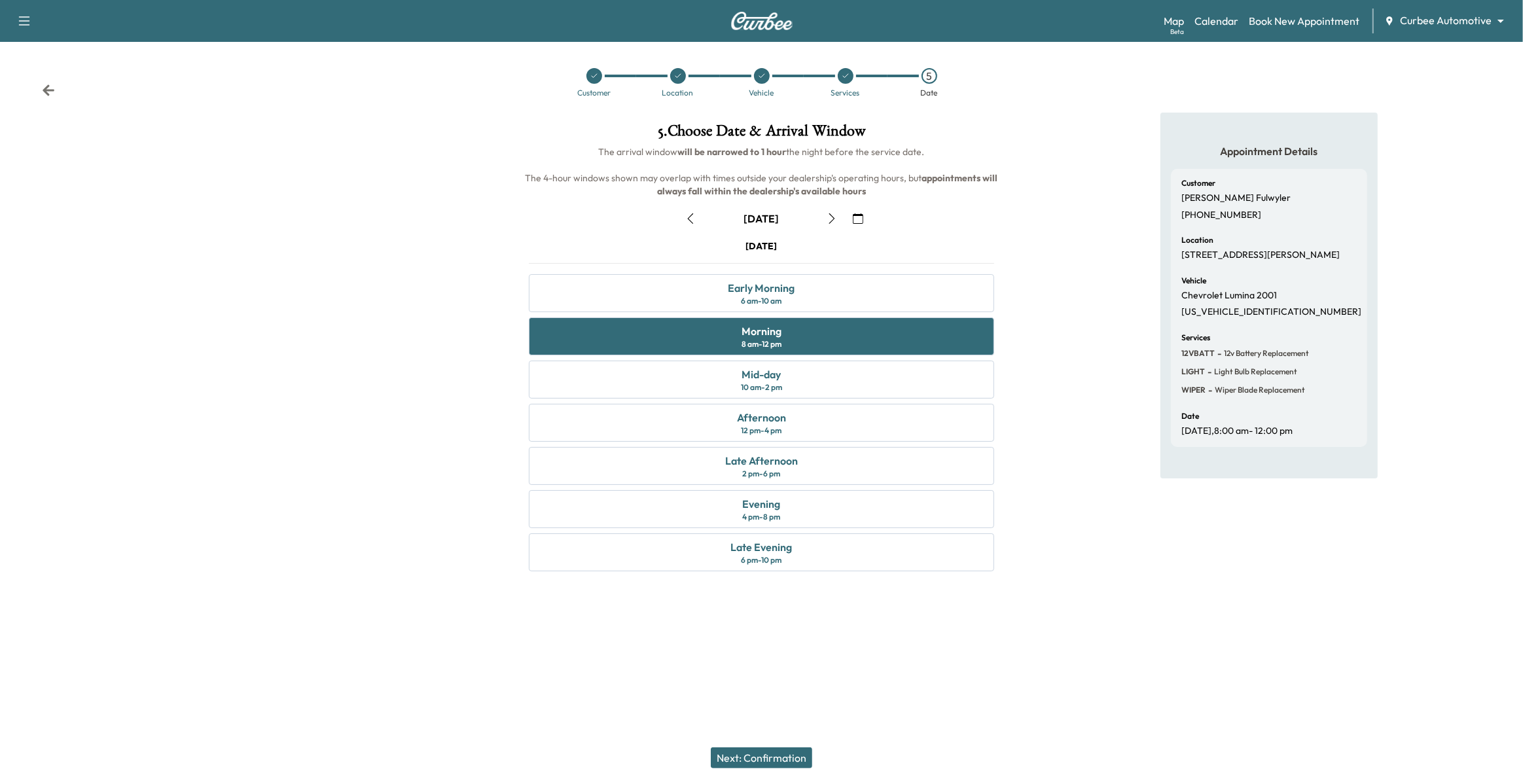
click at [755, 754] on button "Next: Confirmation" at bounding box center [761, 758] width 102 height 21
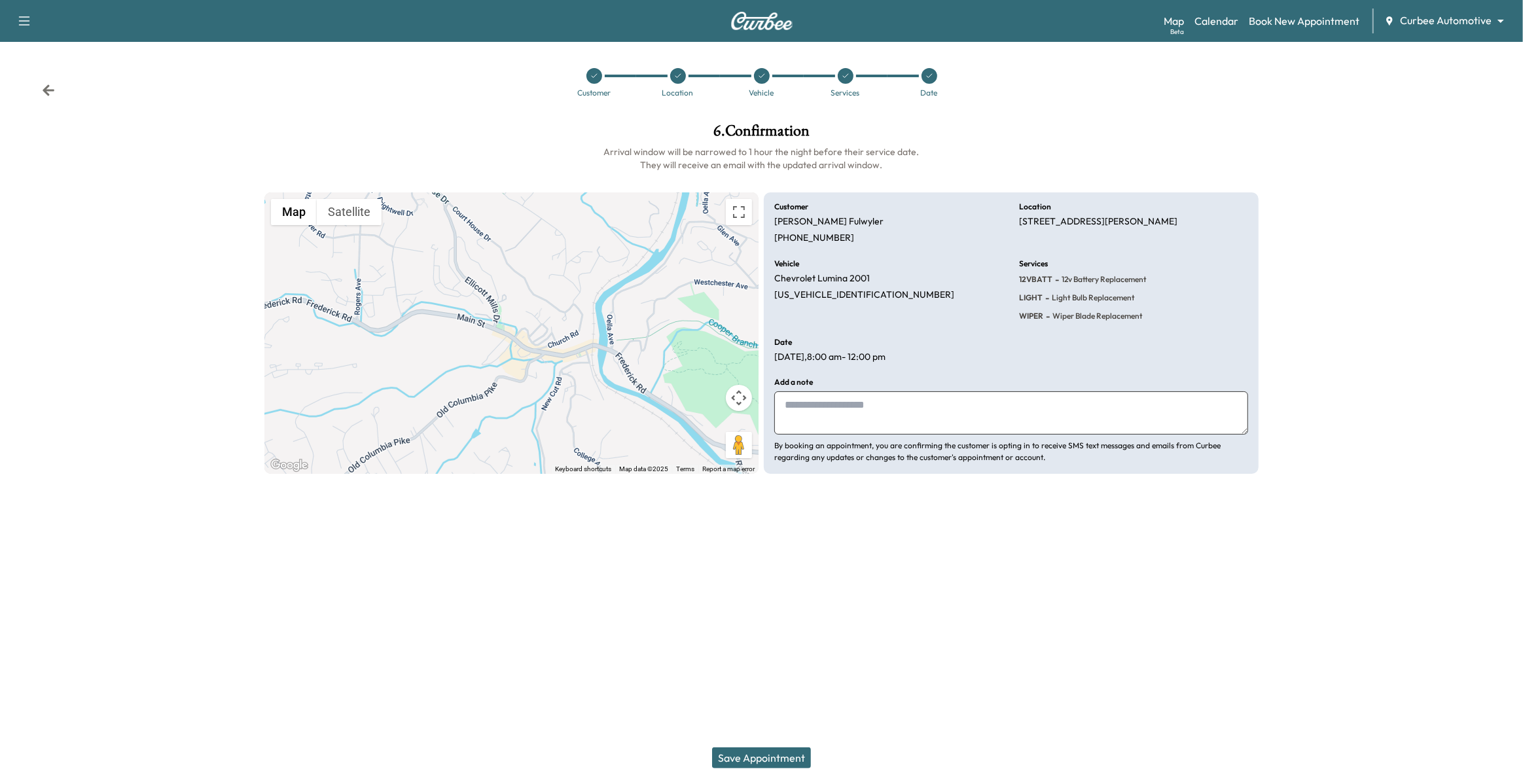
click at [773, 760] on button "Save Appointment" at bounding box center [762, 758] width 99 height 21
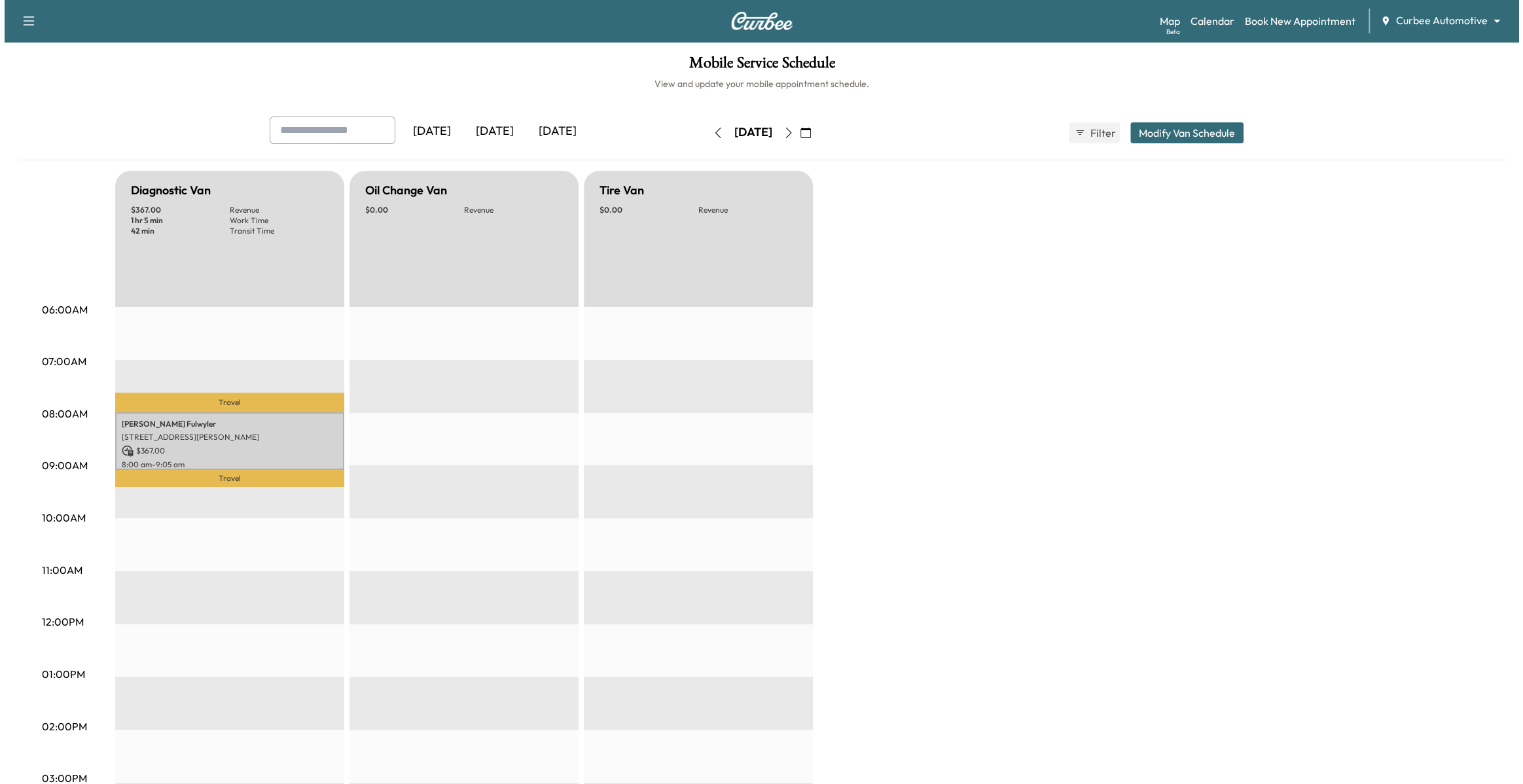
scroll to position [380, 0]
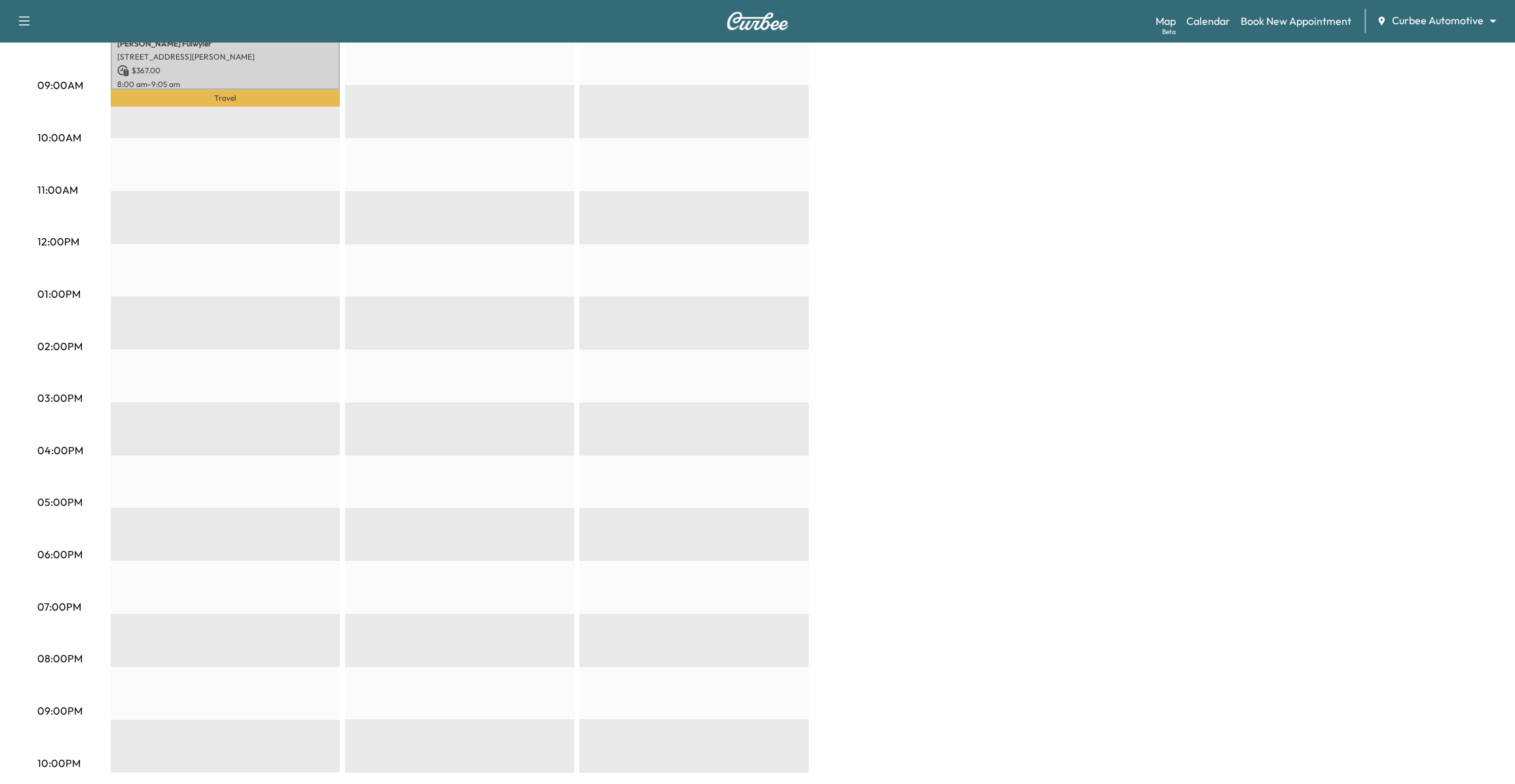
click at [1011, 98] on div "Diagnostic Van $ 367.00 Revenue 1 hr 5 min Work Time 42 min Transit Time Travel…" at bounding box center [794, 281] width 1367 height 981
click at [1432, 10] on div "Map Beta Calendar Book New Appointment Curbee Automotive ******** ​" at bounding box center [1330, 21] width 349 height 25
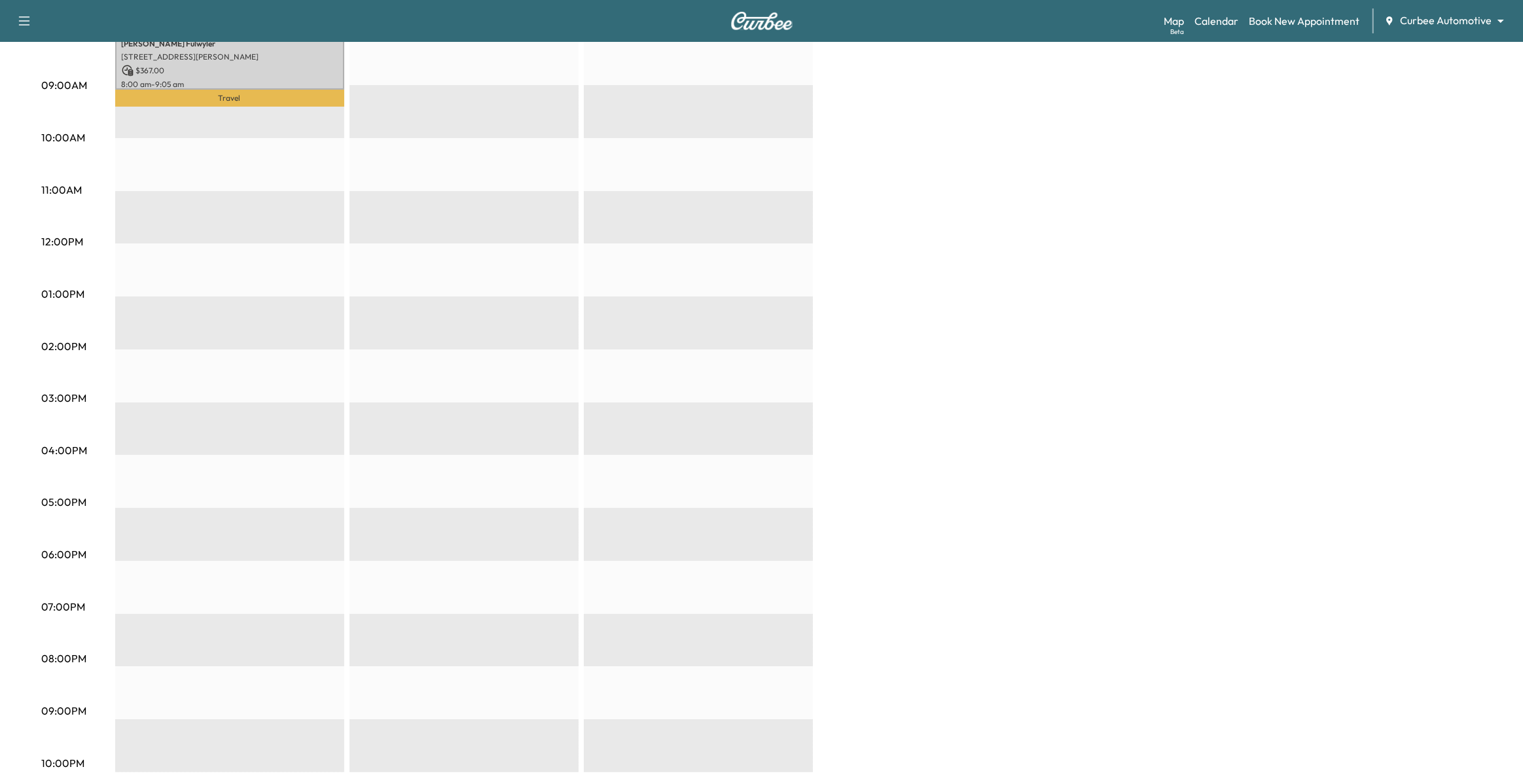
click at [1431, 26] on body "Support Log Out Map Beta Calendar Book New Appointment Curbee Automotive ******…" at bounding box center [761, 11] width 1523 height 784
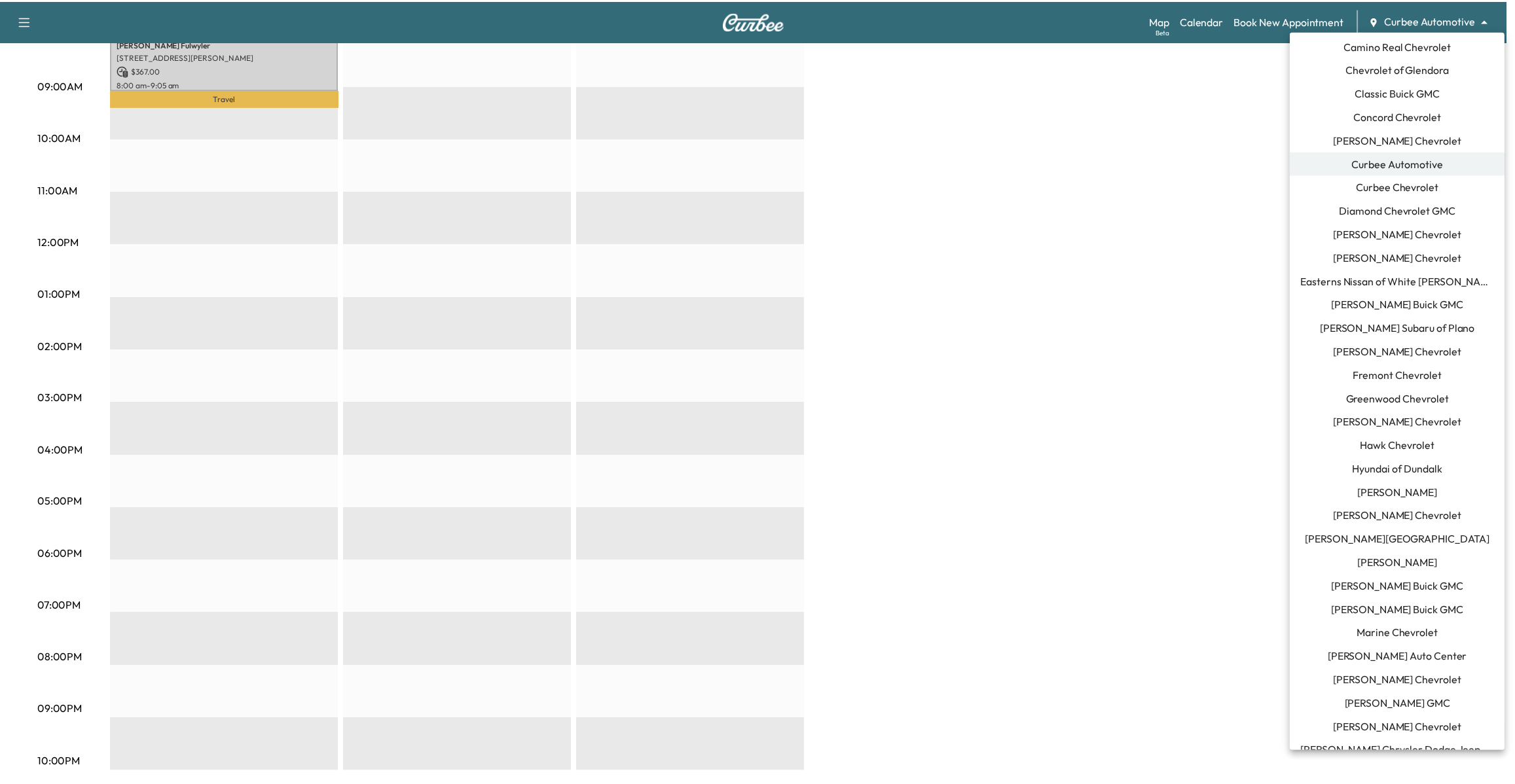
scroll to position [149, 0]
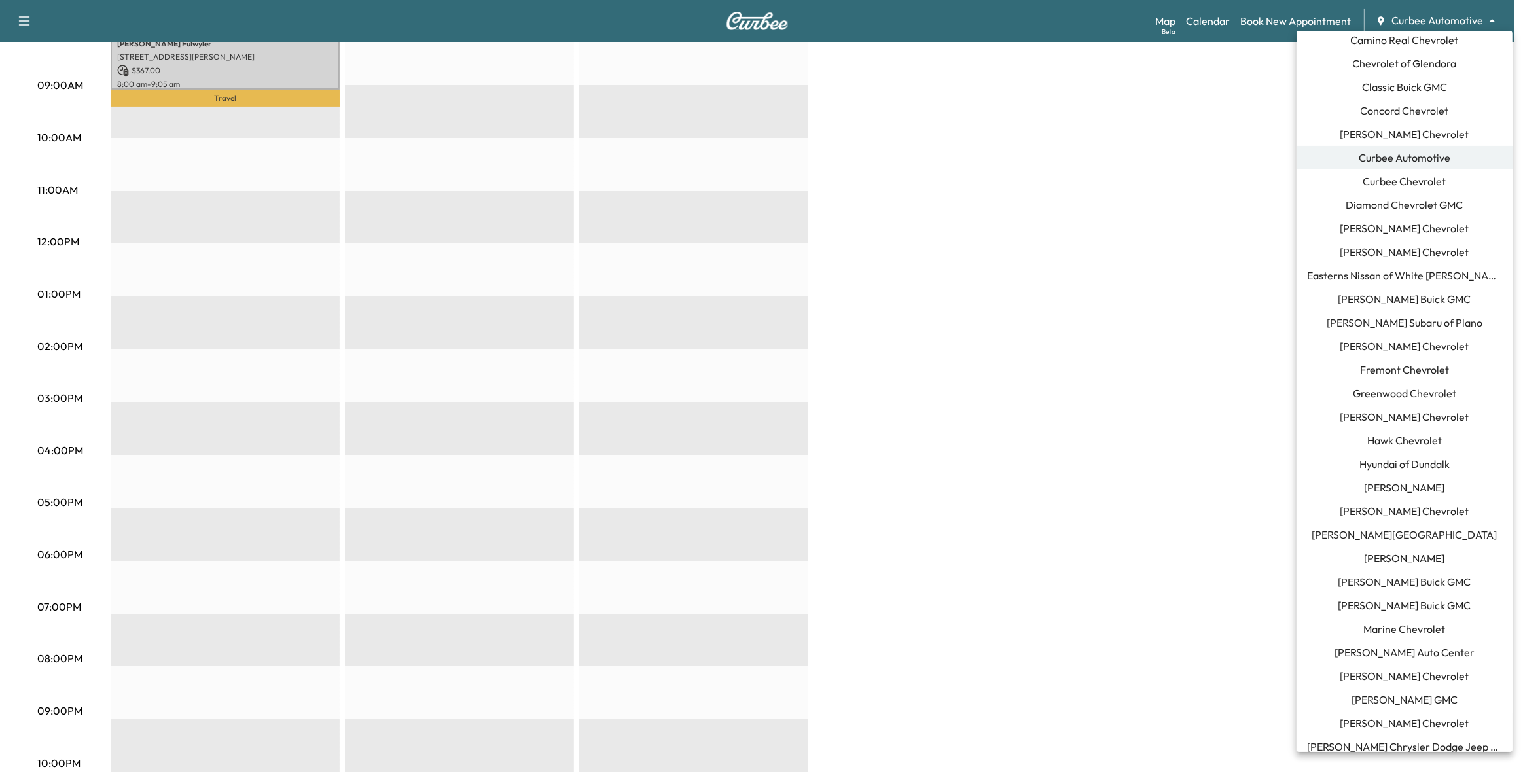
click at [1440, 601] on span "[PERSON_NAME] Buick GMC" at bounding box center [1405, 606] width 133 height 16
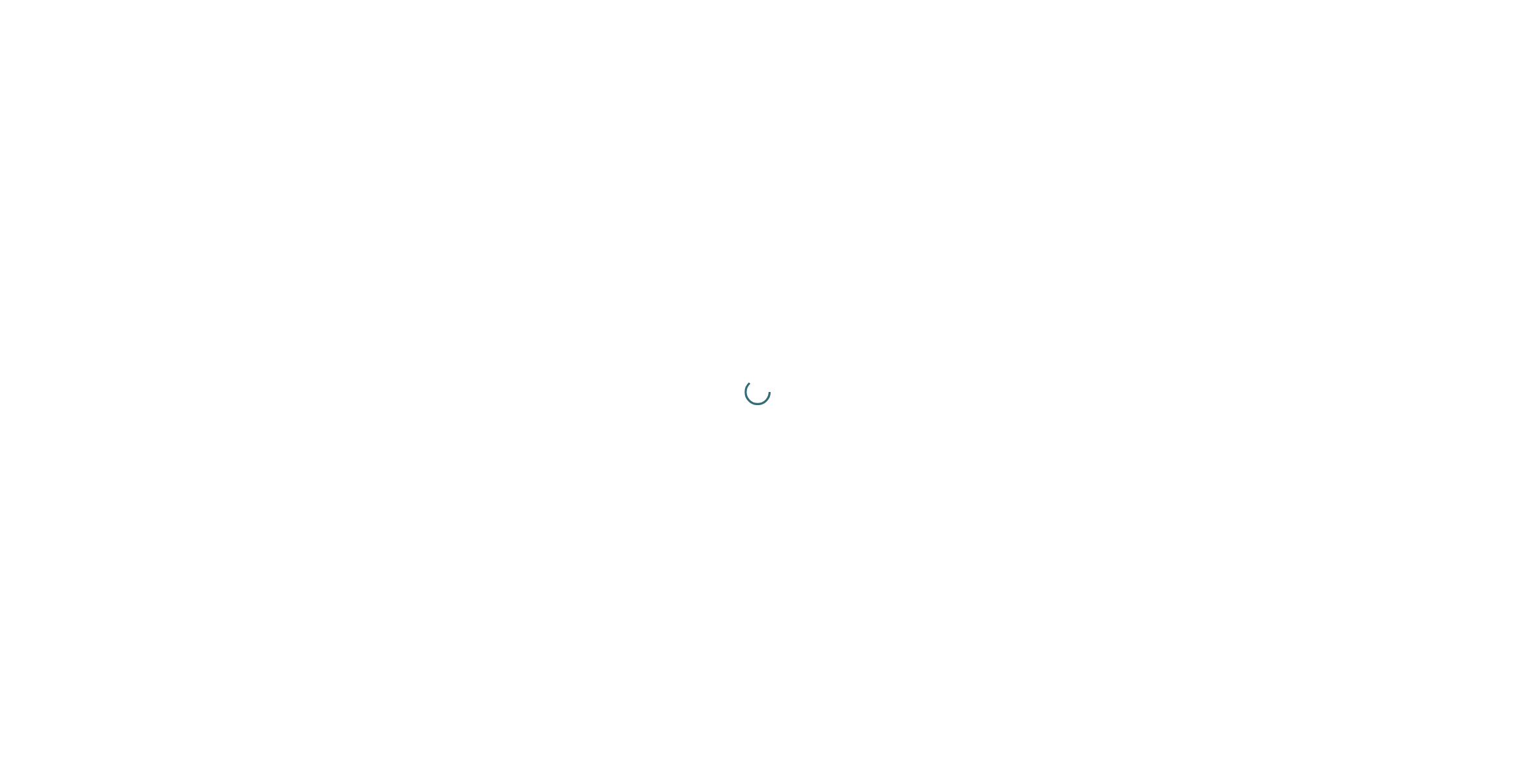
scroll to position [0, 0]
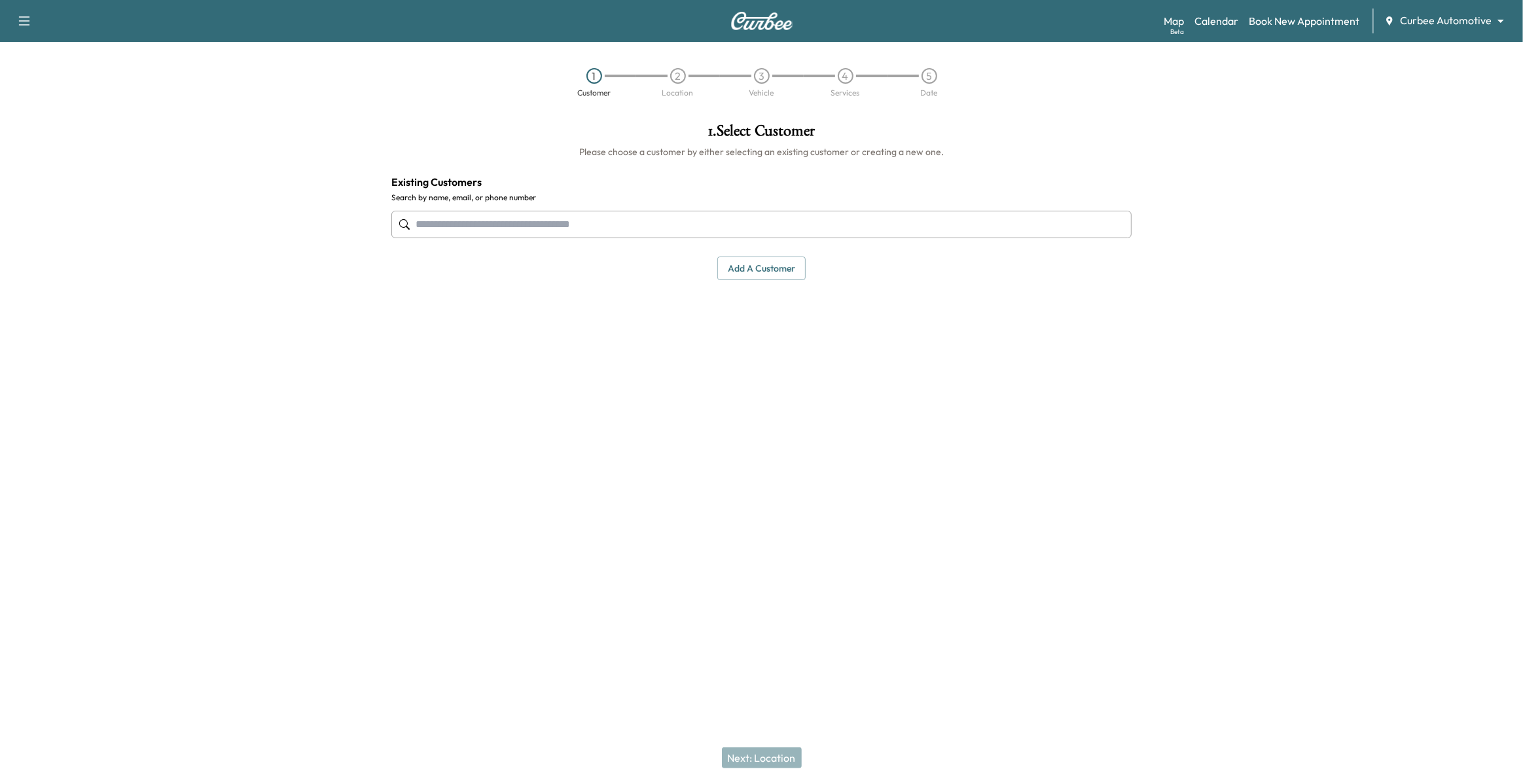
click at [1225, 30] on div "Map Beta Calendar Book New Appointment Curbee Automotive ******** ​" at bounding box center [1338, 21] width 349 height 25
click at [1210, 9] on div "Map Beta Calendar Book New Appointment Curbee Automotive ******** ​" at bounding box center [1338, 21] width 349 height 25
click at [1214, 29] on div "Map Beta Calendar Book New Appointment Curbee Automotive ******** ​" at bounding box center [1338, 21] width 349 height 25
click at [1205, 22] on link "Calendar" at bounding box center [1216, 21] width 44 height 16
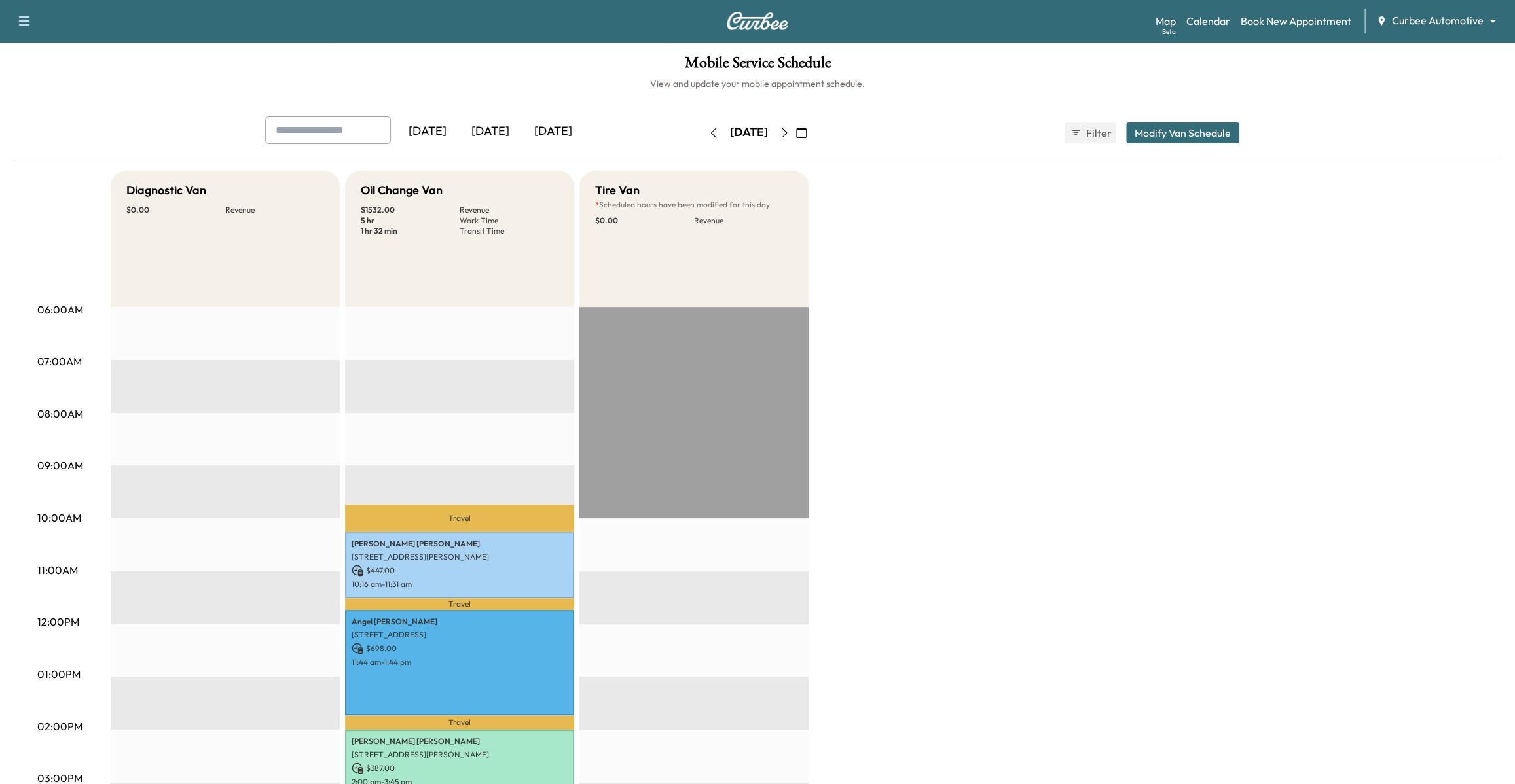
click at [789, 128] on icon "button" at bounding box center [783, 133] width 10 height 10
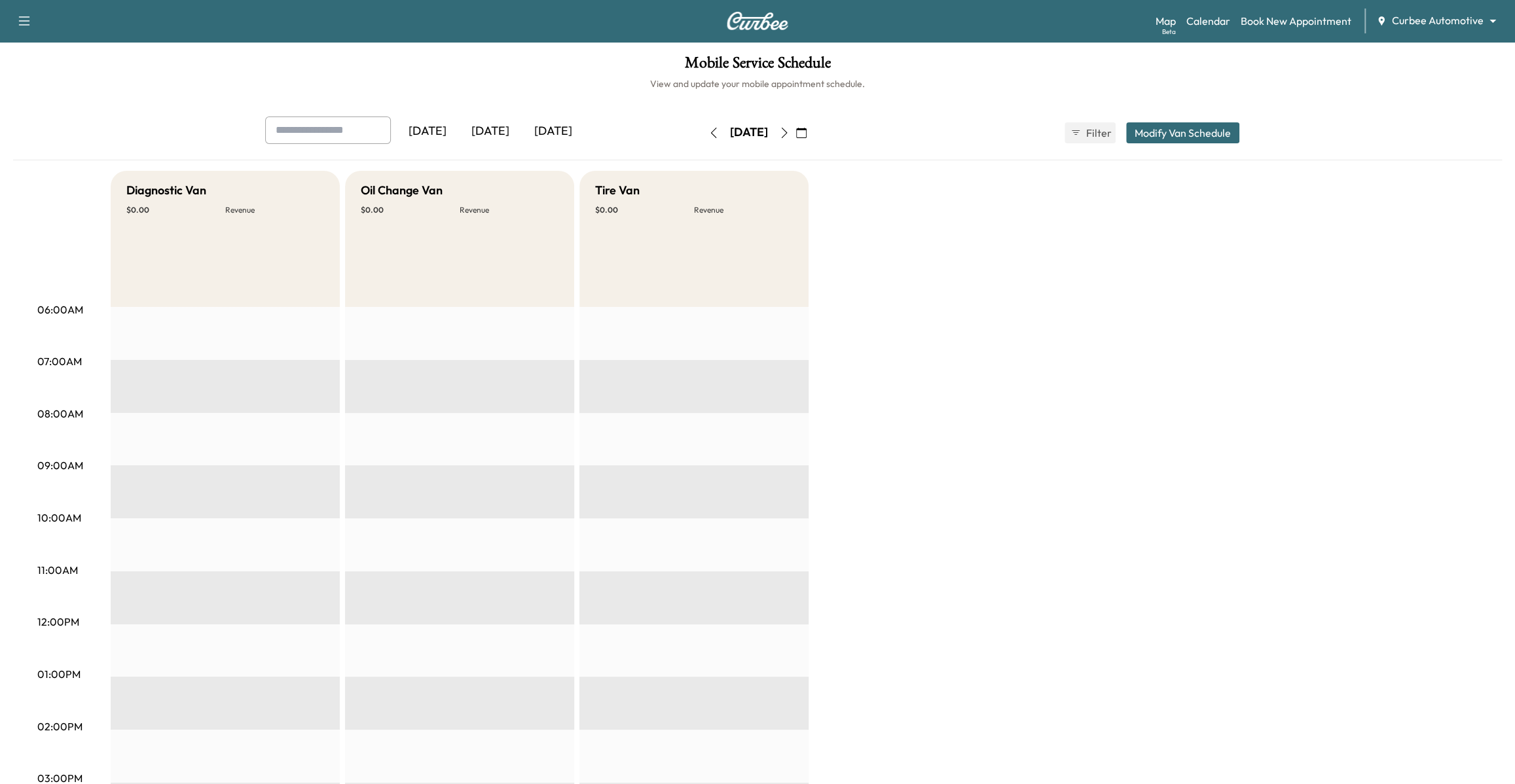
click at [789, 129] on icon "button" at bounding box center [783, 133] width 10 height 10
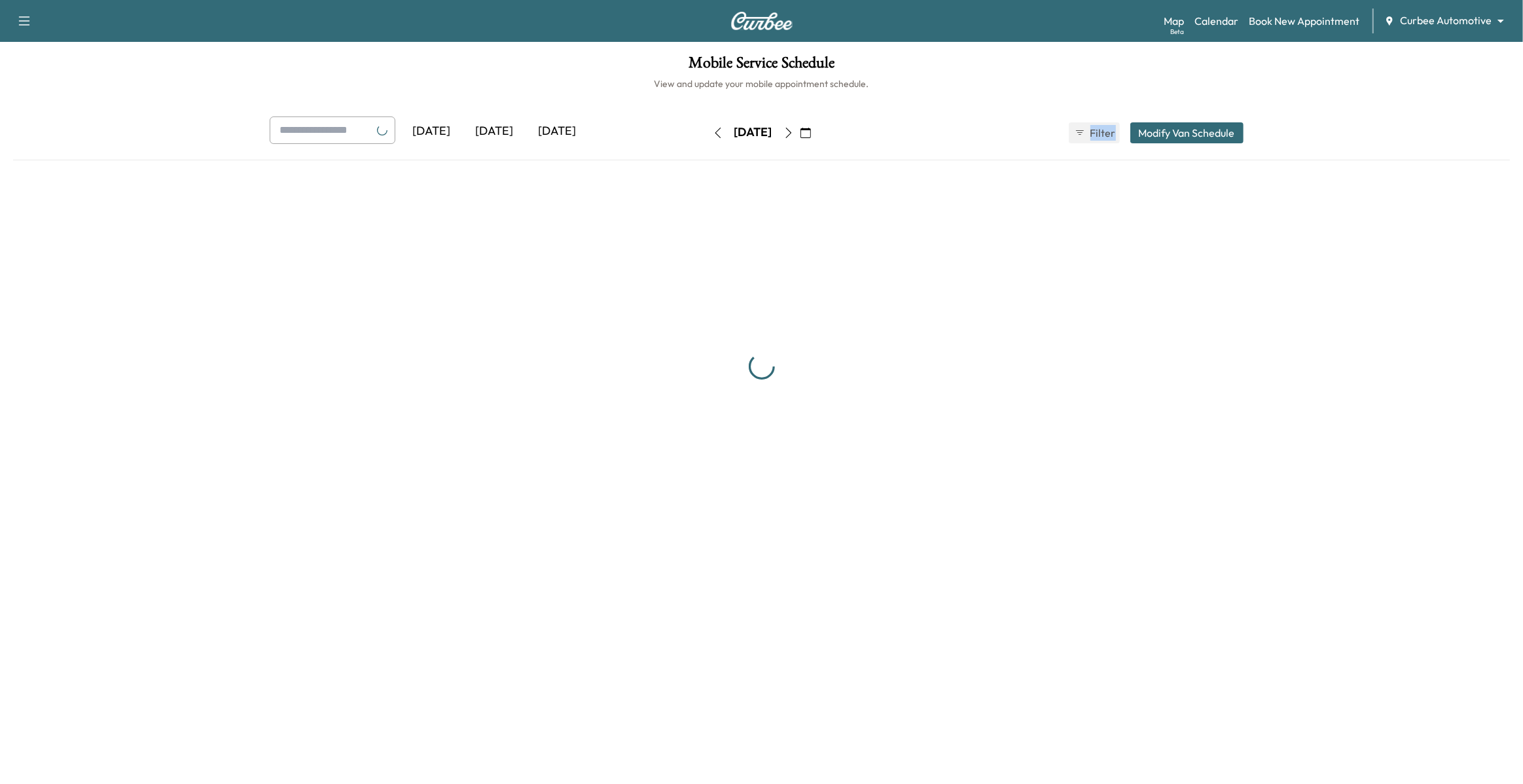
click at [800, 129] on div "Saturday, September 6" at bounding box center [753, 133] width 93 height 21
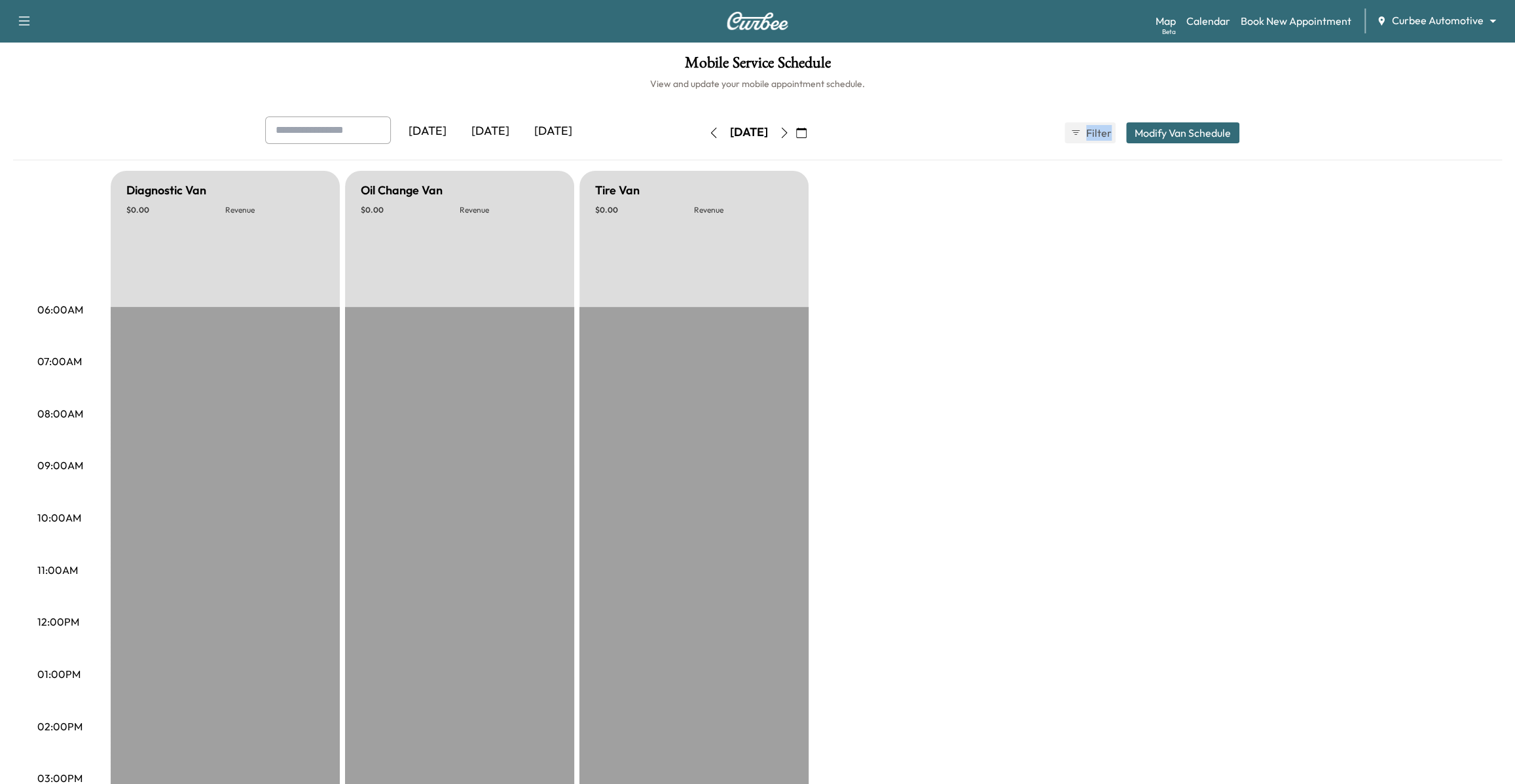
click at [795, 132] on button "button" at bounding box center [784, 133] width 22 height 21
click at [789, 135] on icon "button" at bounding box center [783, 133] width 10 height 10
